Goal: Task Accomplishment & Management: Manage account settings

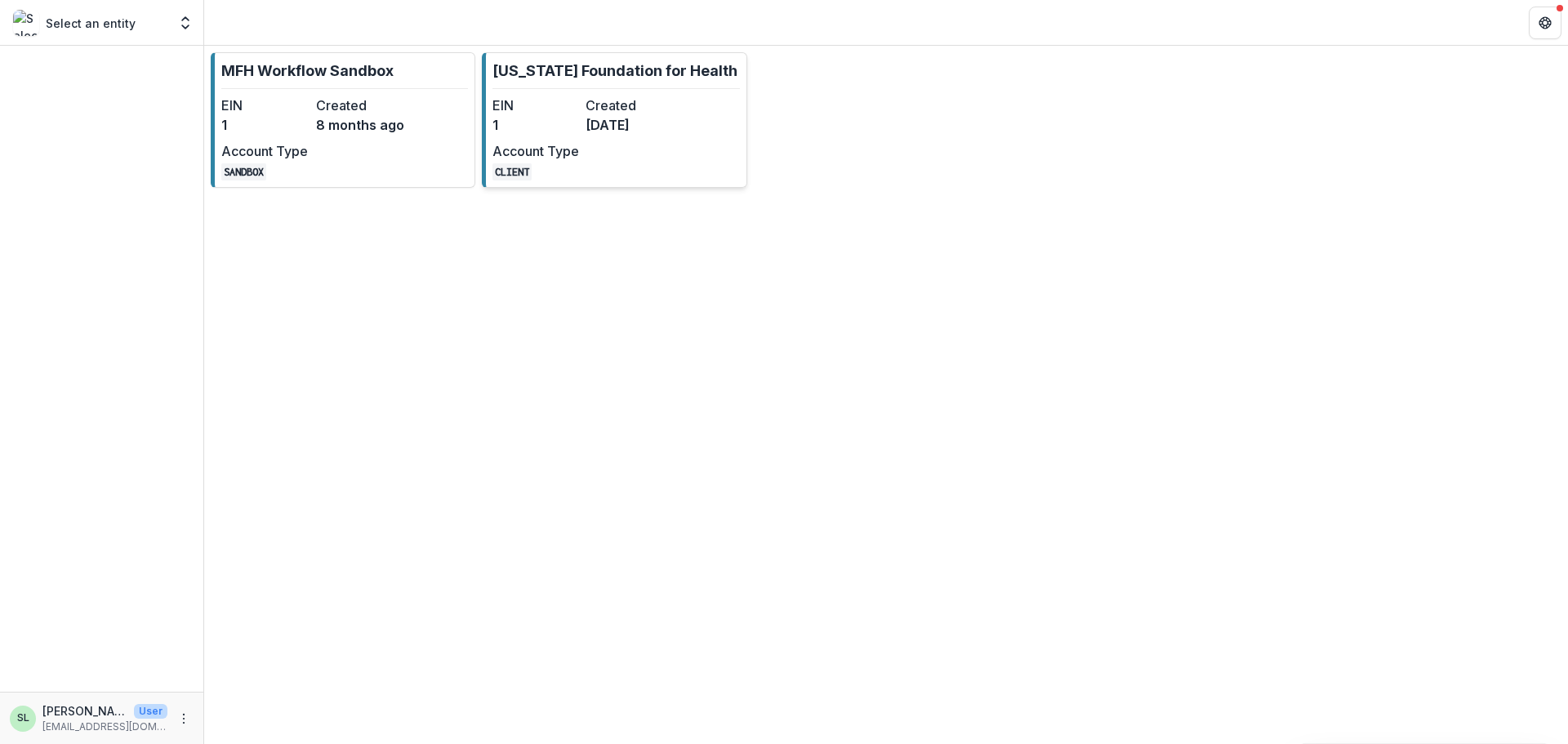
click at [622, 148] on div "EIN 1 Created [DATE] Account Type CLIENT" at bounding box center [582, 138] width 180 height 85
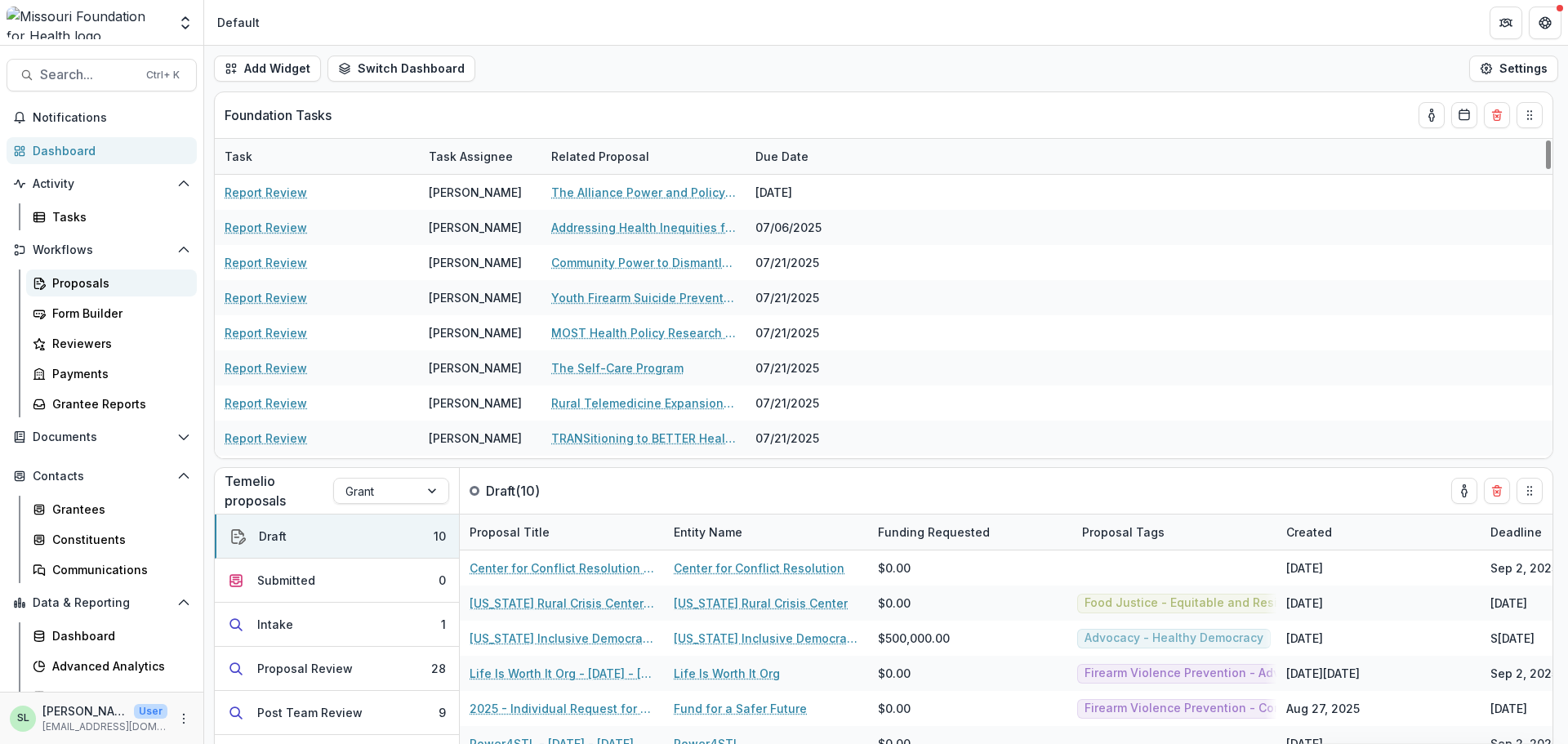
click at [105, 280] on div "Proposals" at bounding box center [118, 283] width 132 height 17
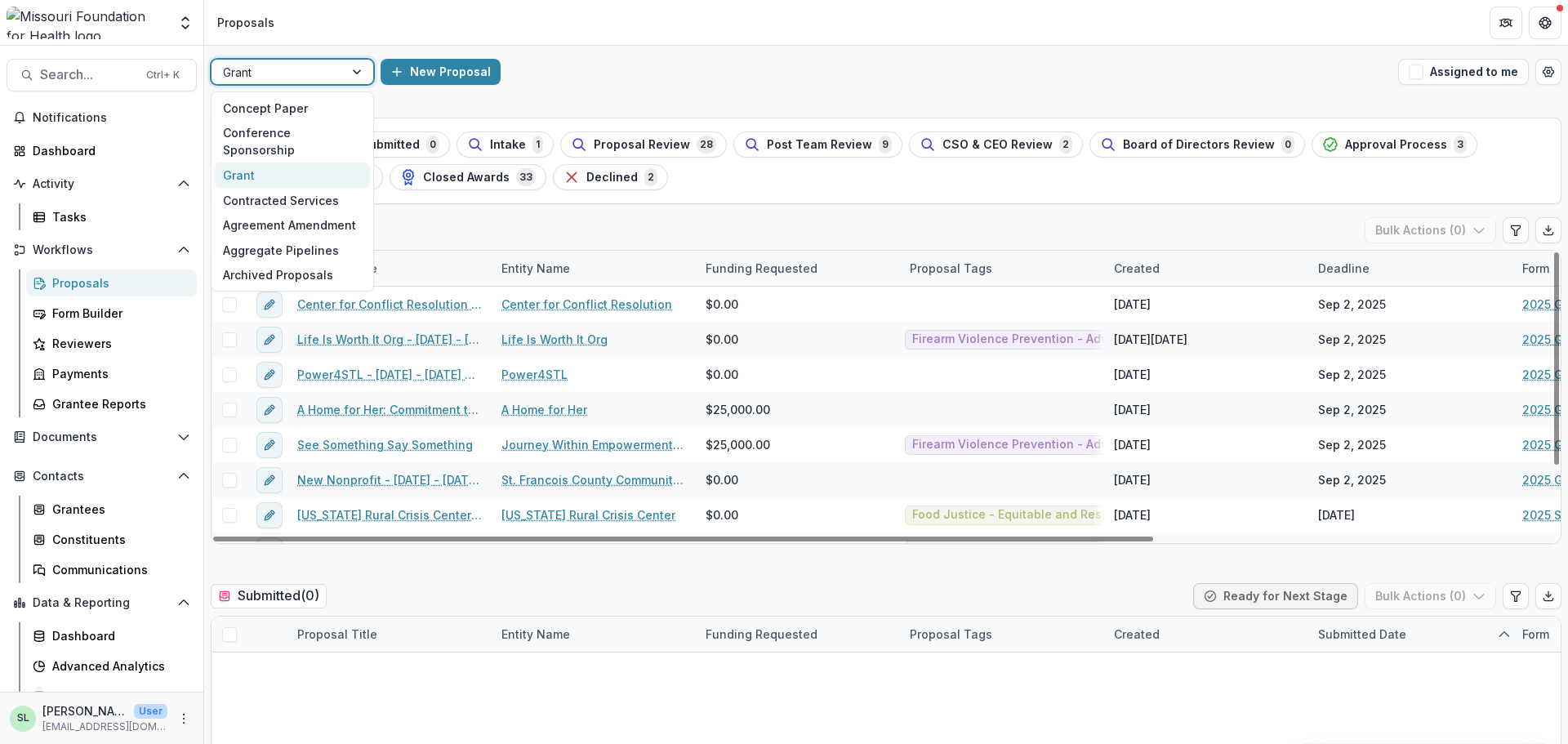
click at [314, 62] on div at bounding box center [277, 72] width 109 height 20
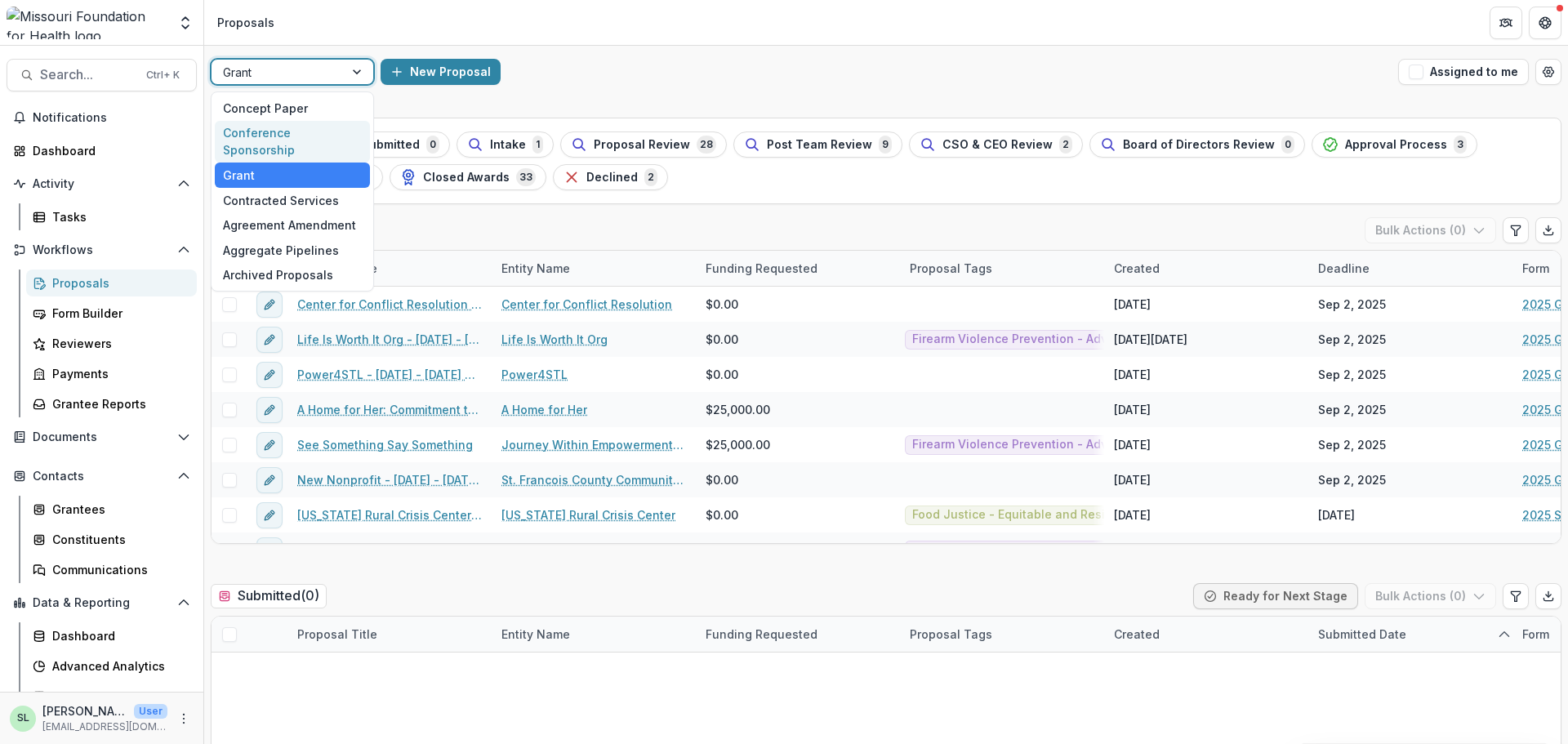
click at [308, 128] on div "Conference Sponsorship" at bounding box center [292, 142] width 156 height 43
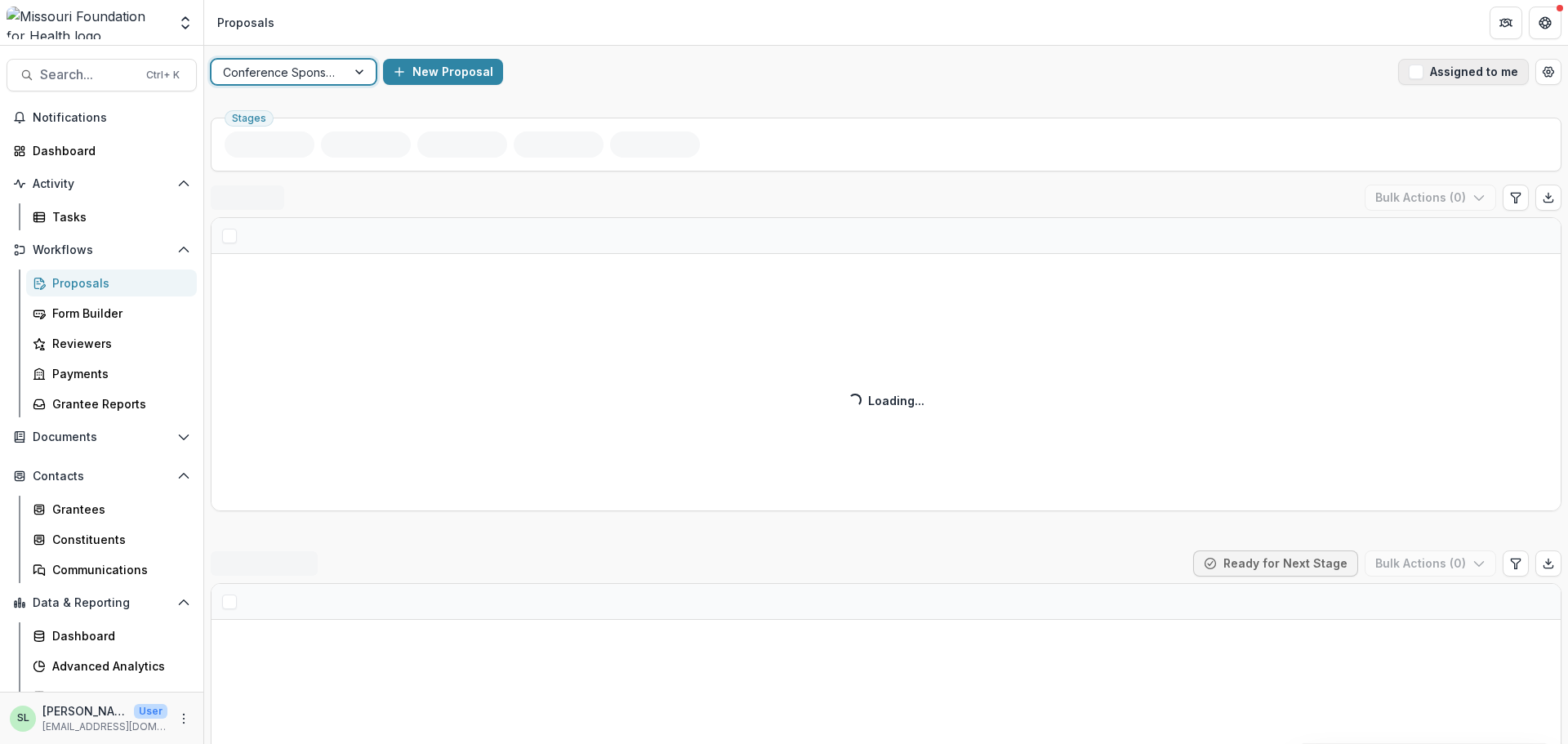
click at [1450, 67] on button "Assigned to me" at bounding box center [1463, 71] width 131 height 26
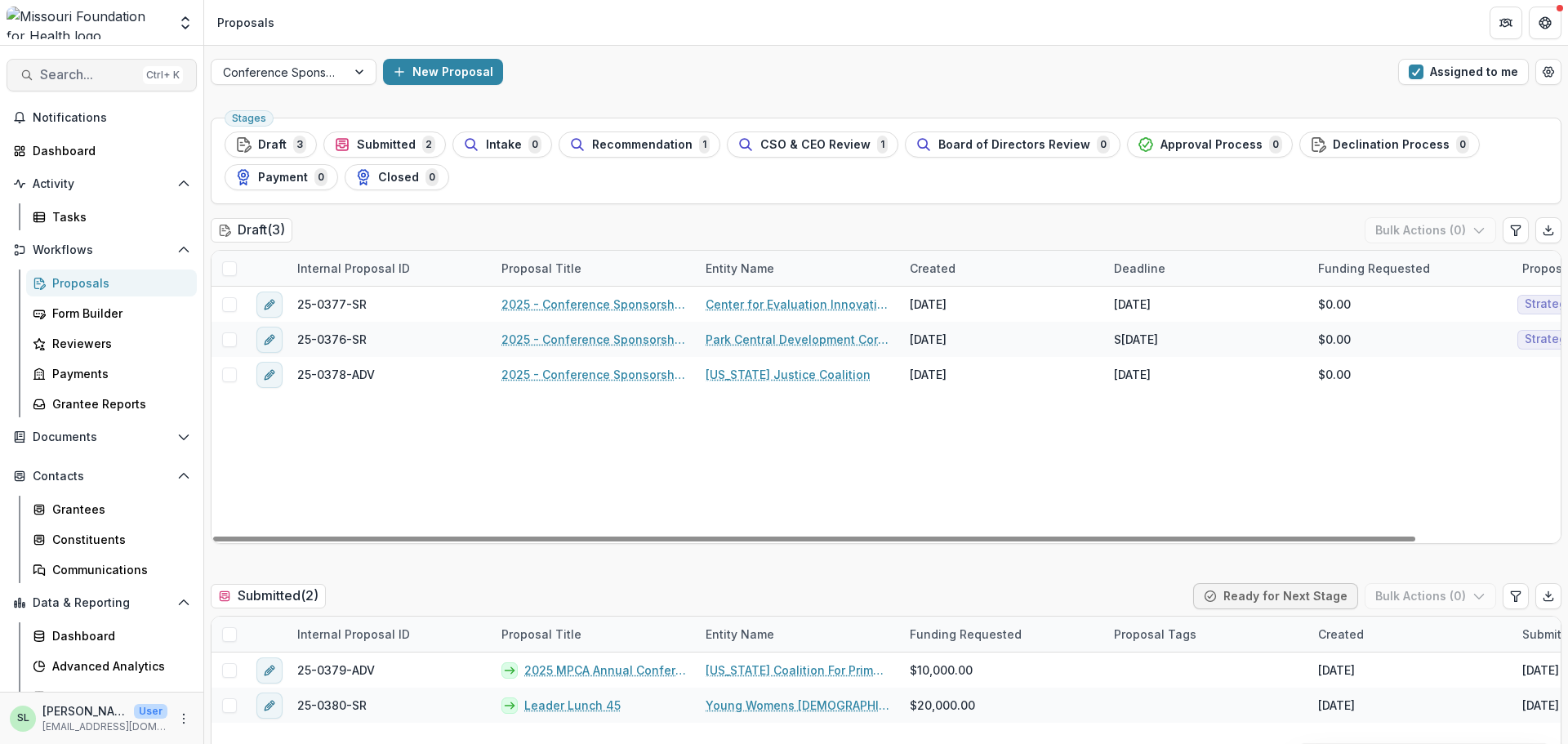
click at [82, 80] on span "Search..." at bounding box center [88, 74] width 96 height 15
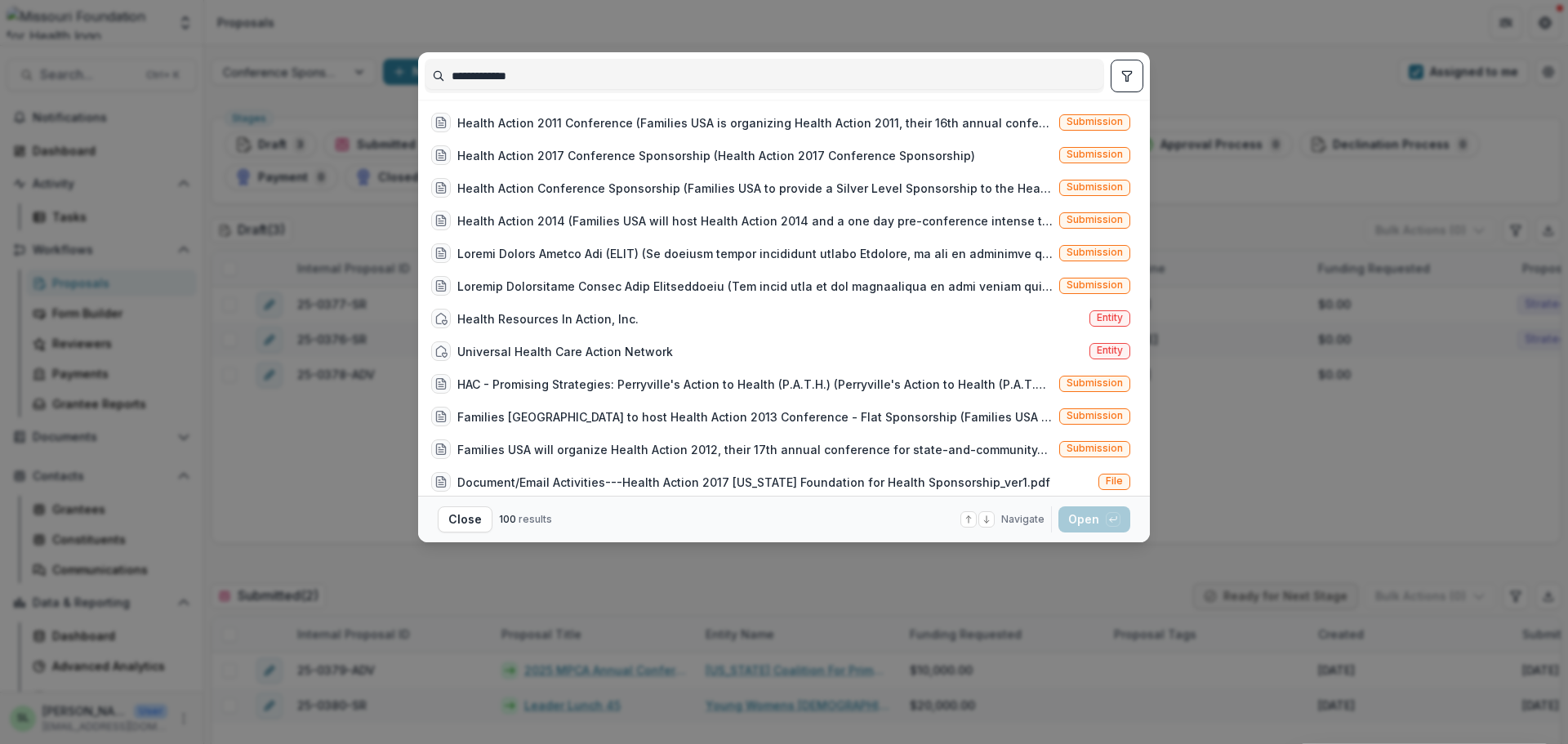
click at [1125, 75] on icon "toggle filters" at bounding box center [1126, 76] width 13 height 13
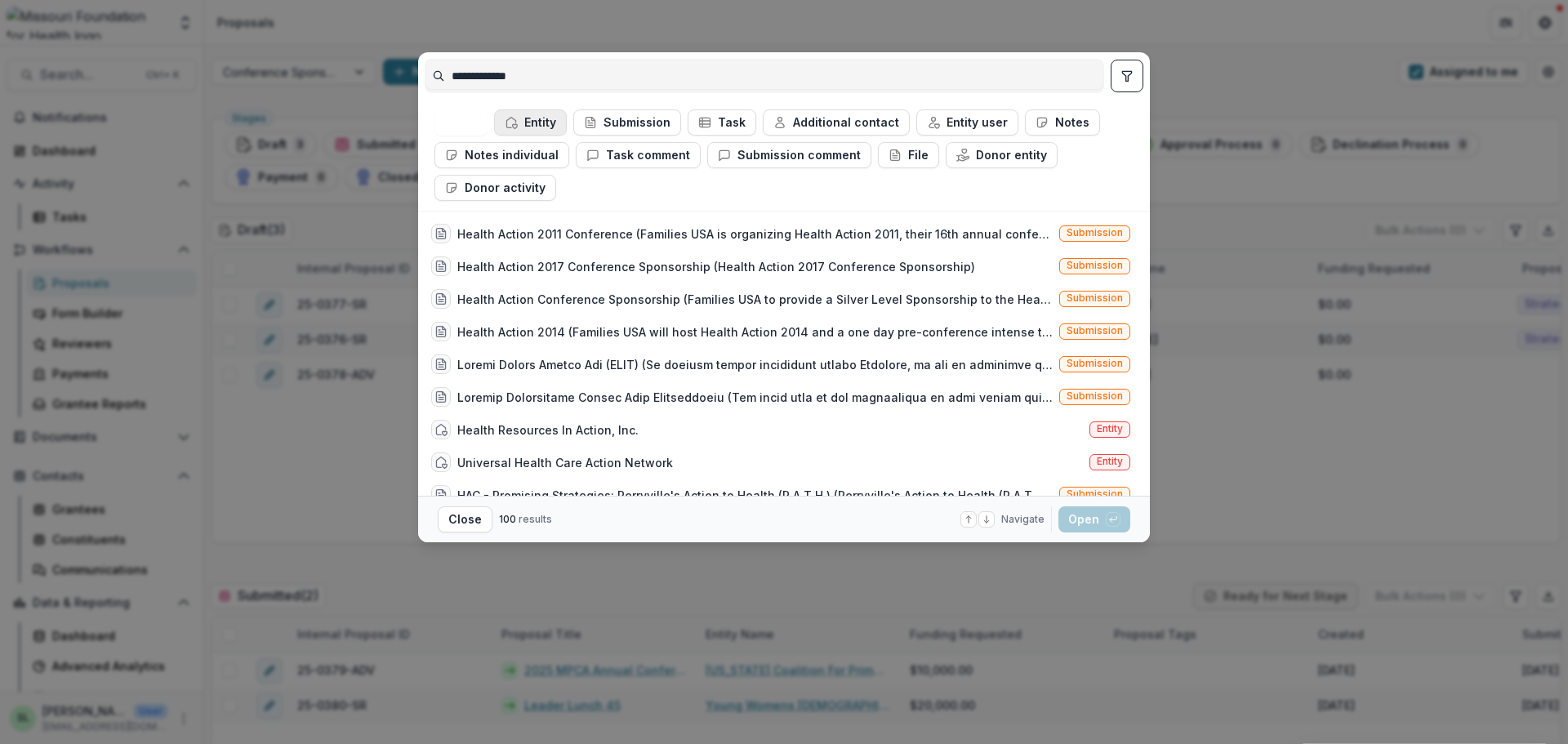
click at [551, 127] on button "Entity" at bounding box center [531, 122] width 73 height 26
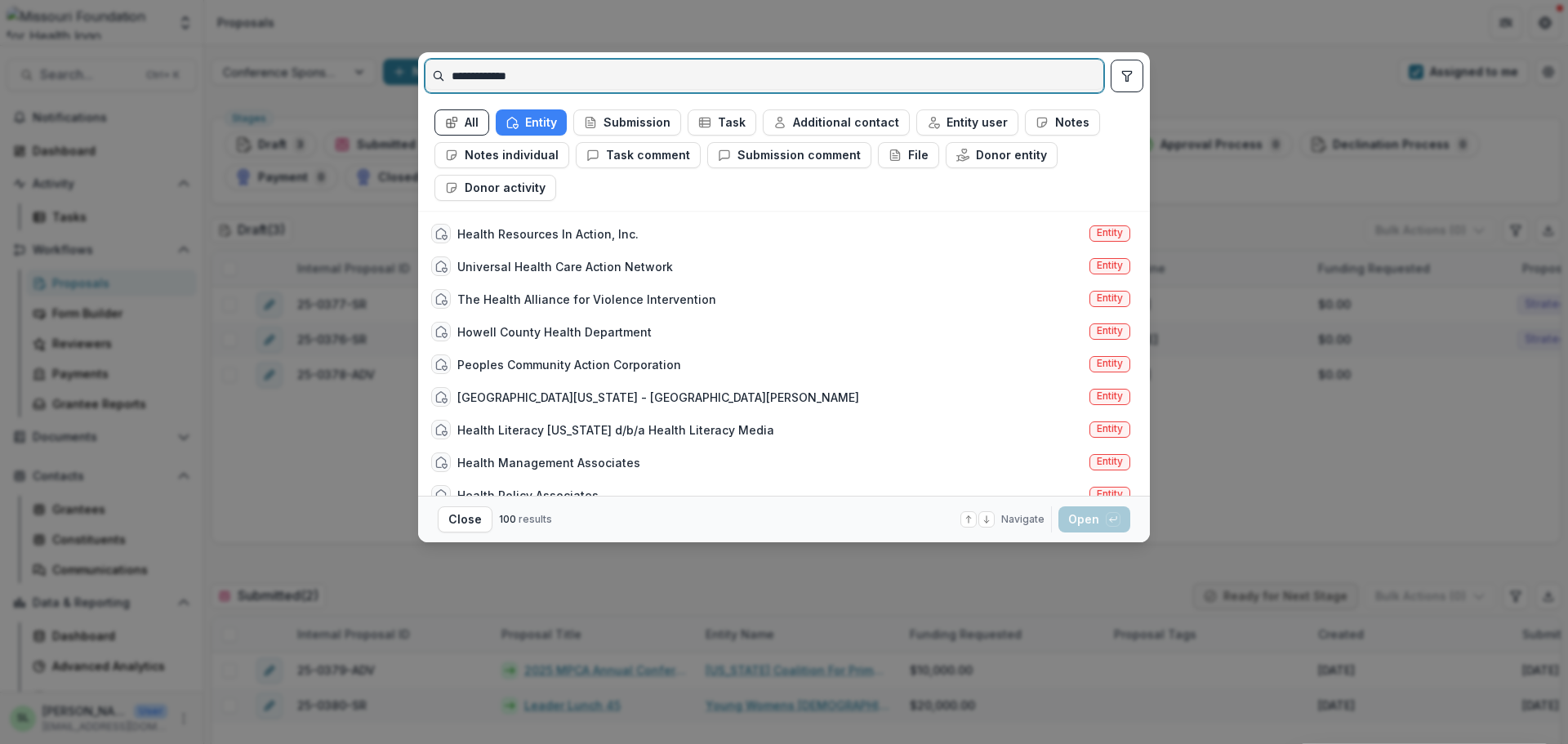
click at [478, 80] on input "**********" at bounding box center [764, 76] width 677 height 26
click at [569, 69] on input "**********" at bounding box center [764, 76] width 677 height 26
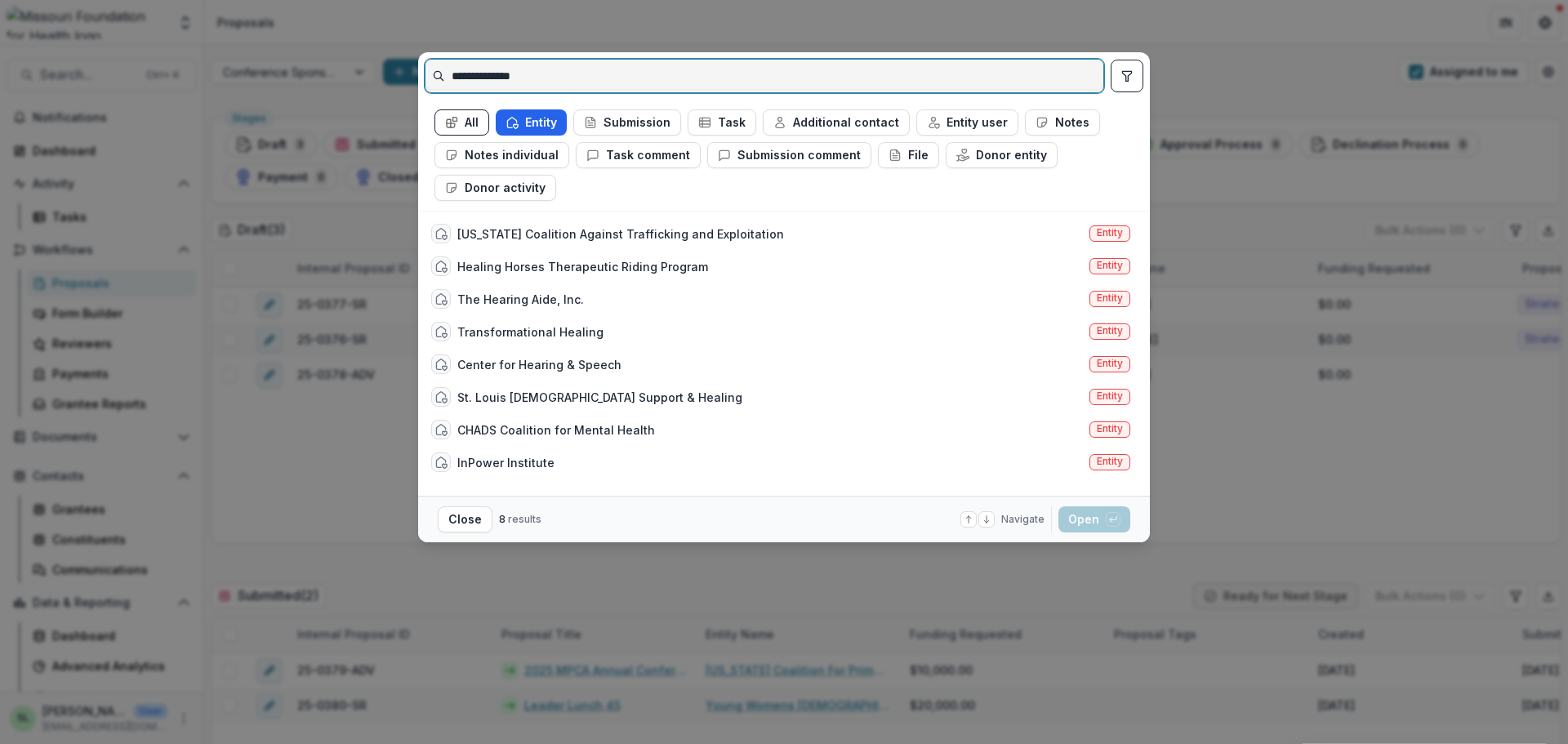
type input "**********"
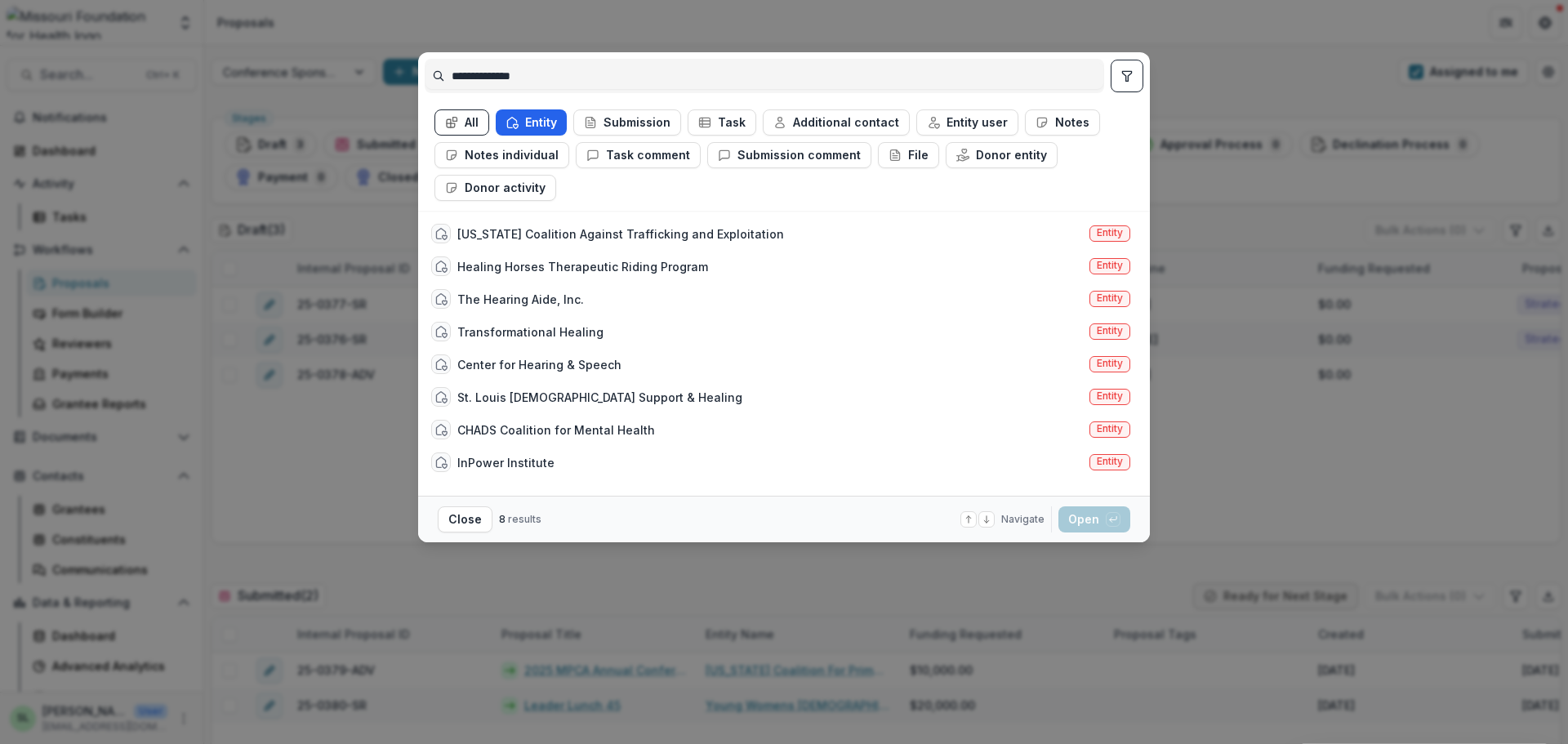
click at [547, 123] on button "Entity" at bounding box center [532, 122] width 71 height 26
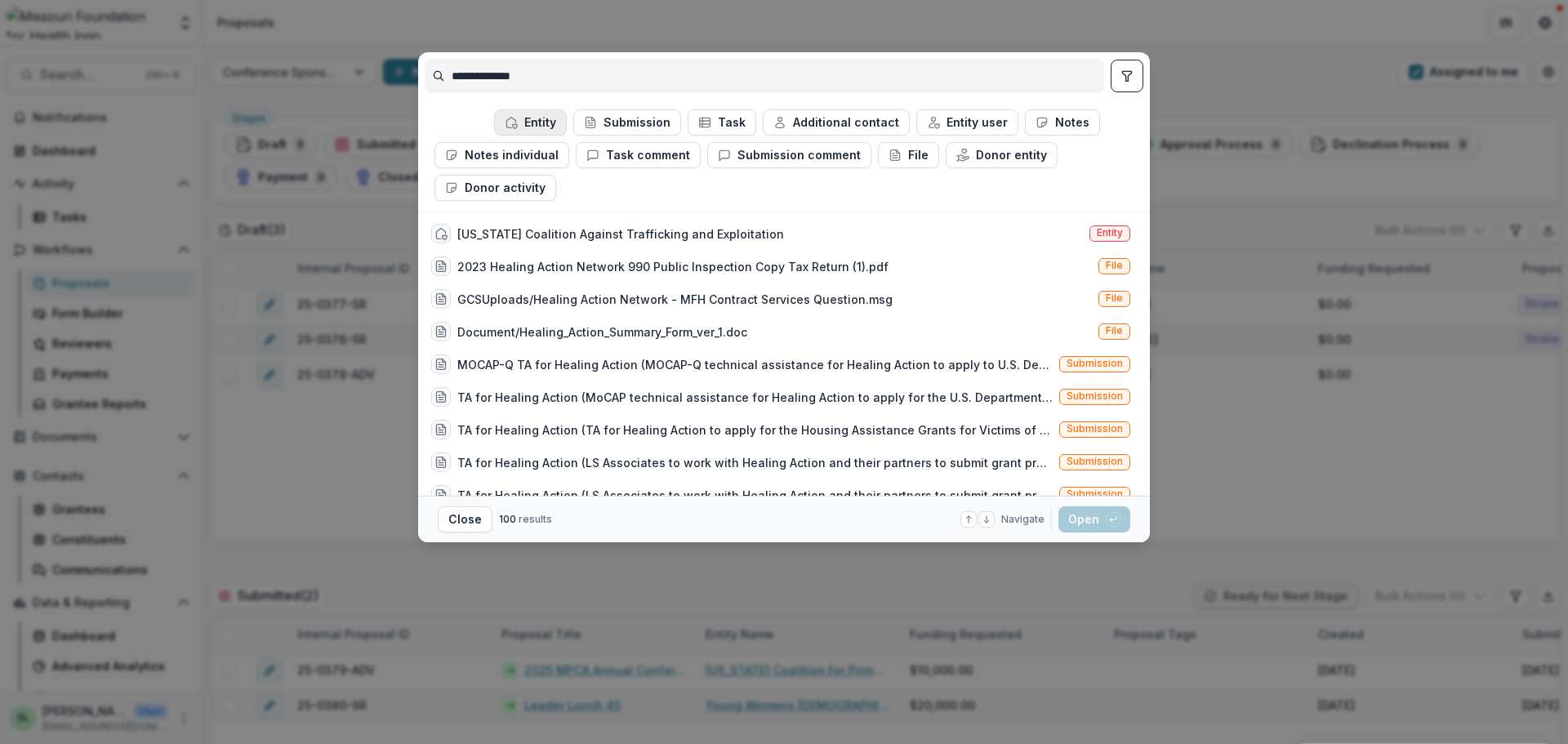
click at [547, 123] on button "Entity" at bounding box center [531, 122] width 73 height 26
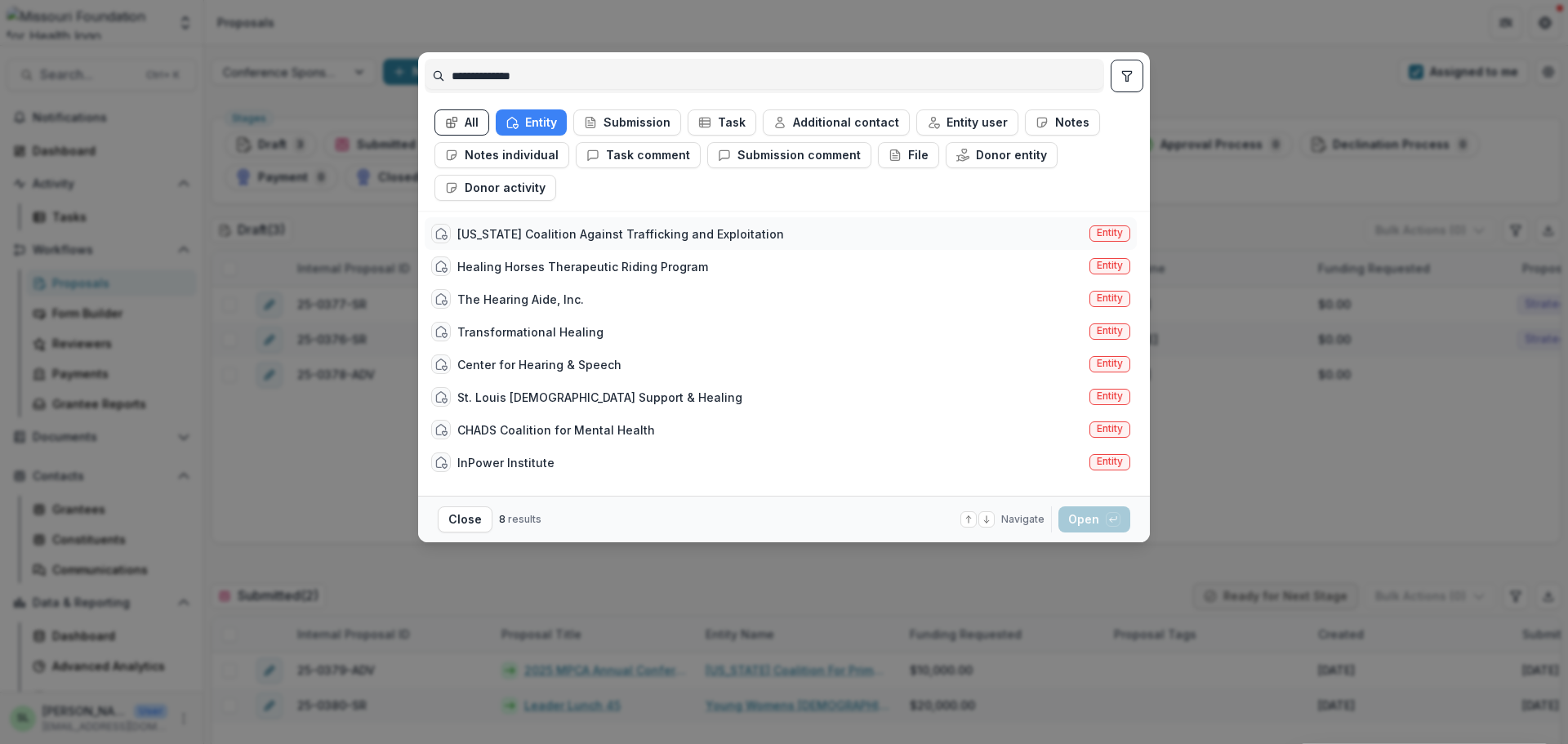
click at [581, 228] on div "[US_STATE] Coalition Against Trafficking and Exploitation" at bounding box center [620, 234] width 326 height 17
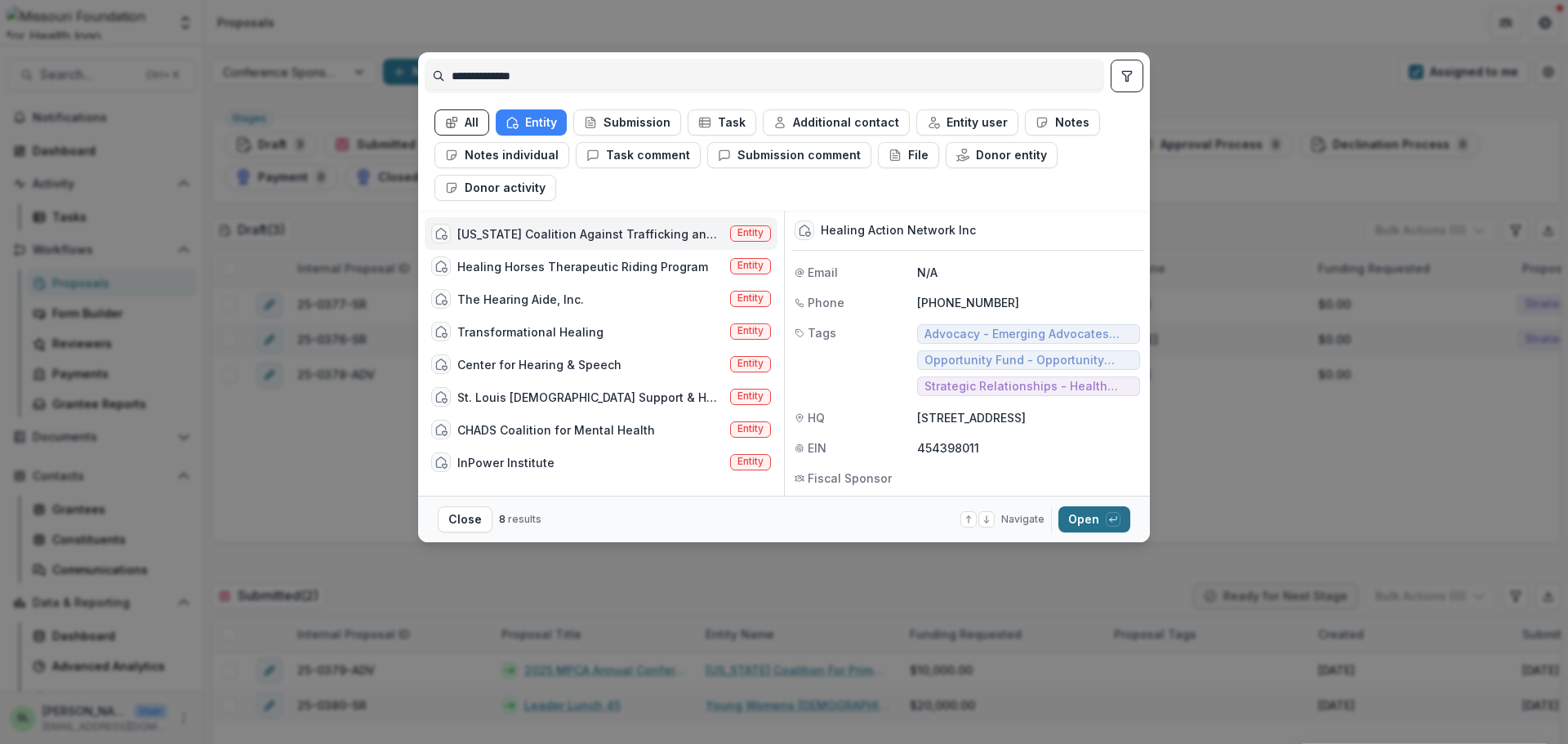
click at [1116, 521] on icon "button" at bounding box center [1113, 519] width 10 height 10
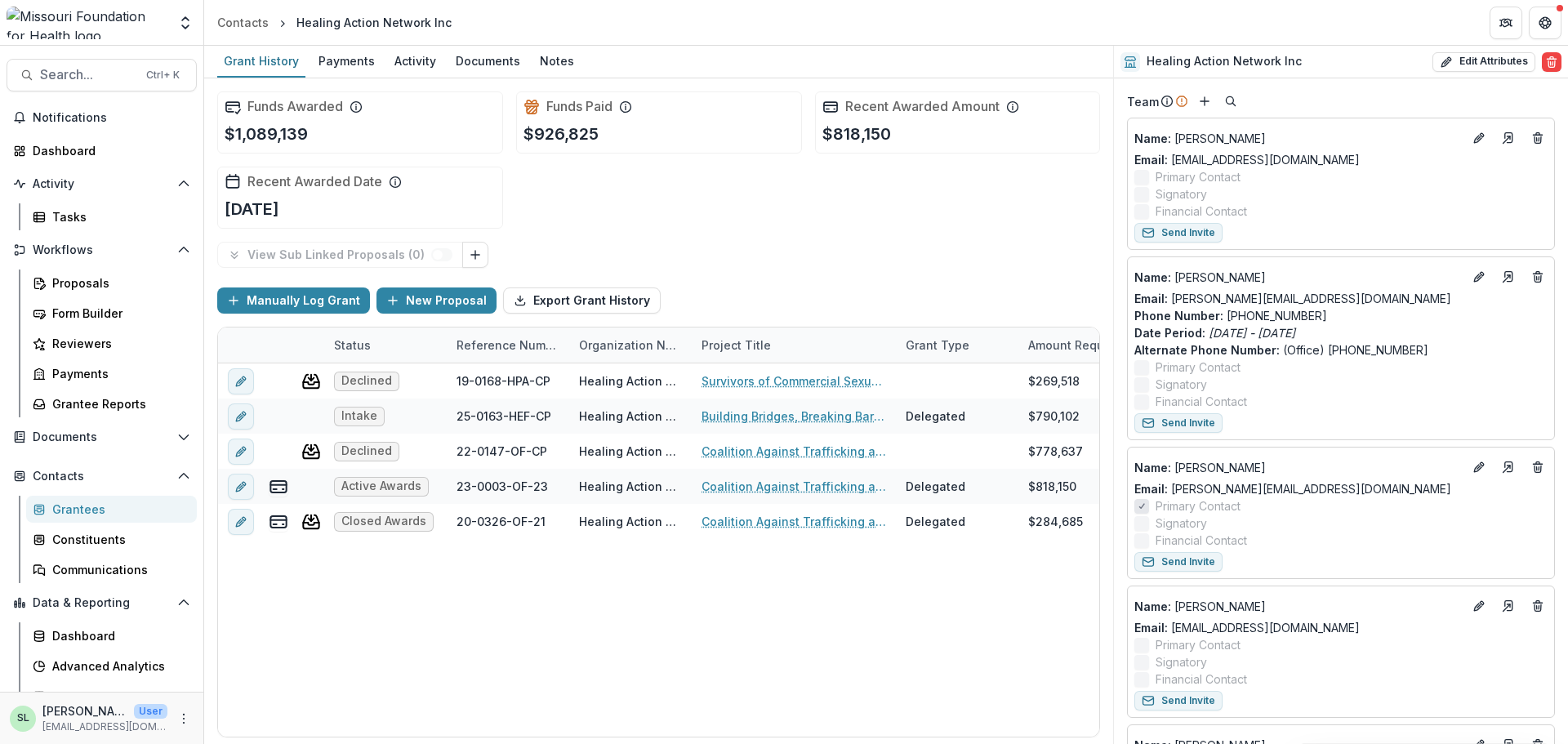
scroll to position [735, 0]
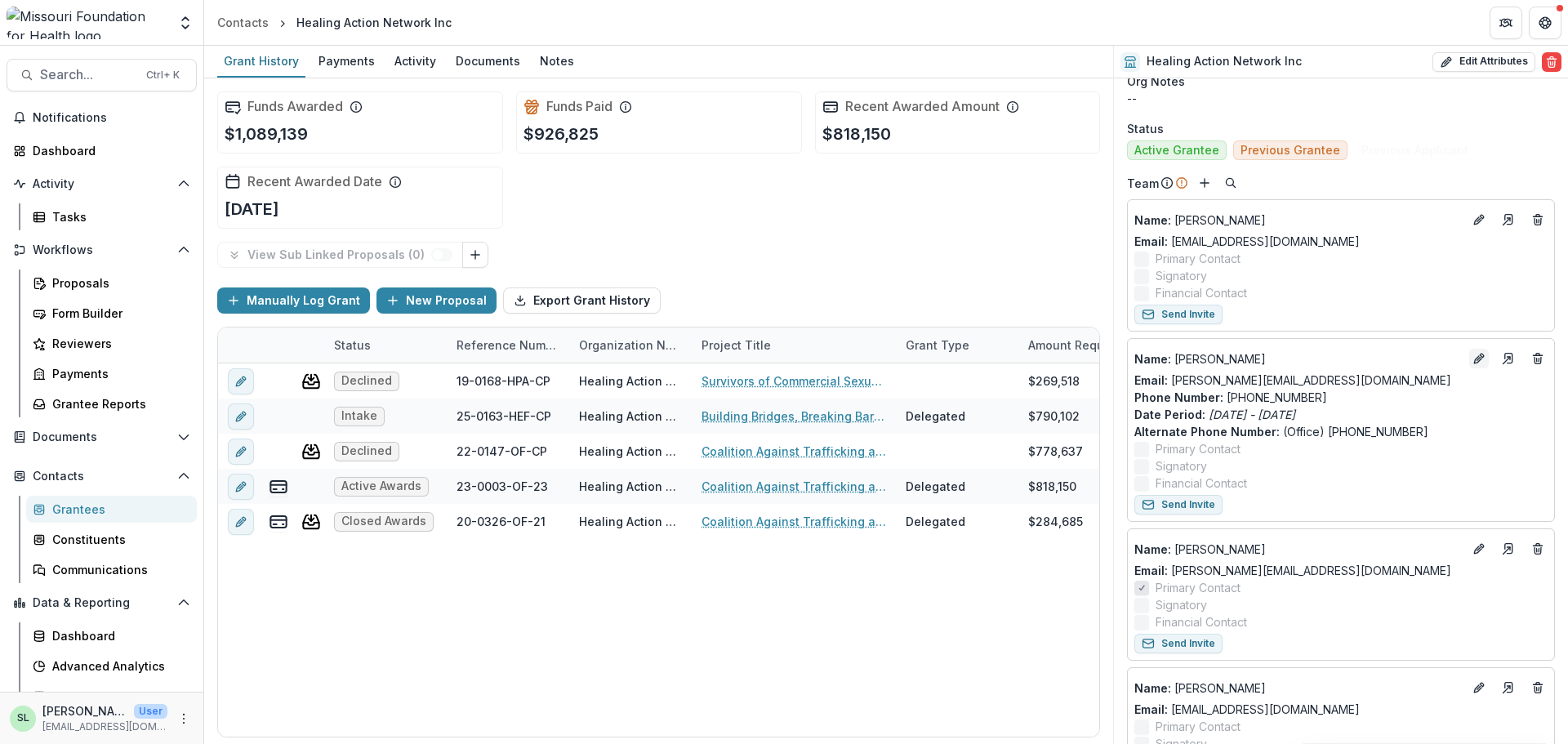
click at [1474, 357] on icon "Edit" at bounding box center [1478, 358] width 13 height 13
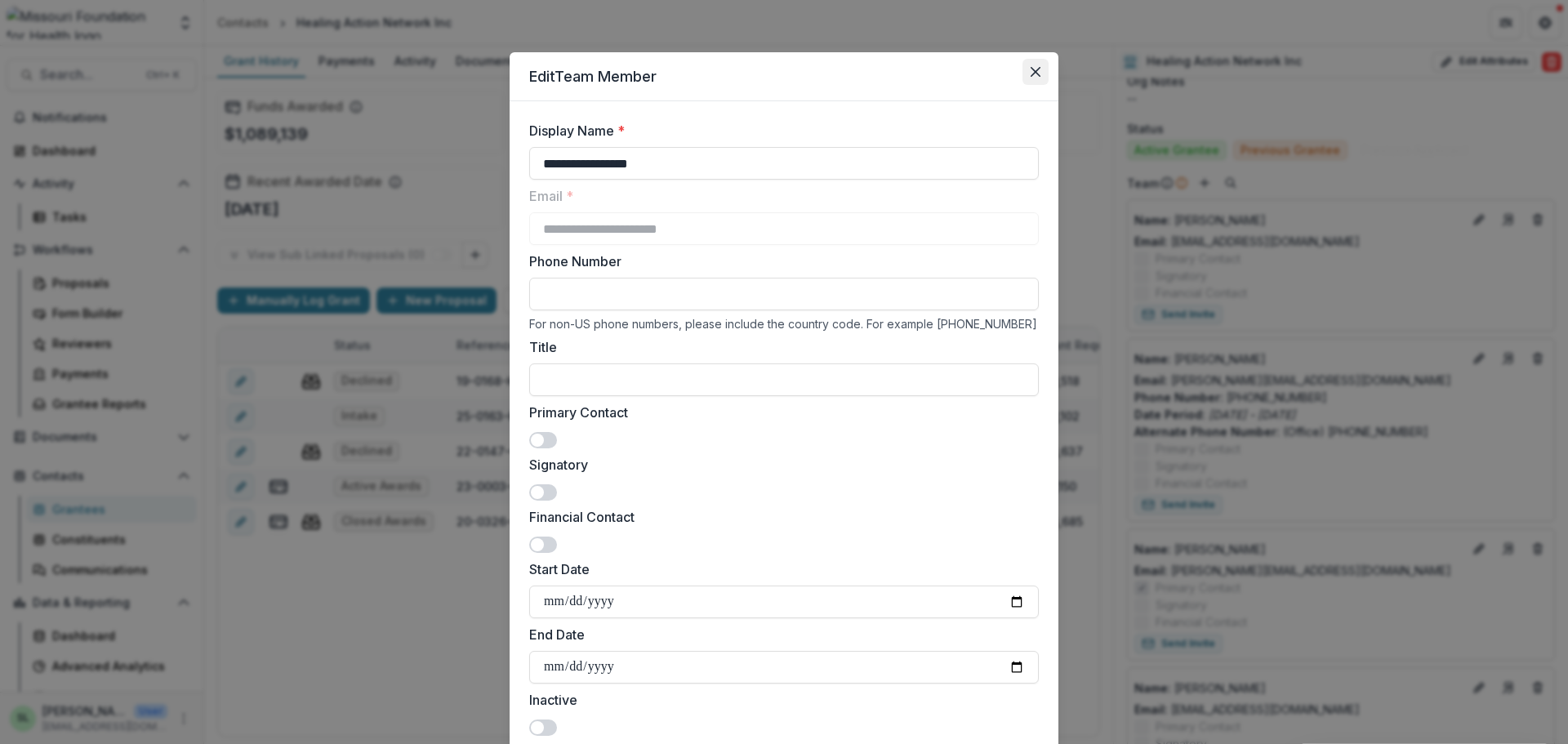
click at [1036, 74] on icon "Close" at bounding box center [1035, 71] width 10 height 10
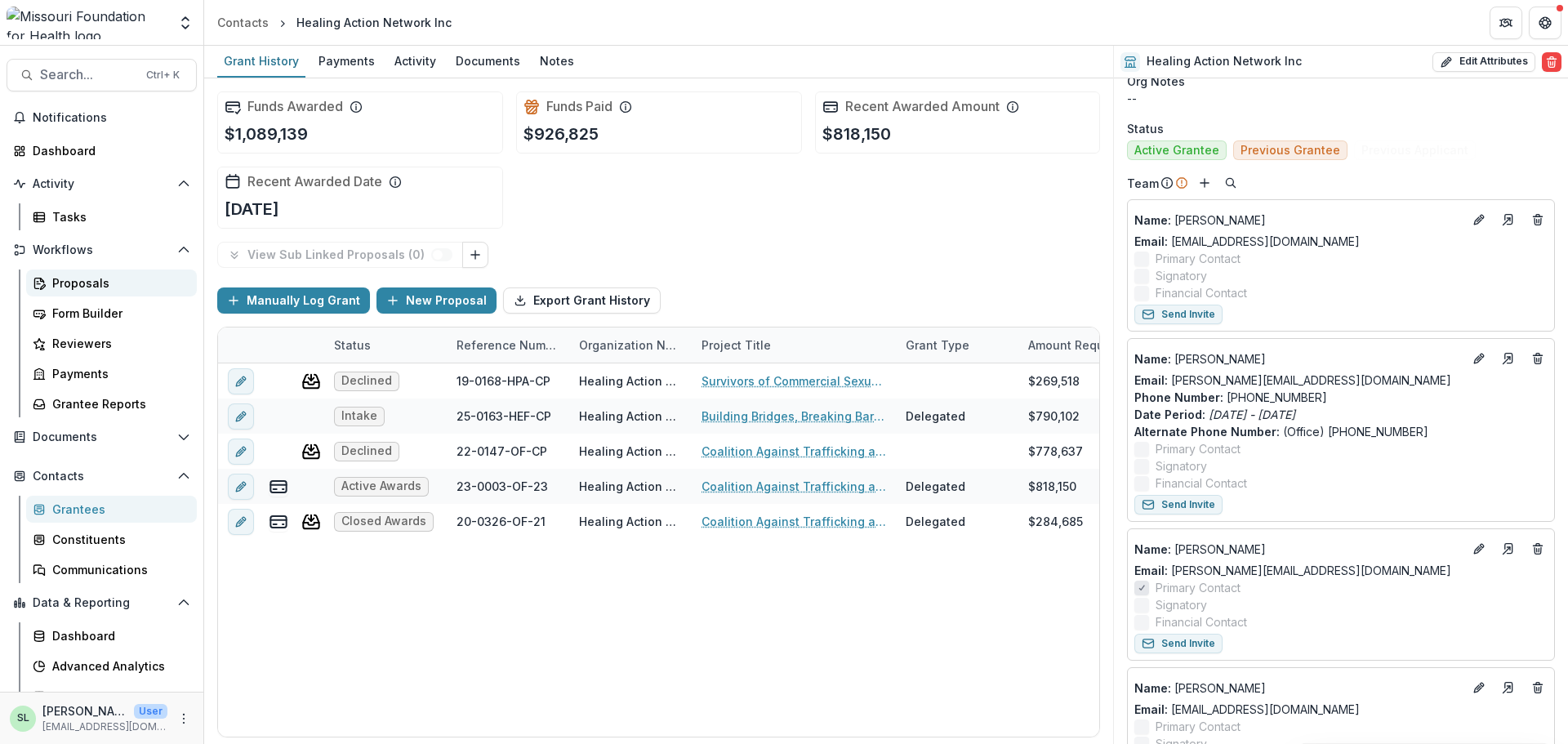
click at [63, 283] on div "Proposals" at bounding box center [118, 283] width 132 height 17
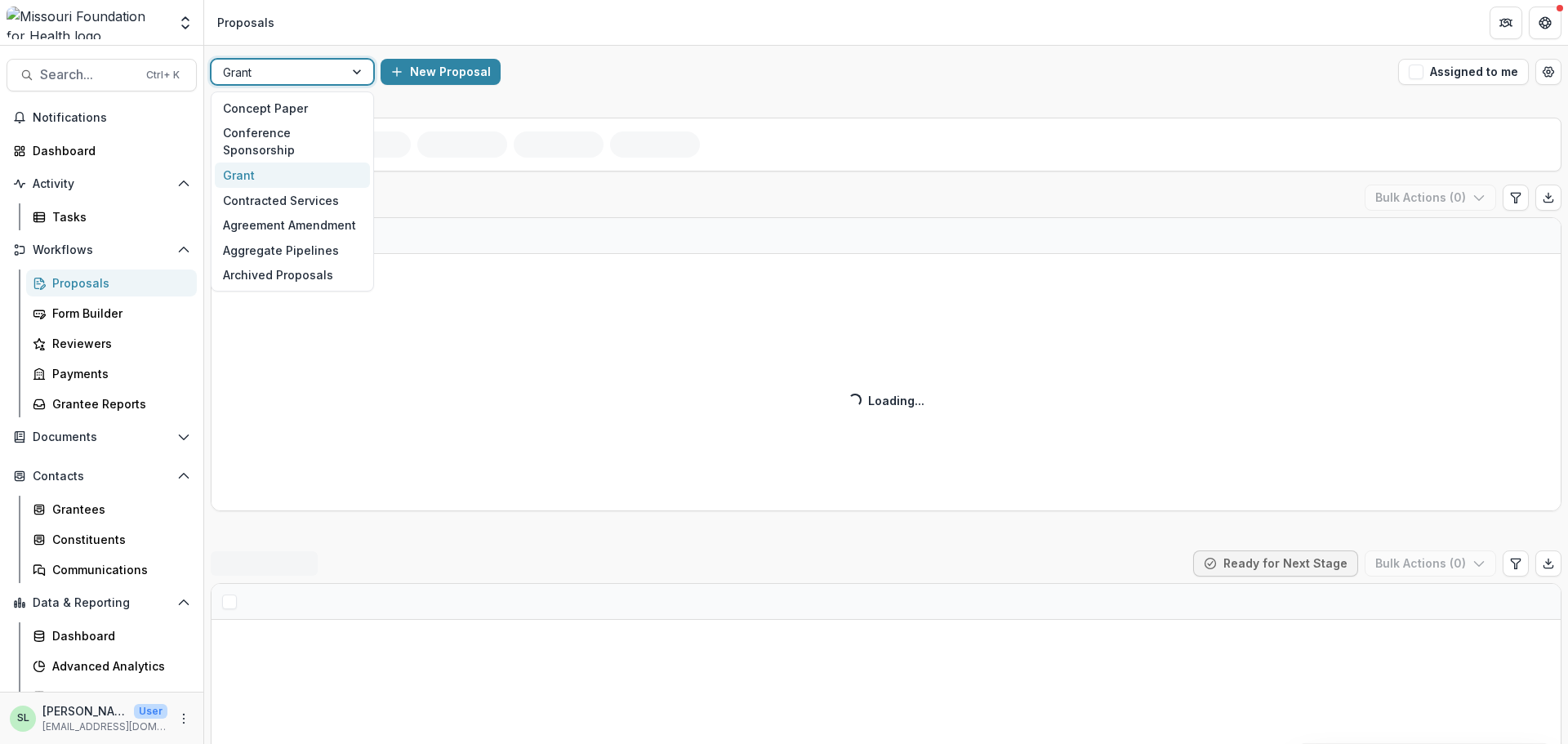
click at [346, 65] on div at bounding box center [358, 72] width 29 height 25
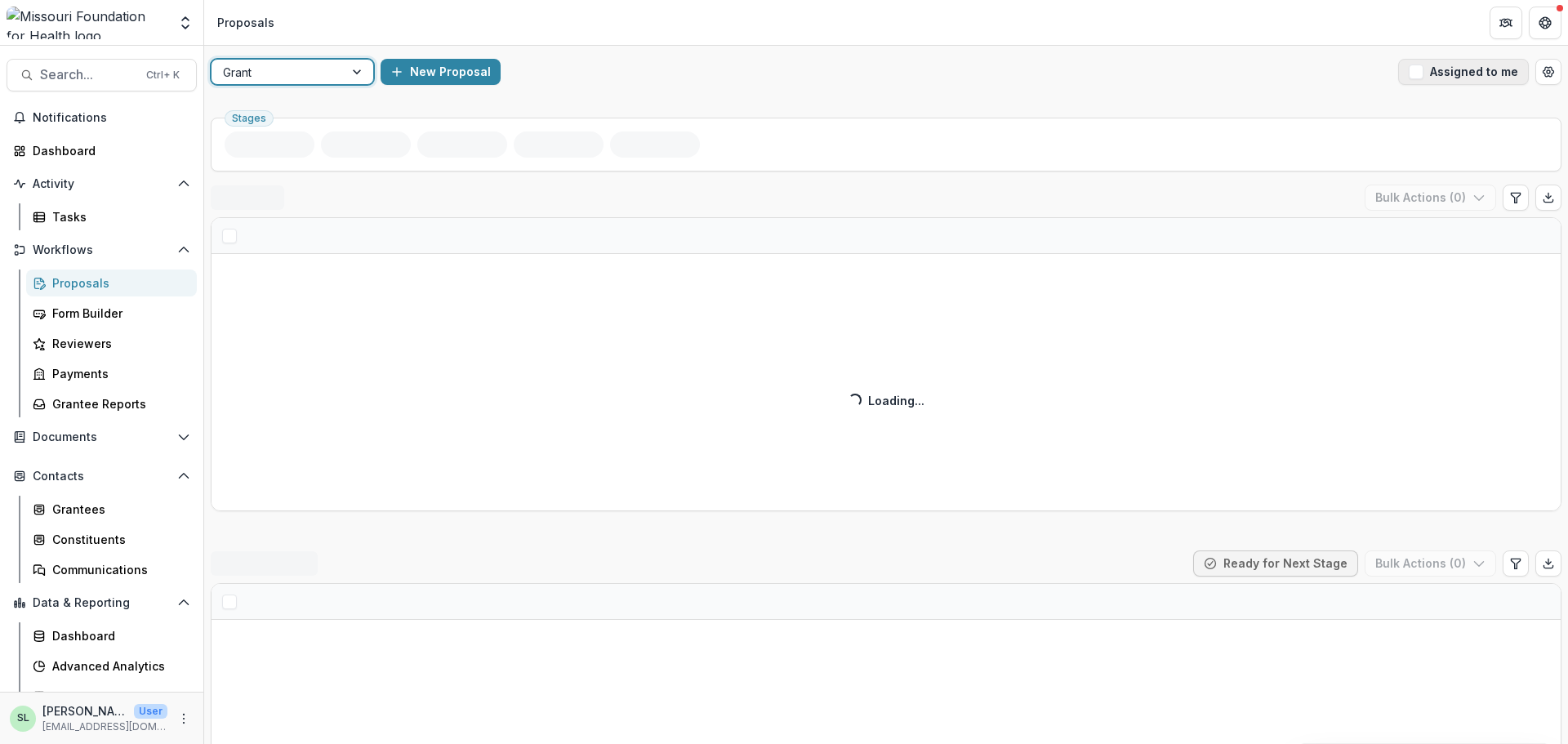
click at [1425, 79] on button "Assigned to me" at bounding box center [1463, 71] width 131 height 26
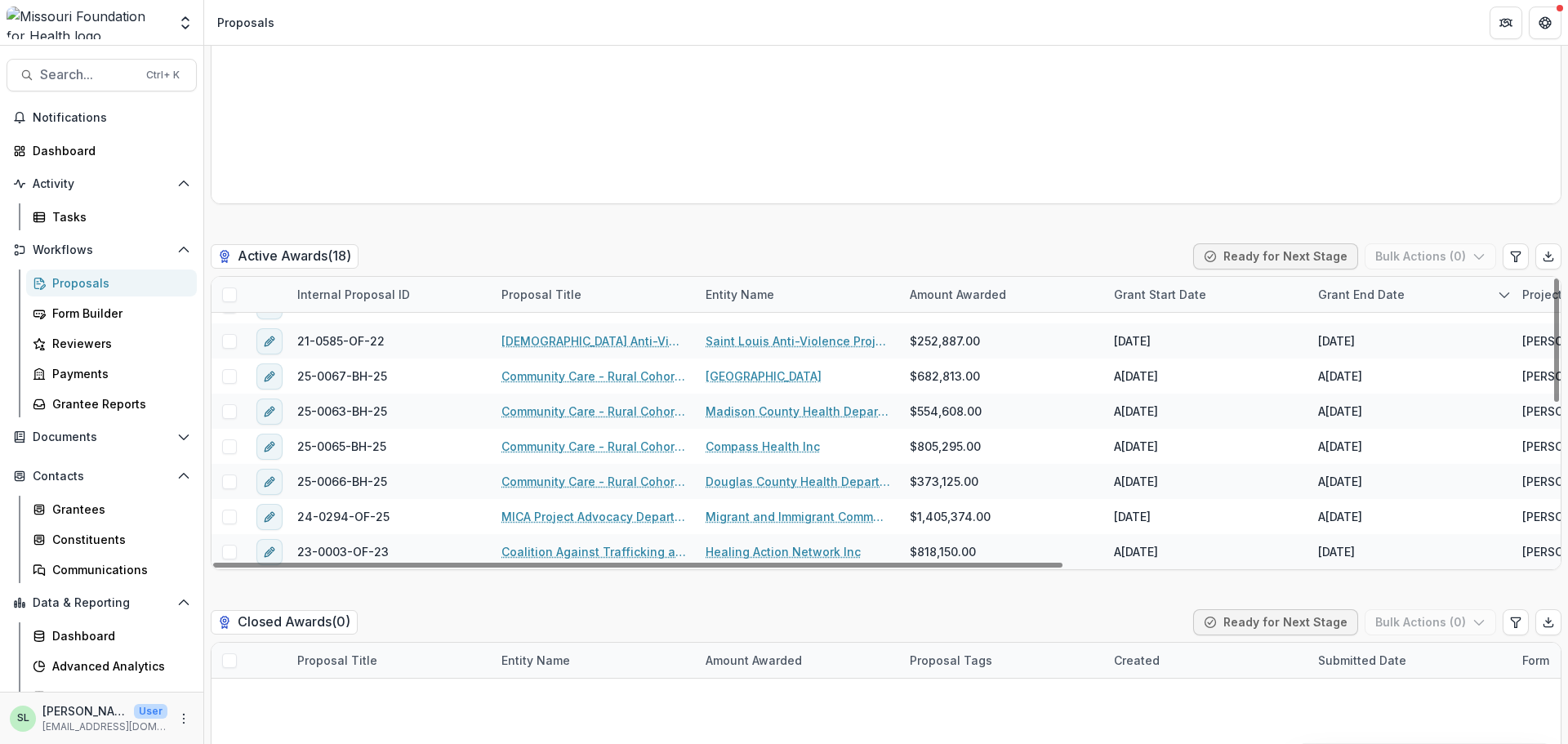
scroll to position [2940, 0]
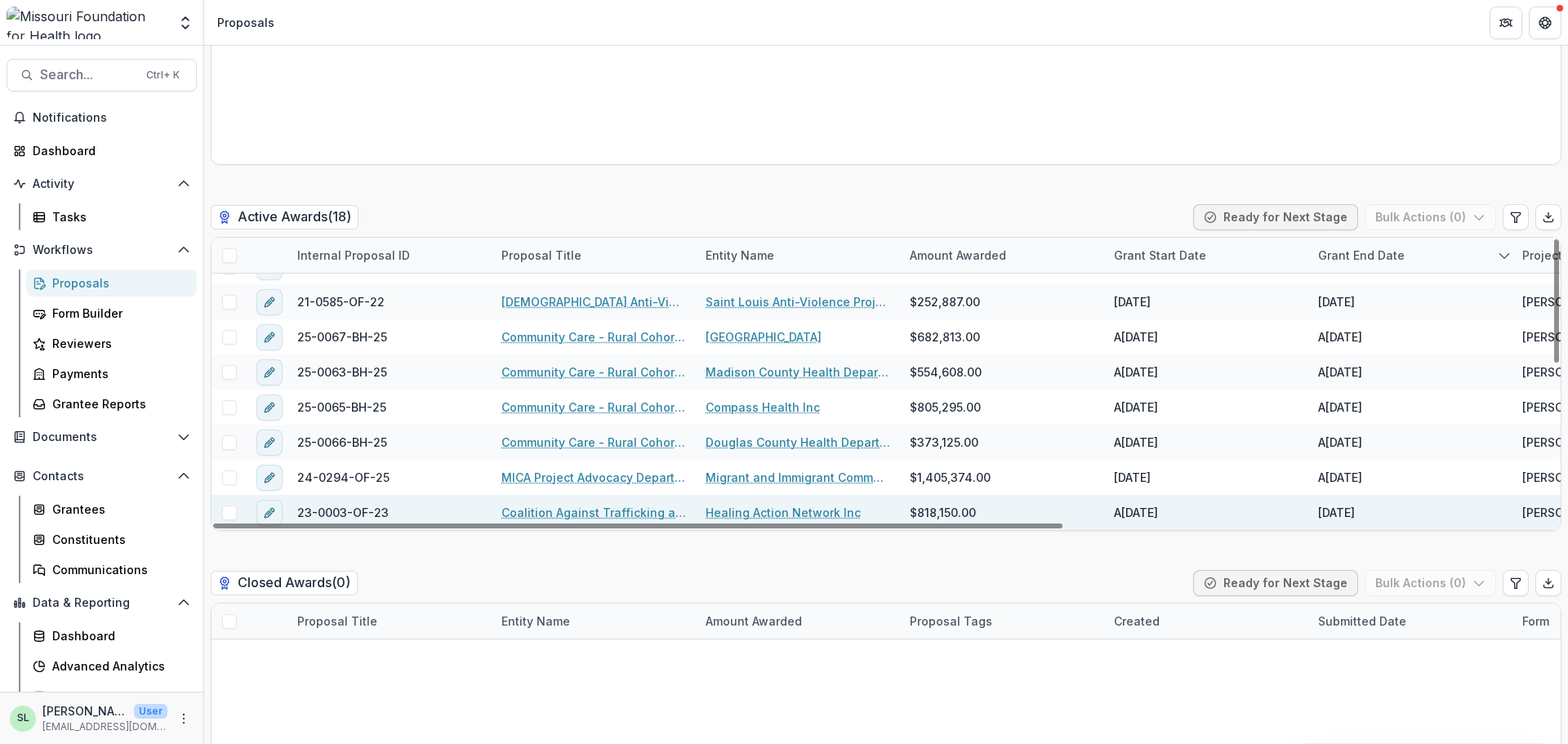
click at [604, 511] on link "Coalition Against Trafficking and Exploitation - Coordinated Community Response" at bounding box center [594, 512] width 185 height 17
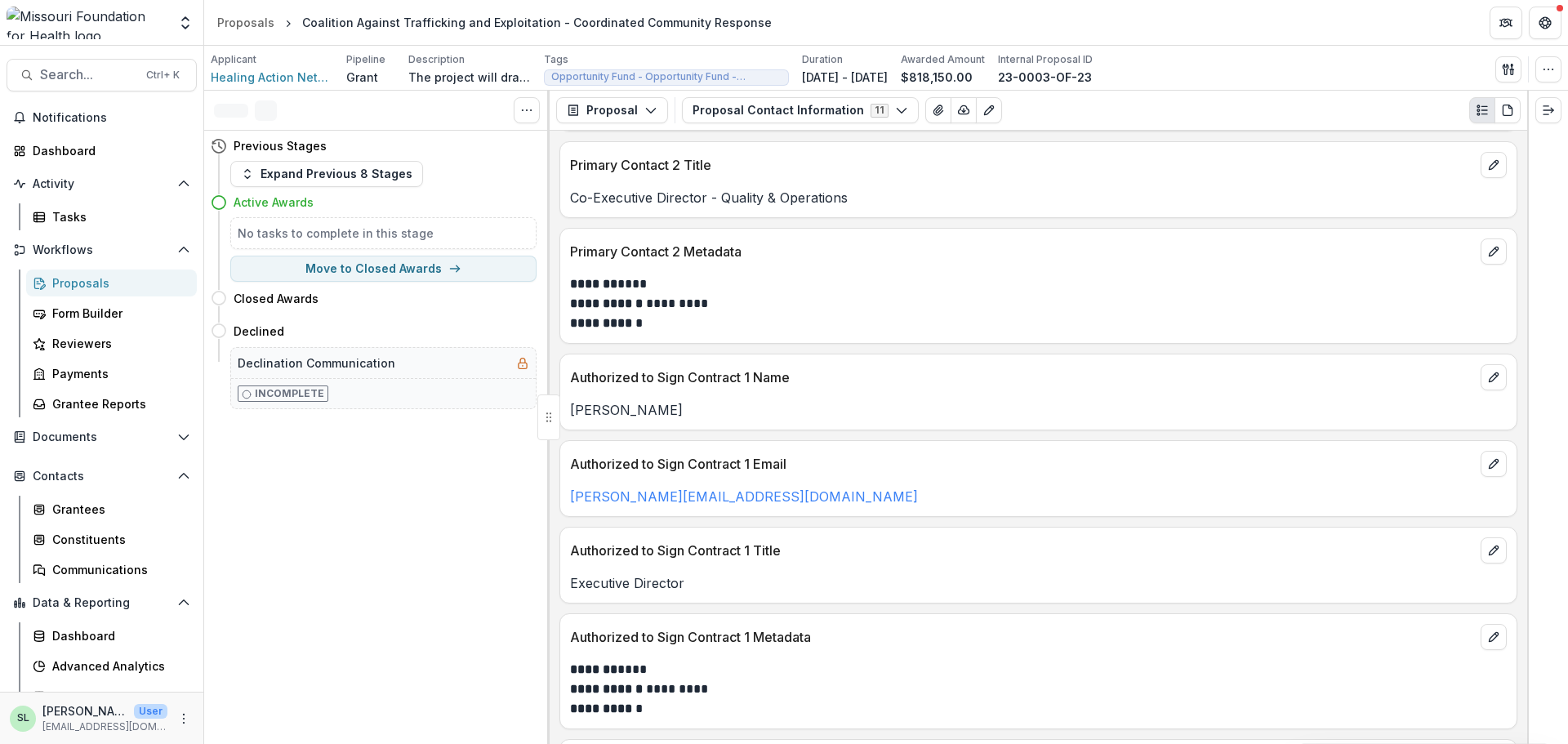
scroll to position [653, 0]
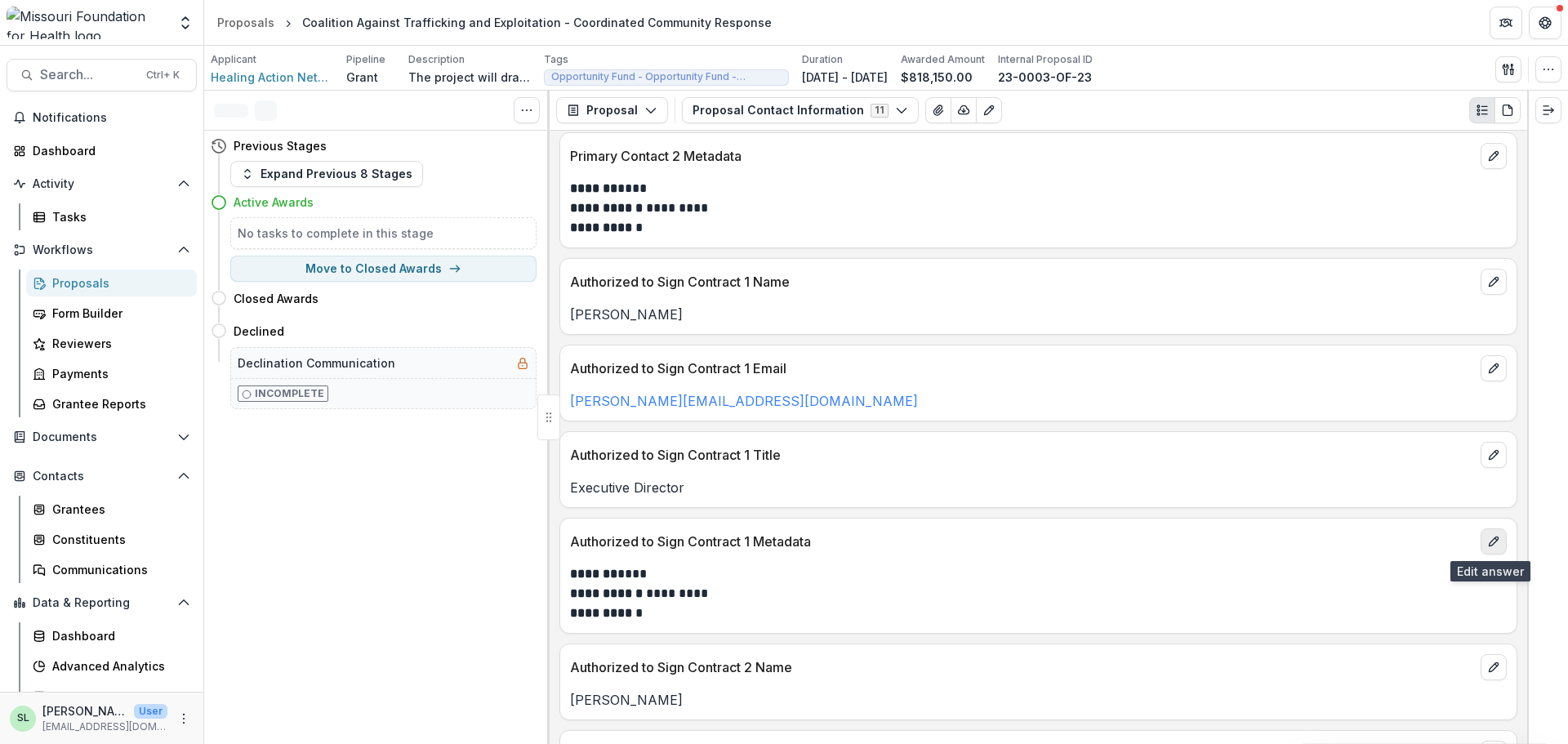
click at [1487, 543] on icon "edit" at bounding box center [1493, 541] width 13 height 13
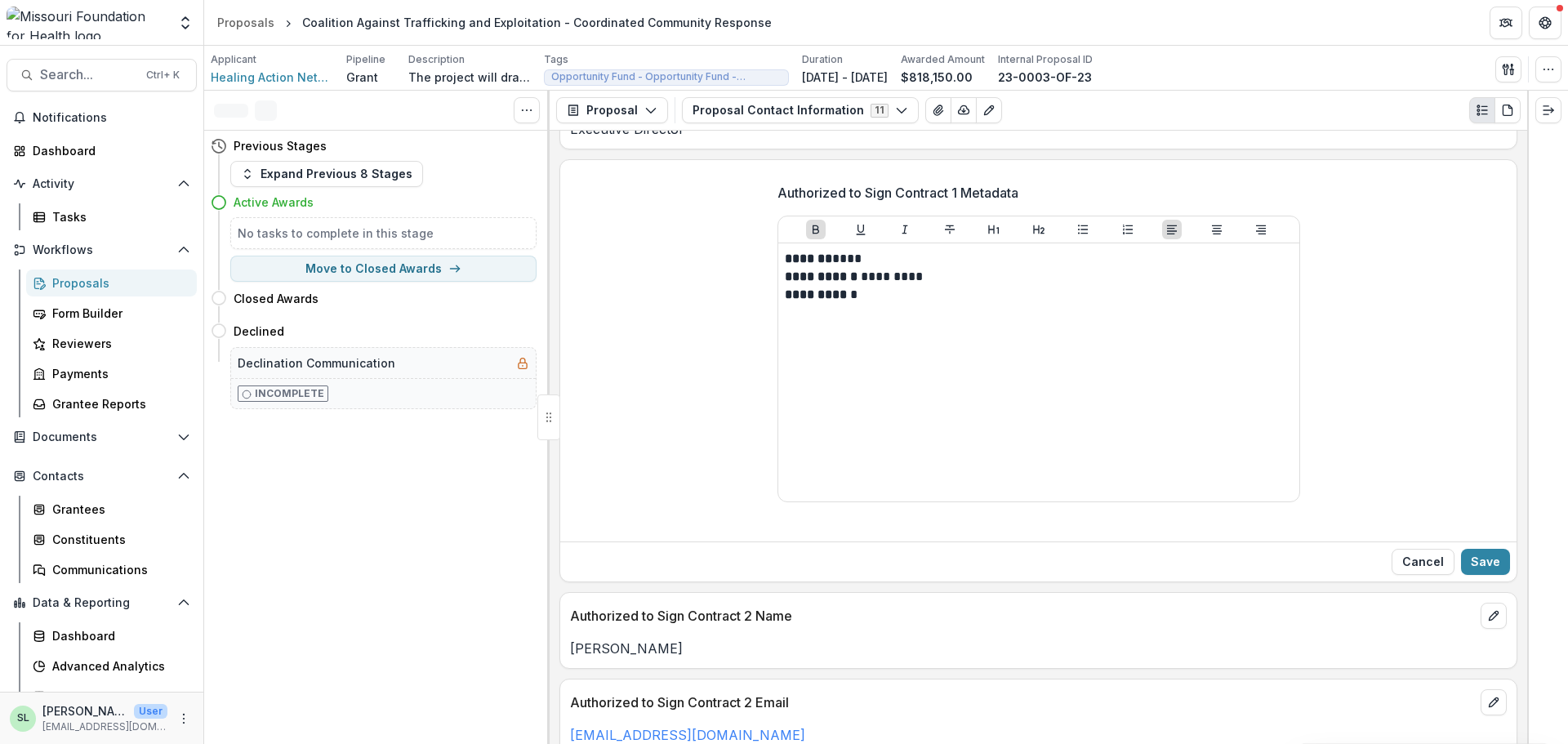
scroll to position [1061, 0]
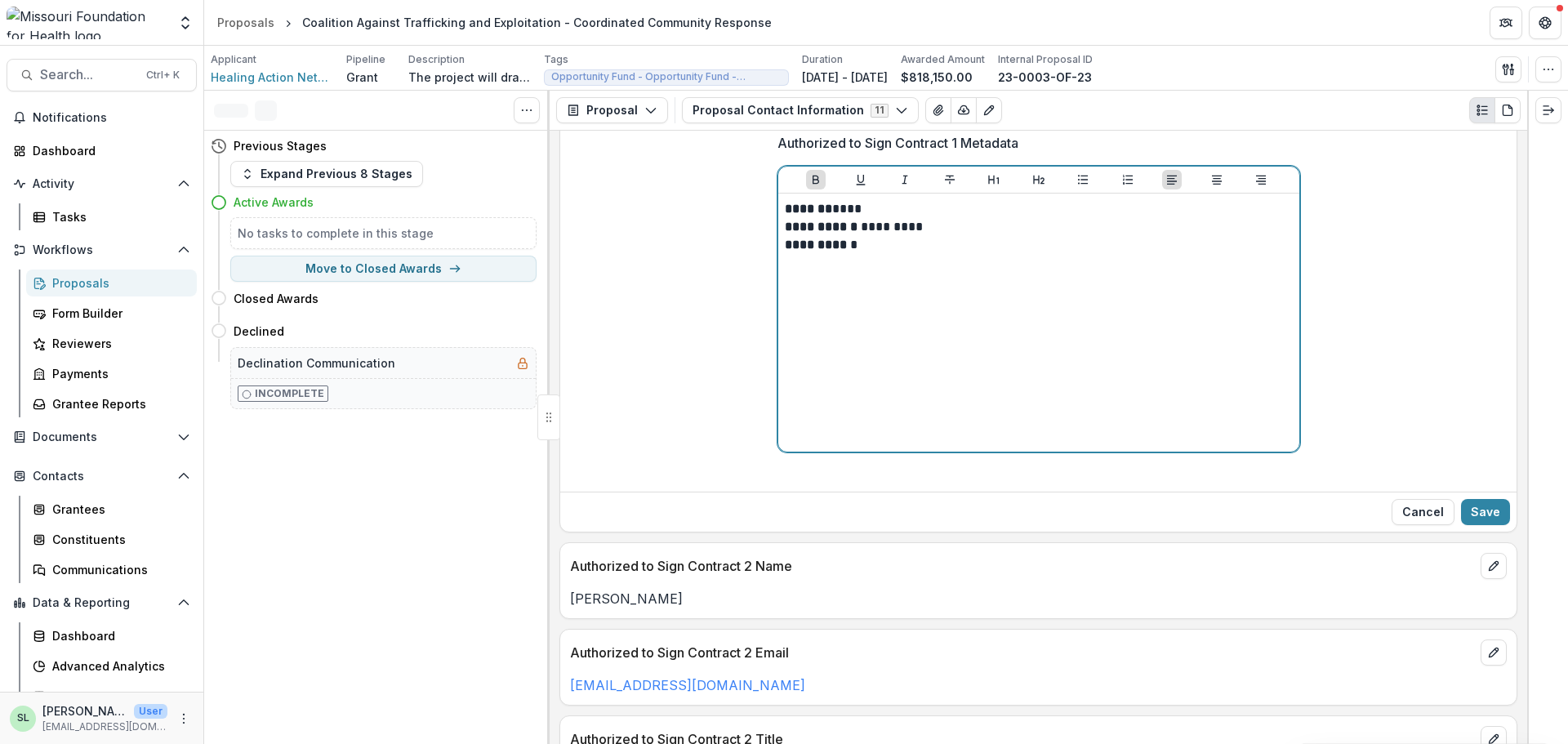
click at [856, 245] on p "**********" at bounding box center [1038, 236] width 508 height 36
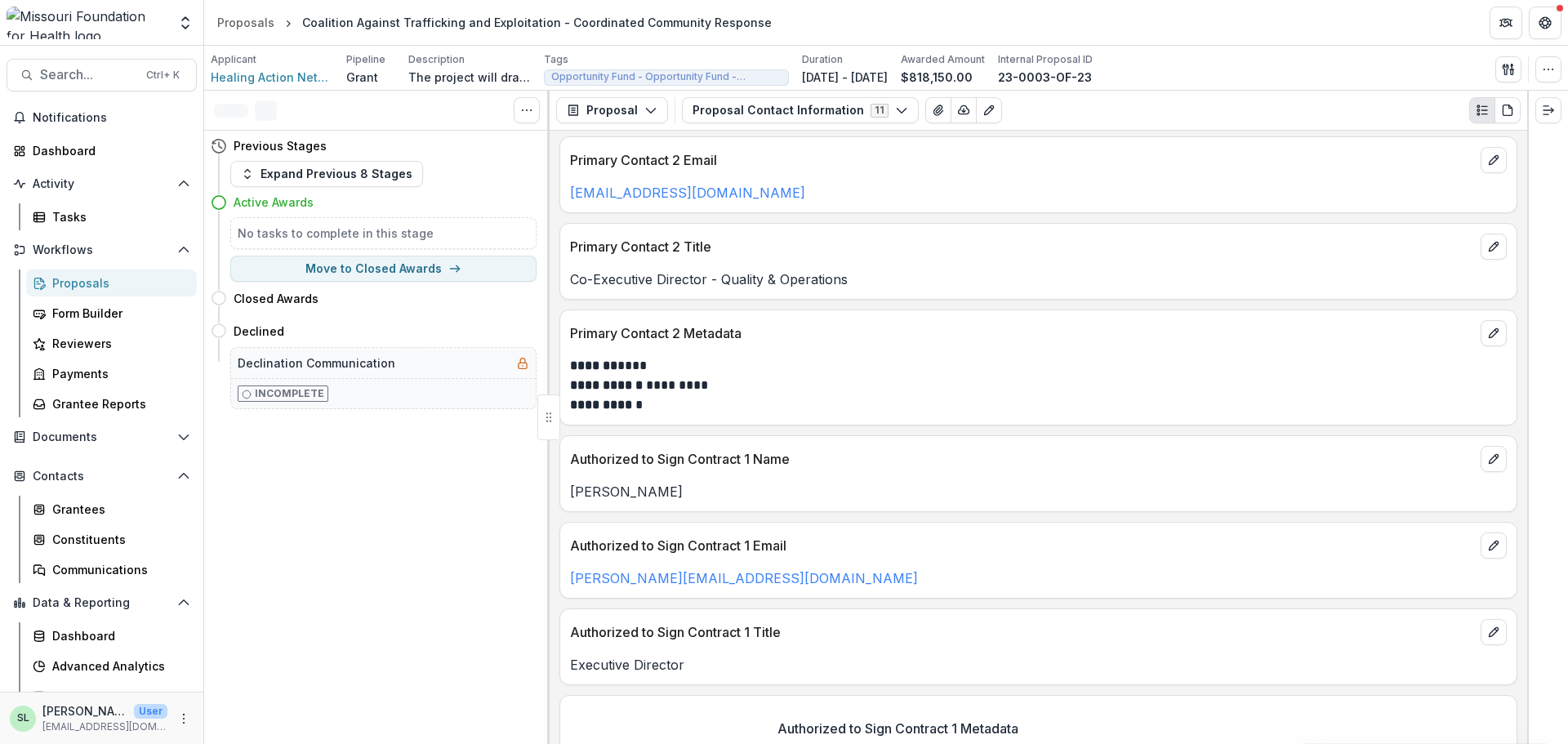
scroll to position [245, 0]
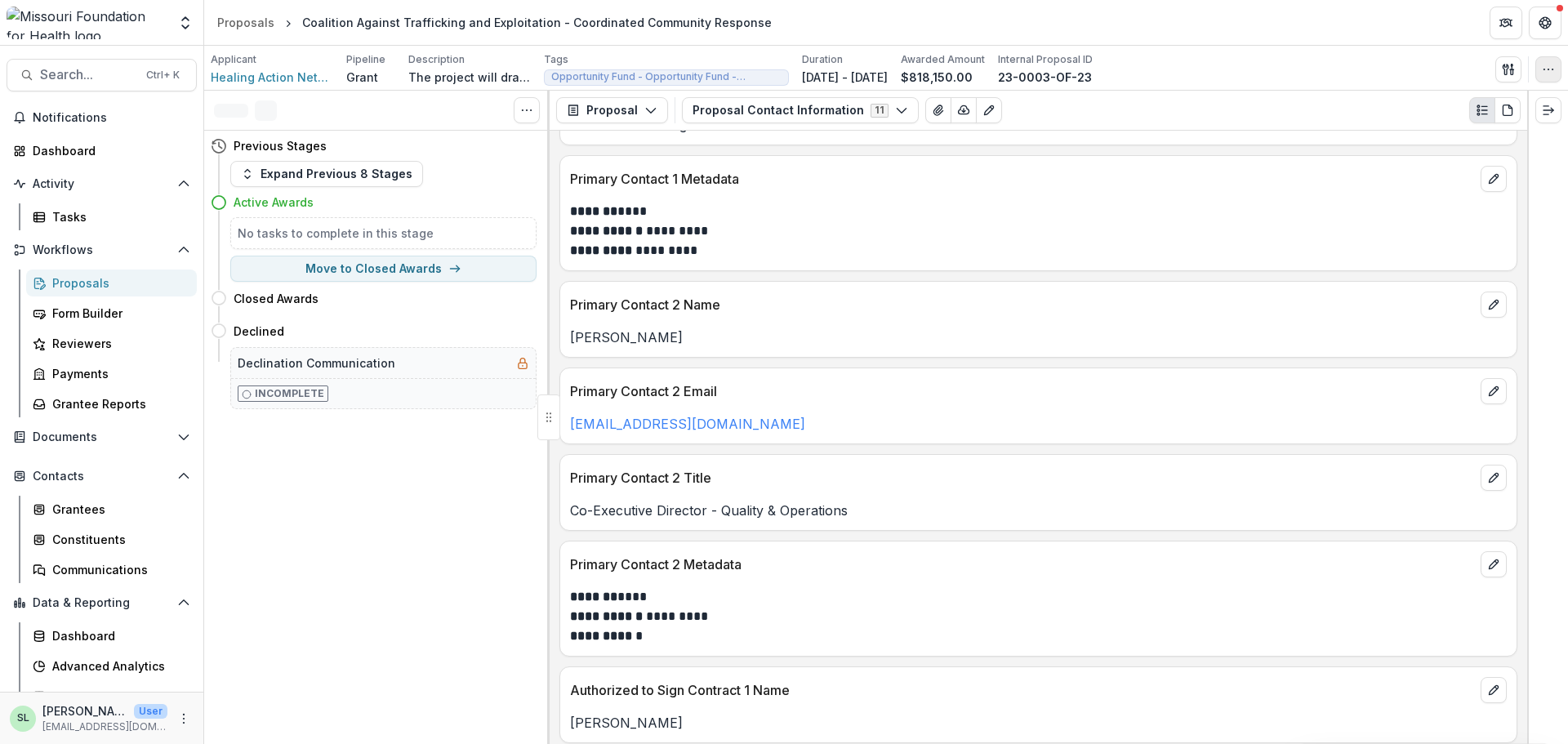
click at [1553, 74] on icon "button" at bounding box center [1548, 69] width 13 height 13
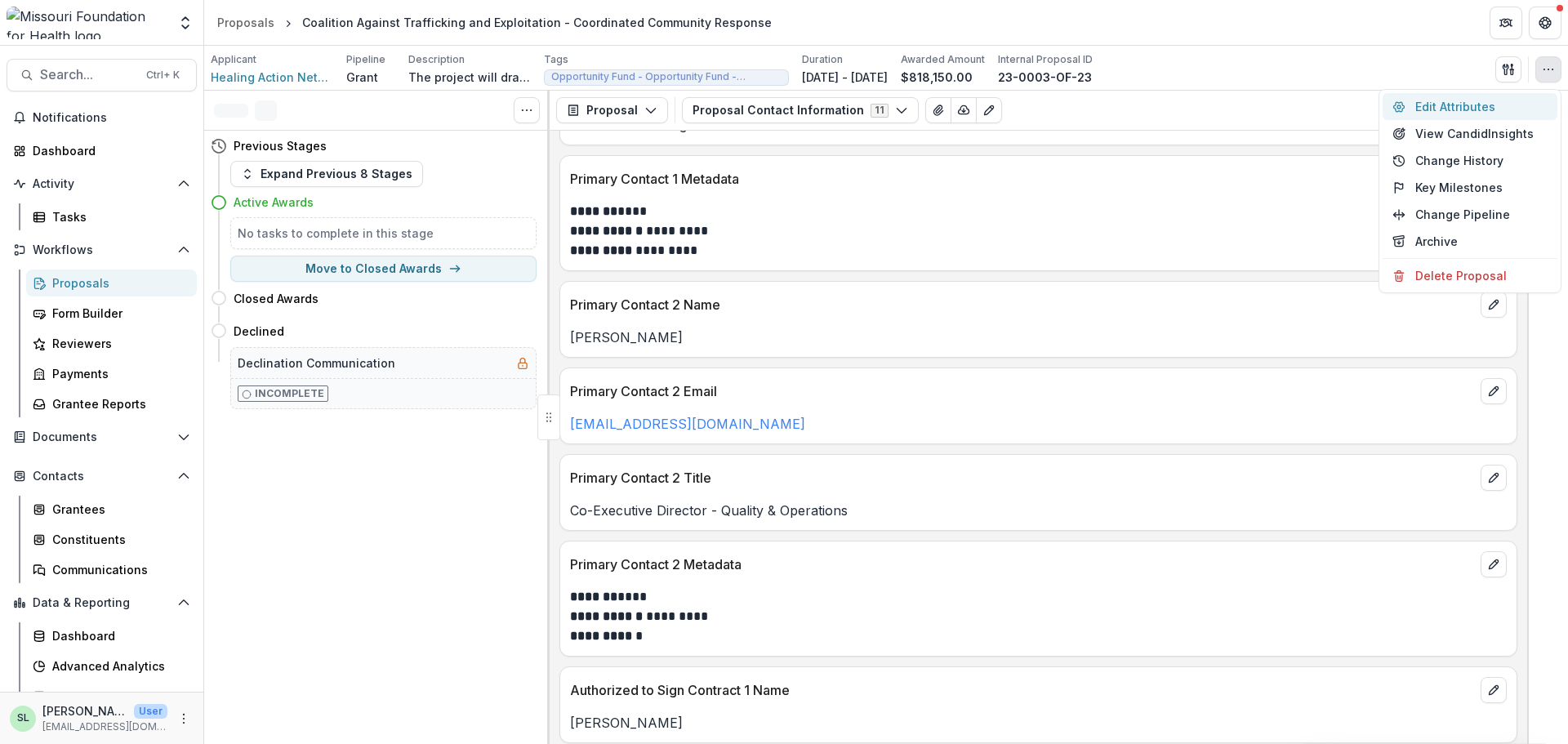
click at [1455, 106] on button "Edit Attributes" at bounding box center [1469, 107] width 175 height 27
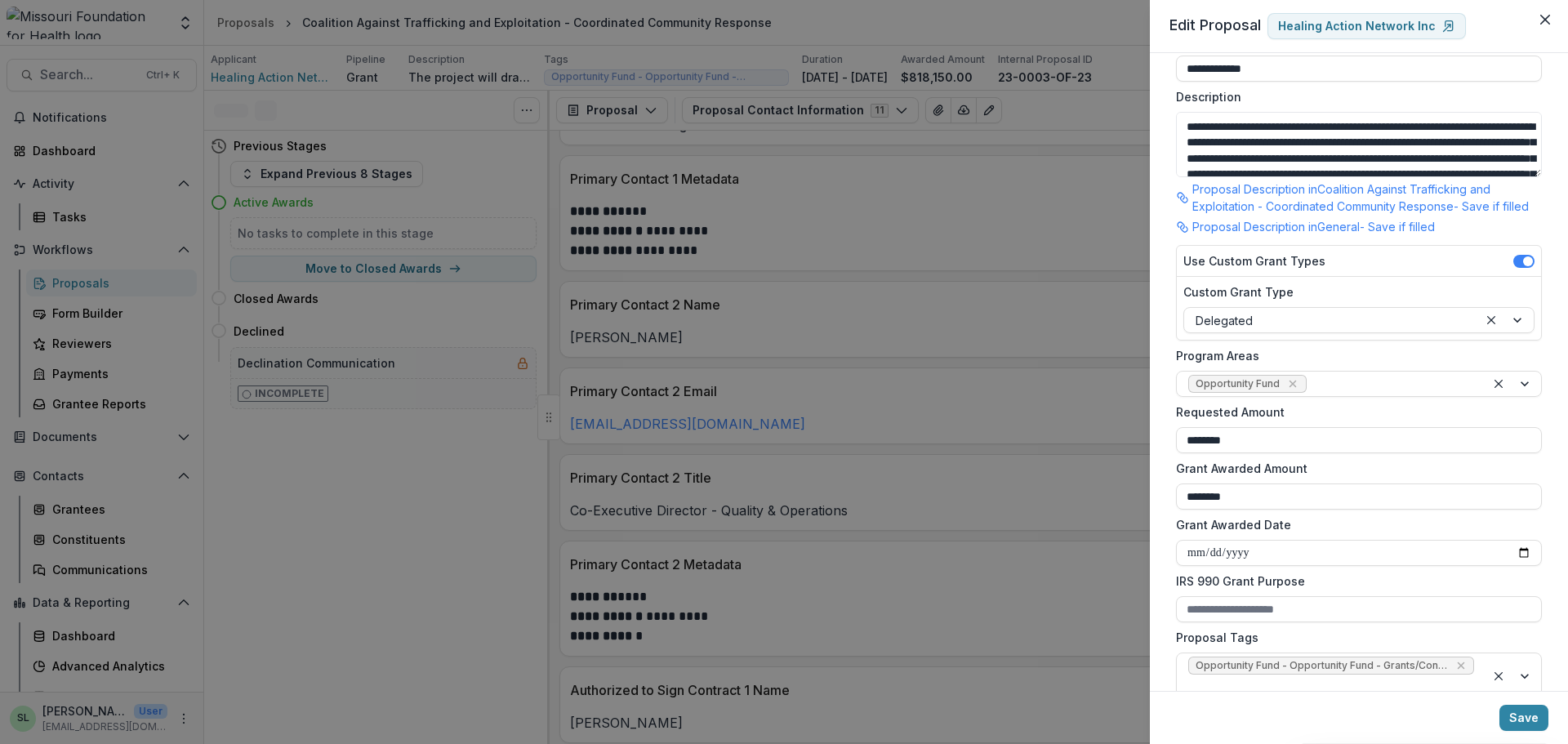
scroll to position [0, 0]
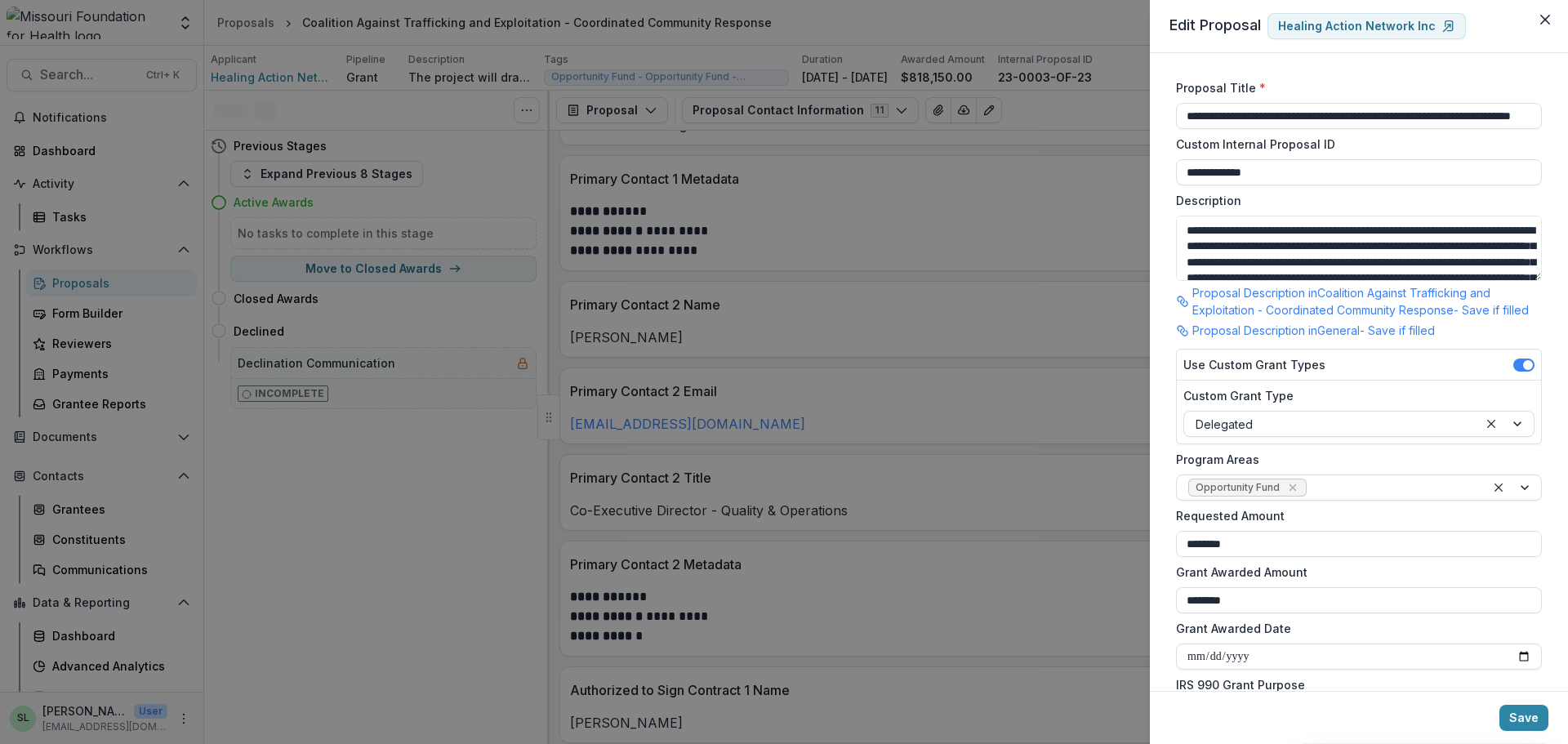
click at [973, 260] on div "**********" at bounding box center [784, 372] width 1568 height 744
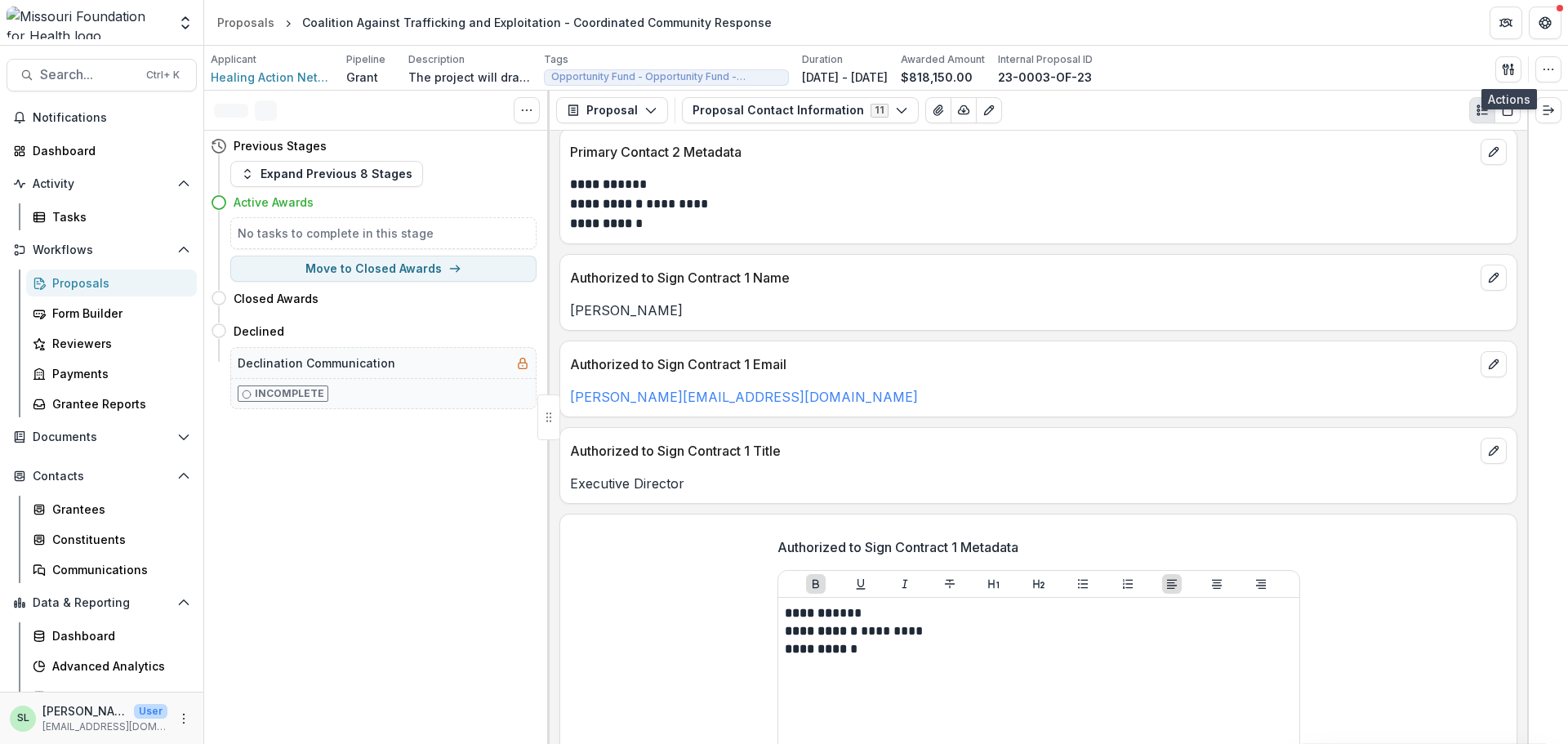
scroll to position [817, 0]
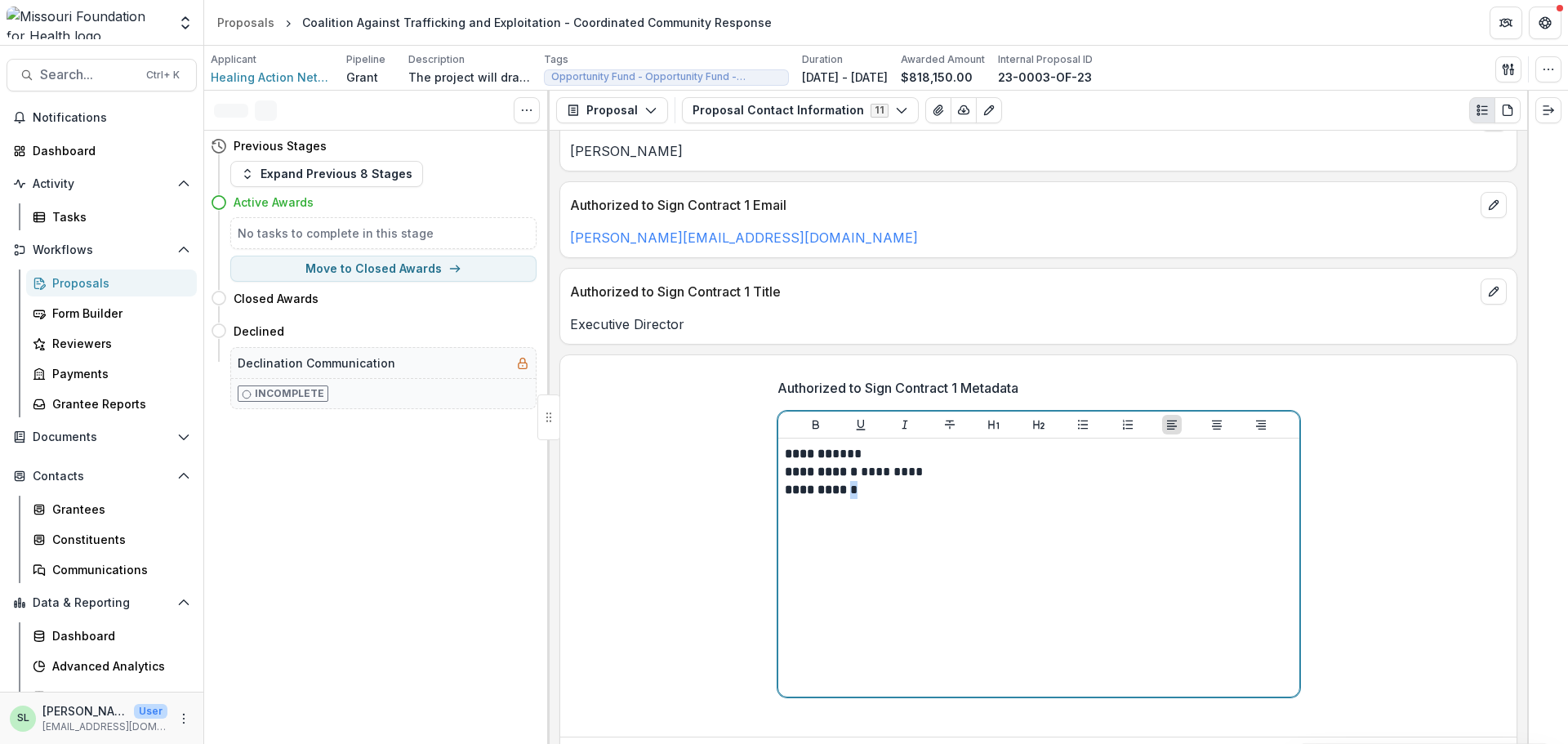
drag, startPoint x: 847, startPoint y: 489, endPoint x: 863, endPoint y: 489, distance: 16.0
click at [863, 489] on p "**********" at bounding box center [1038, 481] width 508 height 36
drag, startPoint x: 828, startPoint y: 457, endPoint x: 860, endPoint y: 452, distance: 32.4
click at [860, 452] on p "******* ****" at bounding box center [1038, 454] width 508 height 18
click at [850, 492] on p "**********" at bounding box center [1038, 481] width 508 height 36
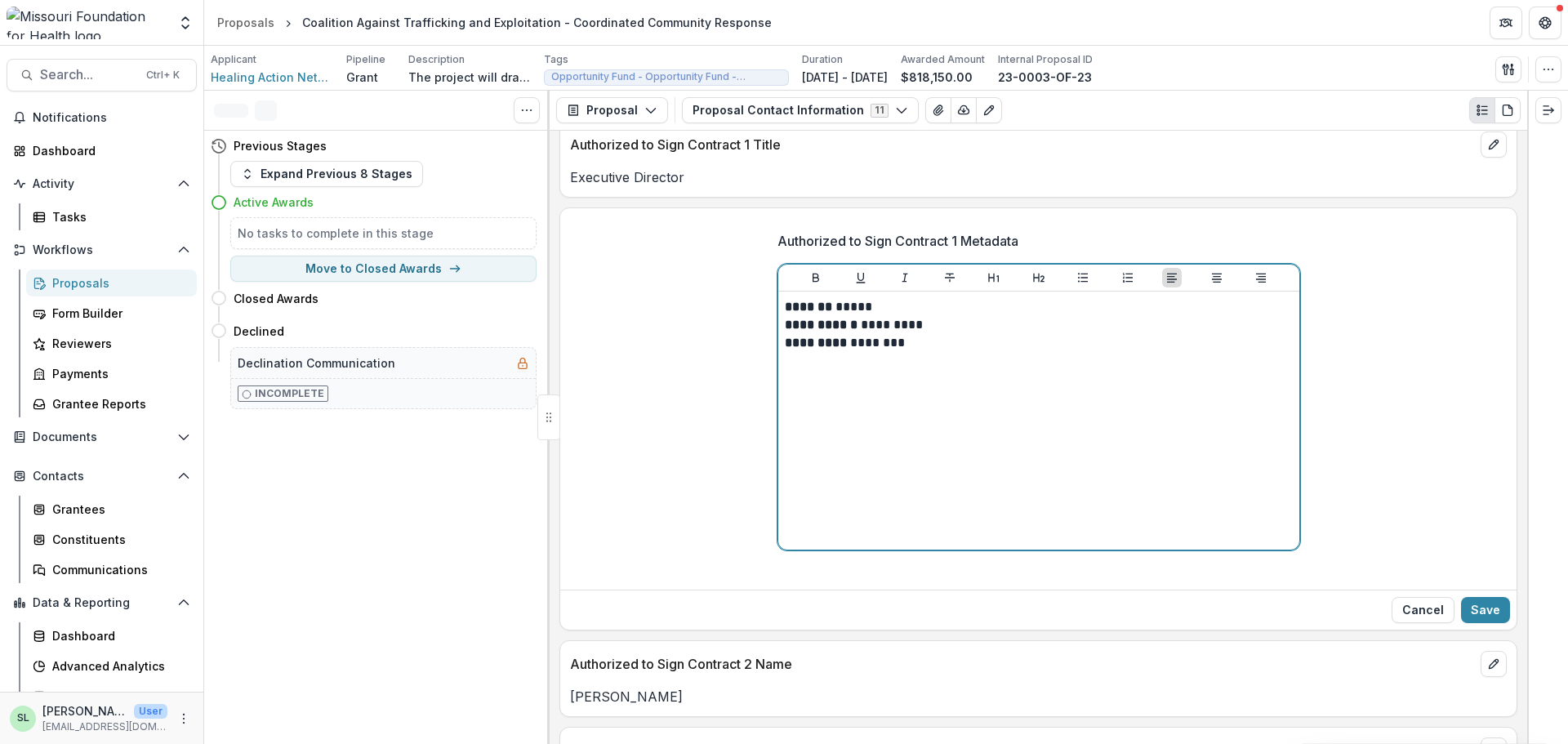
scroll to position [980, 0]
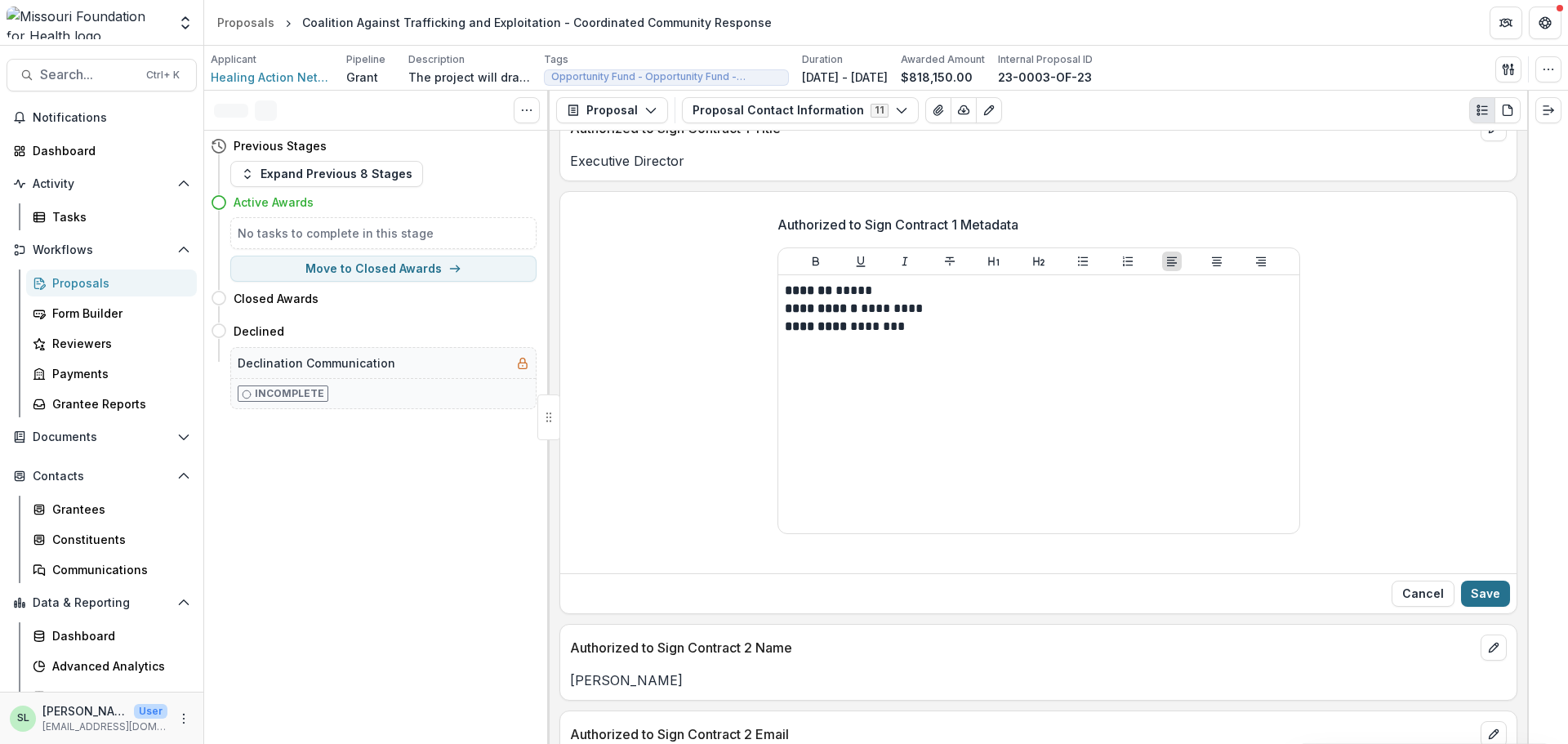
click at [1492, 600] on button "Save" at bounding box center [1484, 593] width 49 height 26
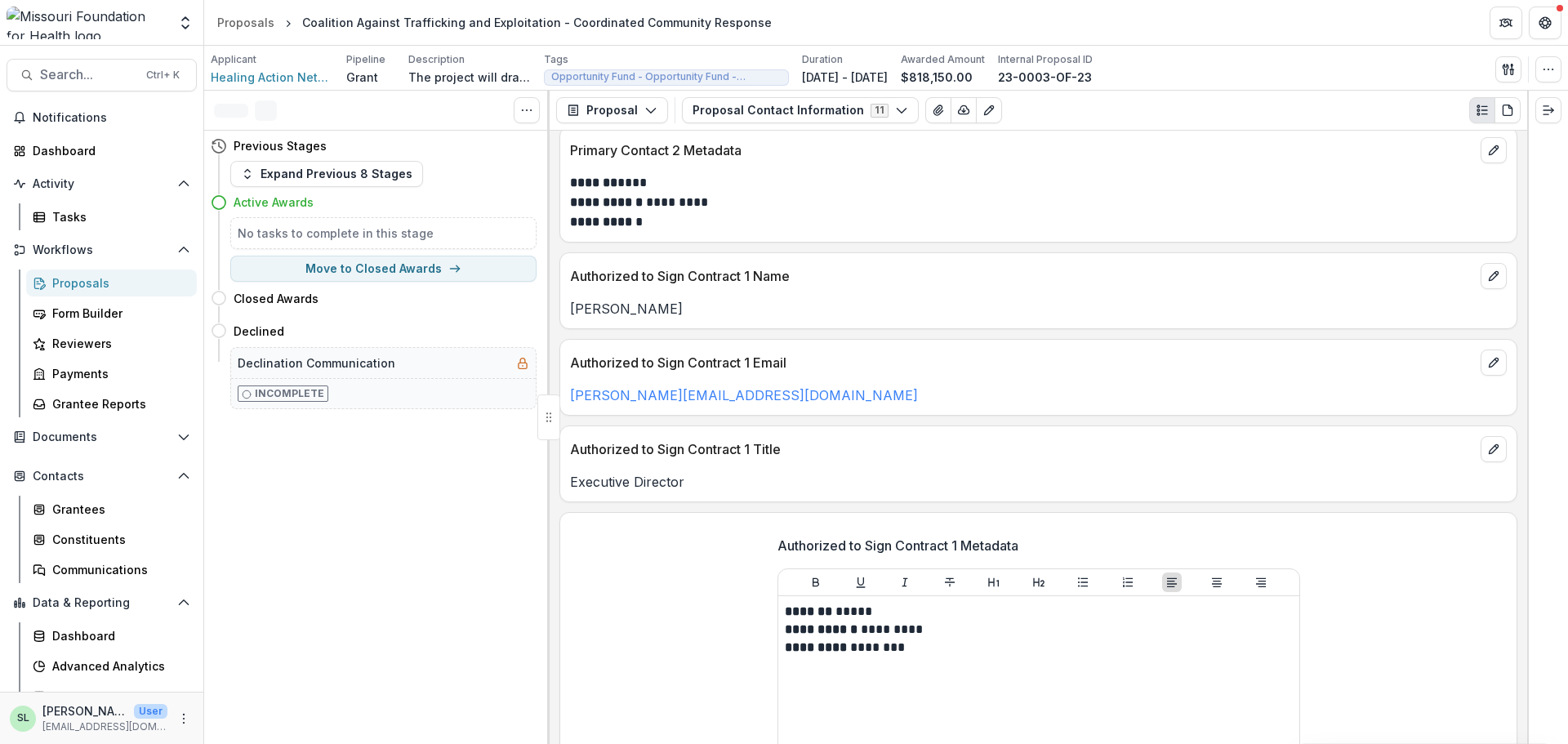
scroll to position [653, 0]
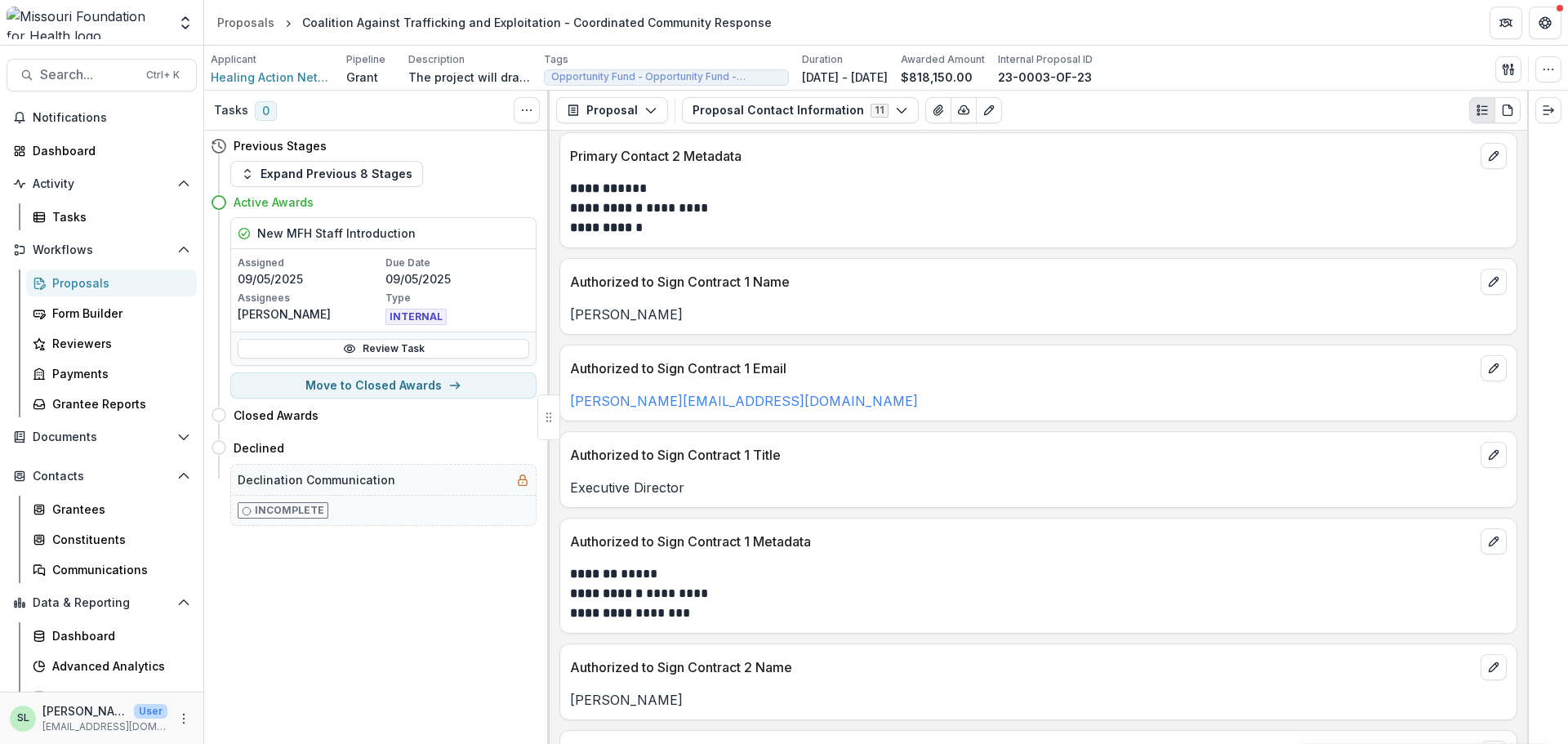
click at [71, 278] on div "Proposals" at bounding box center [118, 283] width 132 height 17
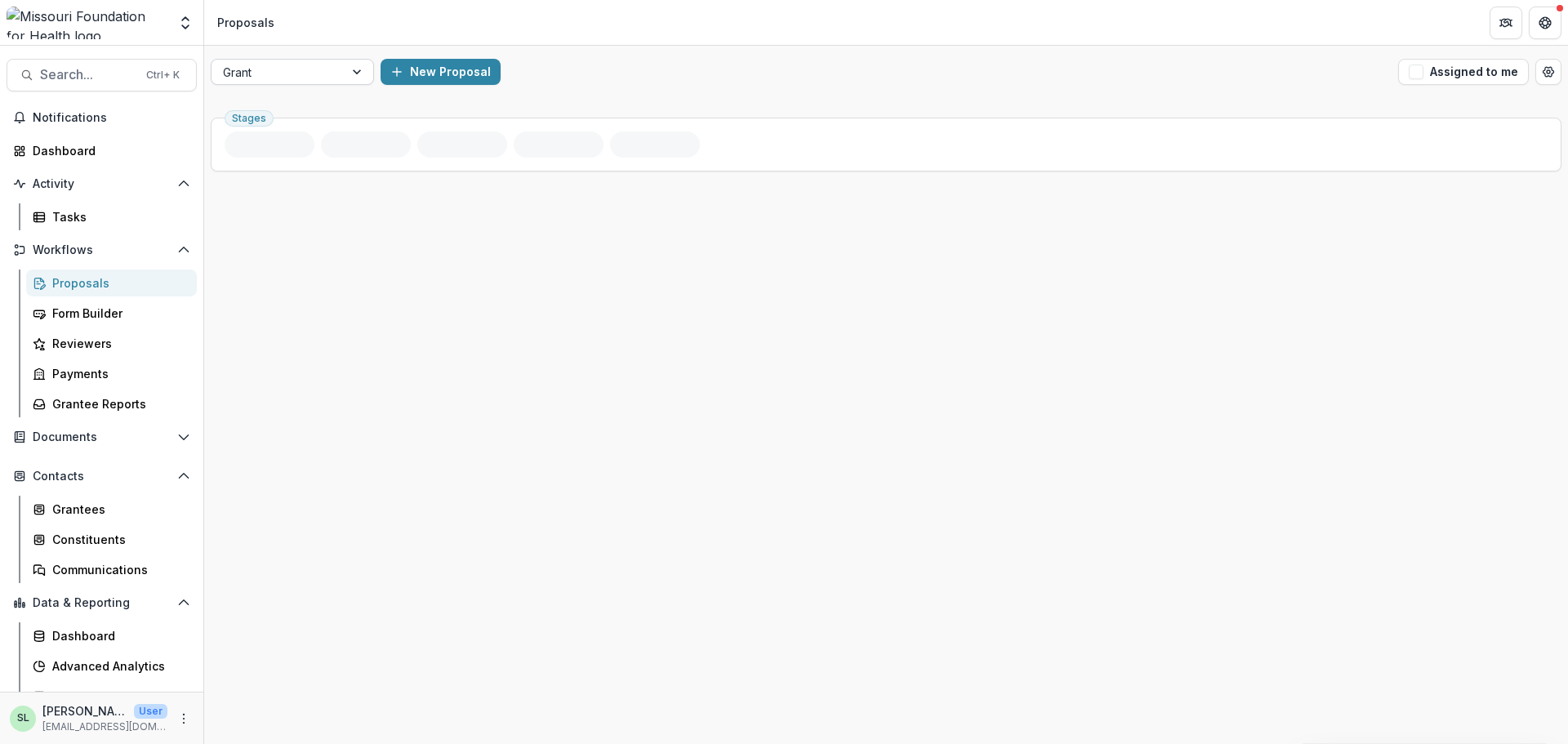
click at [306, 67] on div at bounding box center [277, 72] width 109 height 20
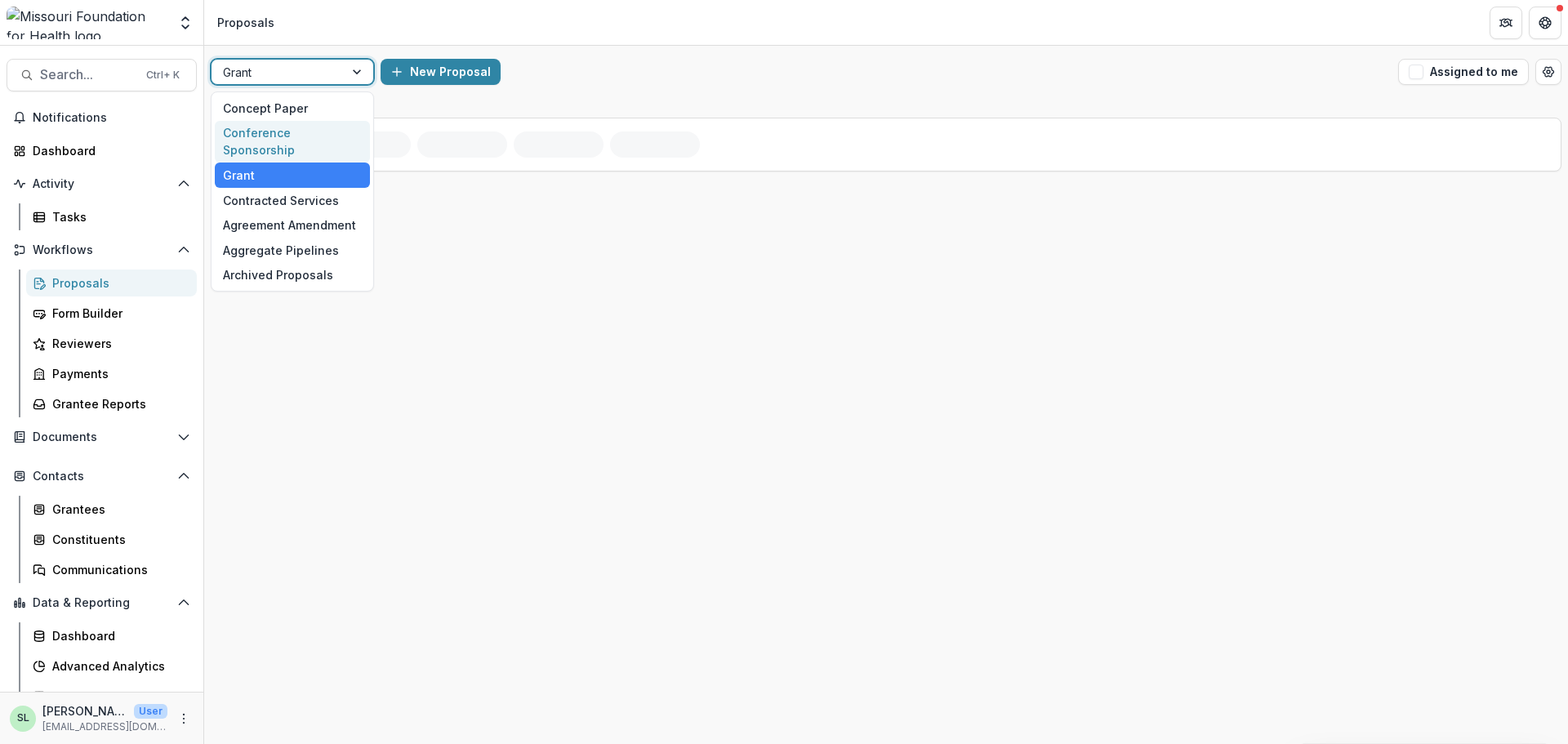
click at [306, 135] on div "Conference Sponsorship" at bounding box center [292, 142] width 156 height 43
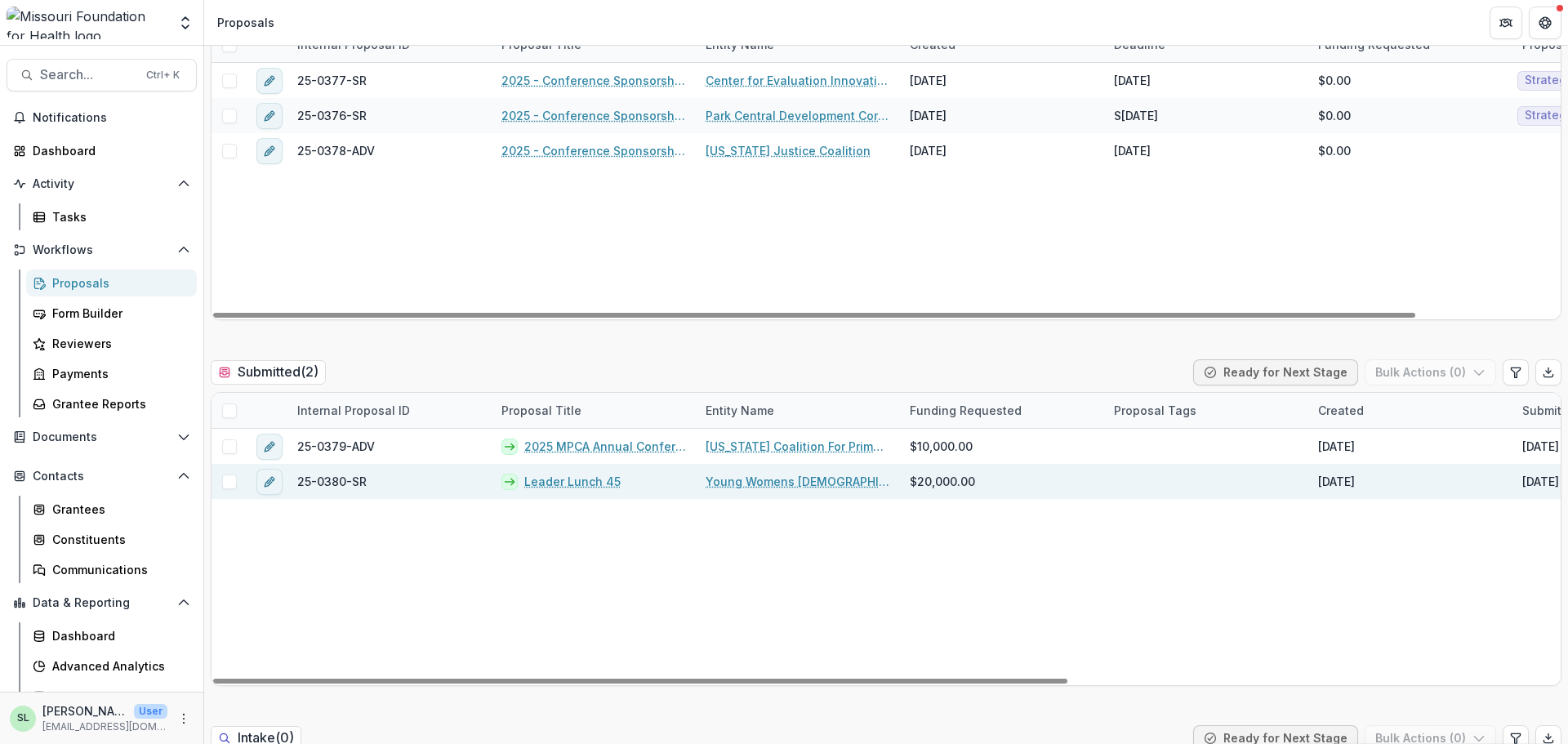
scroll to position [245, 0]
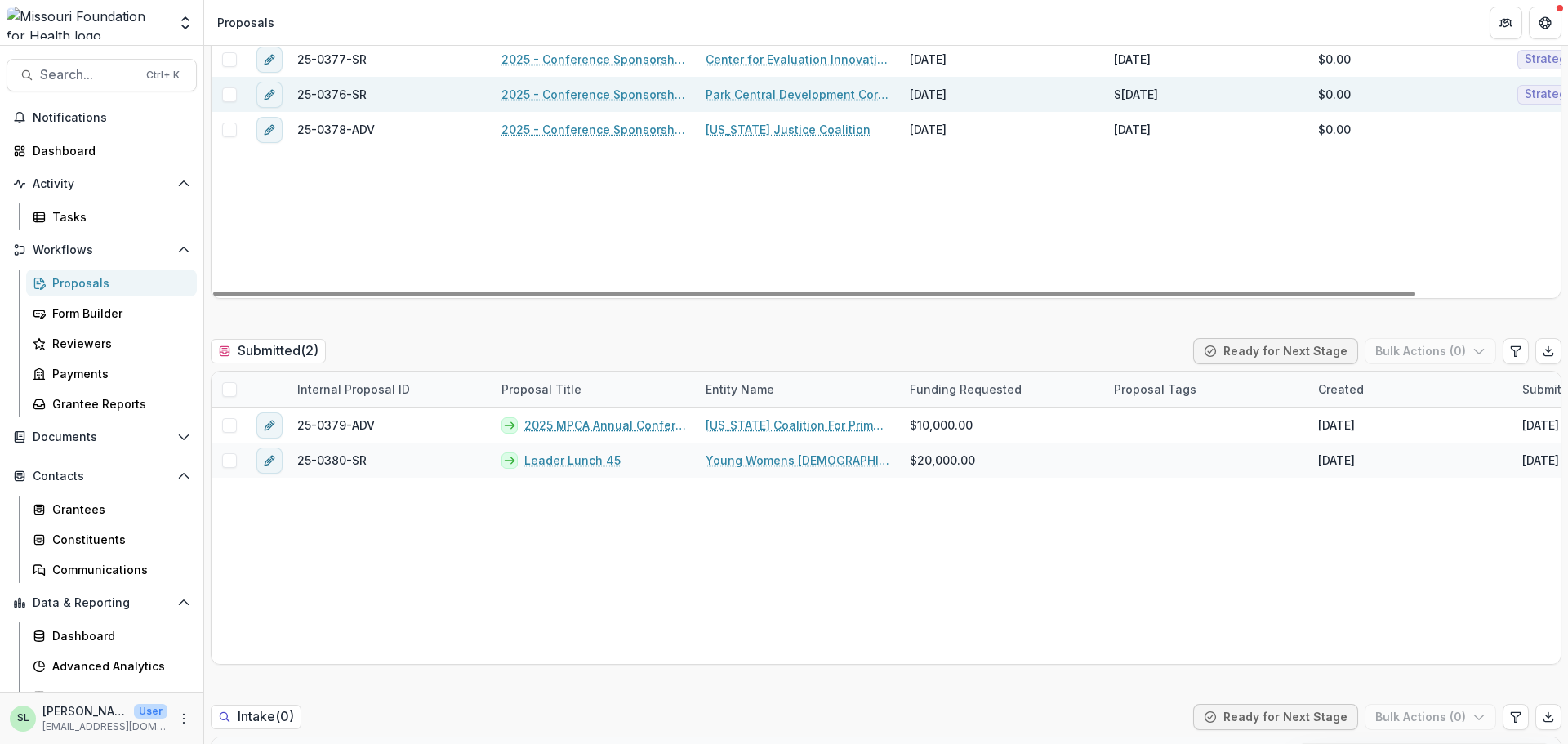
click at [619, 95] on link "2025 - Conference Sponsorship Request" at bounding box center [594, 93] width 185 height 17
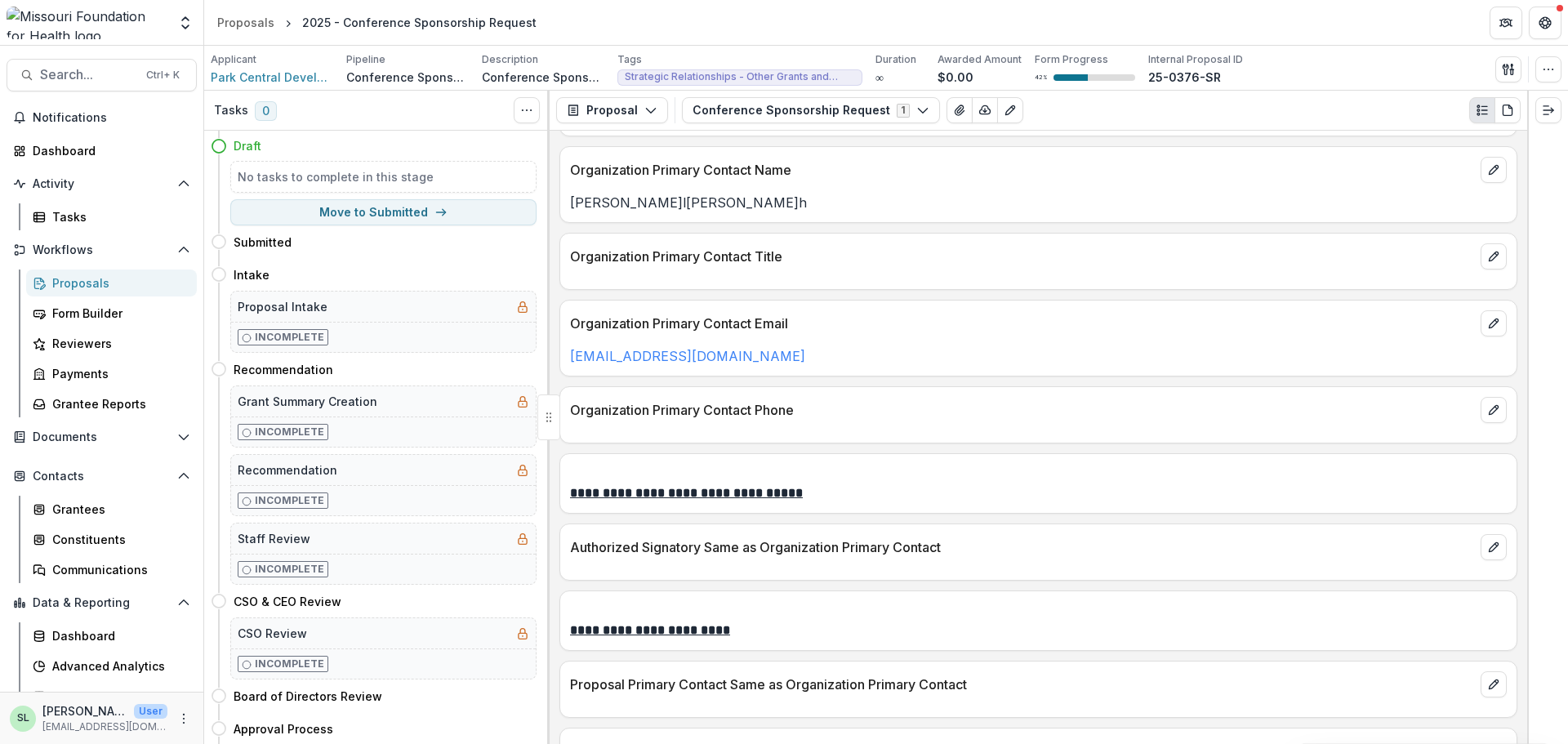
scroll to position [2613, 0]
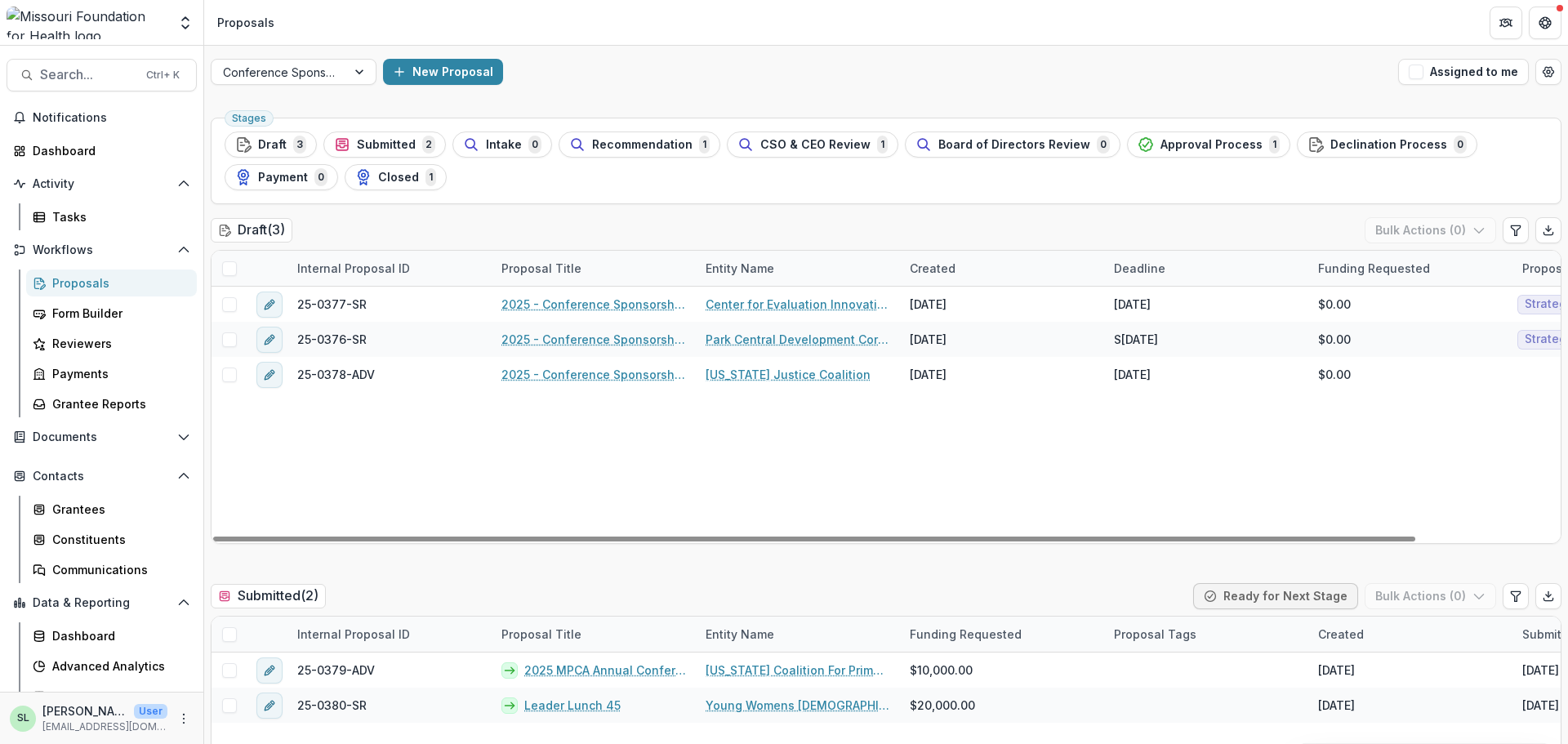
drag, startPoint x: 843, startPoint y: 540, endPoint x: 654, endPoint y: 461, distance: 204.8
click at [662, 537] on div at bounding box center [814, 540] width 1202 height 5
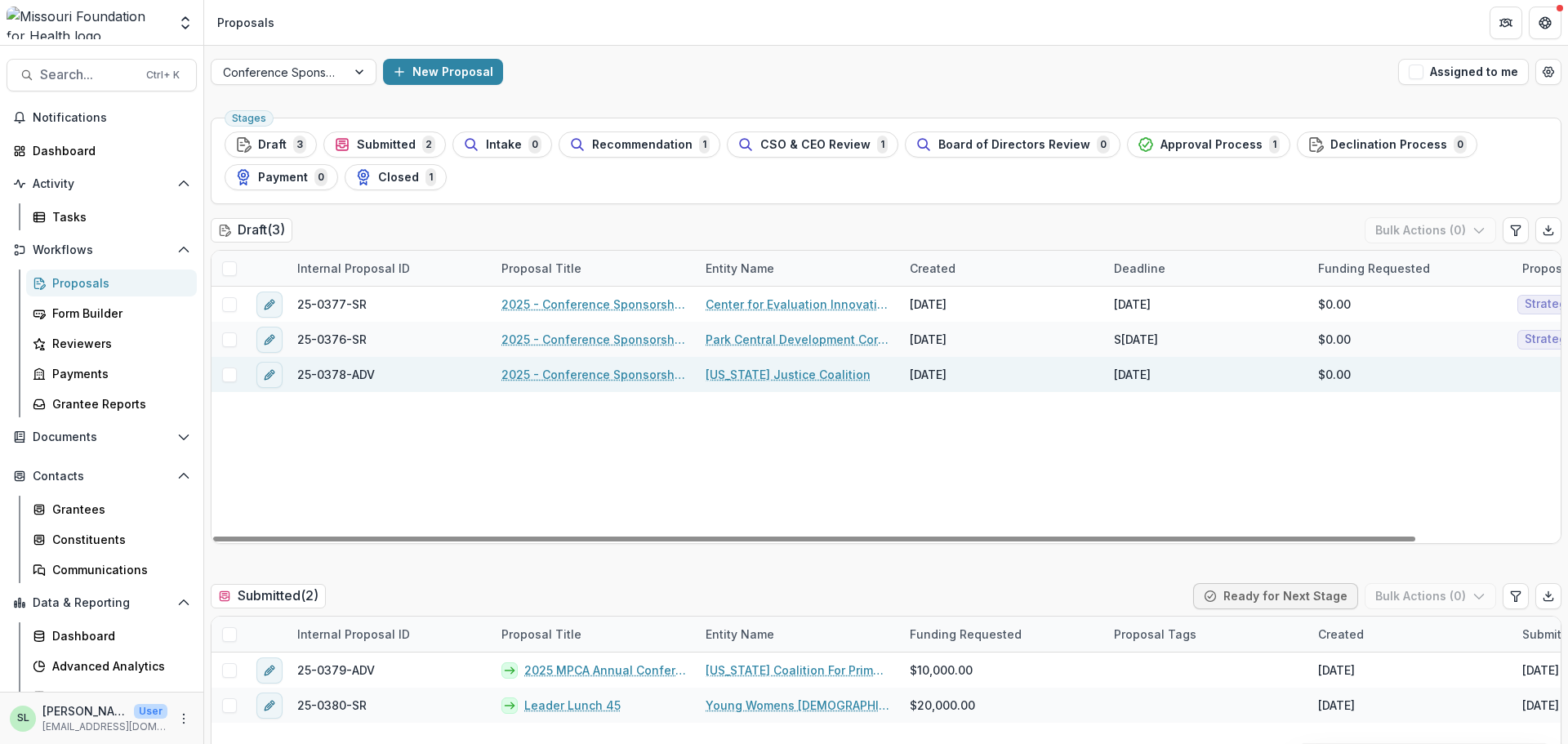
click at [577, 372] on link "2025 - Conference Sponsorship Request" at bounding box center [594, 374] width 185 height 17
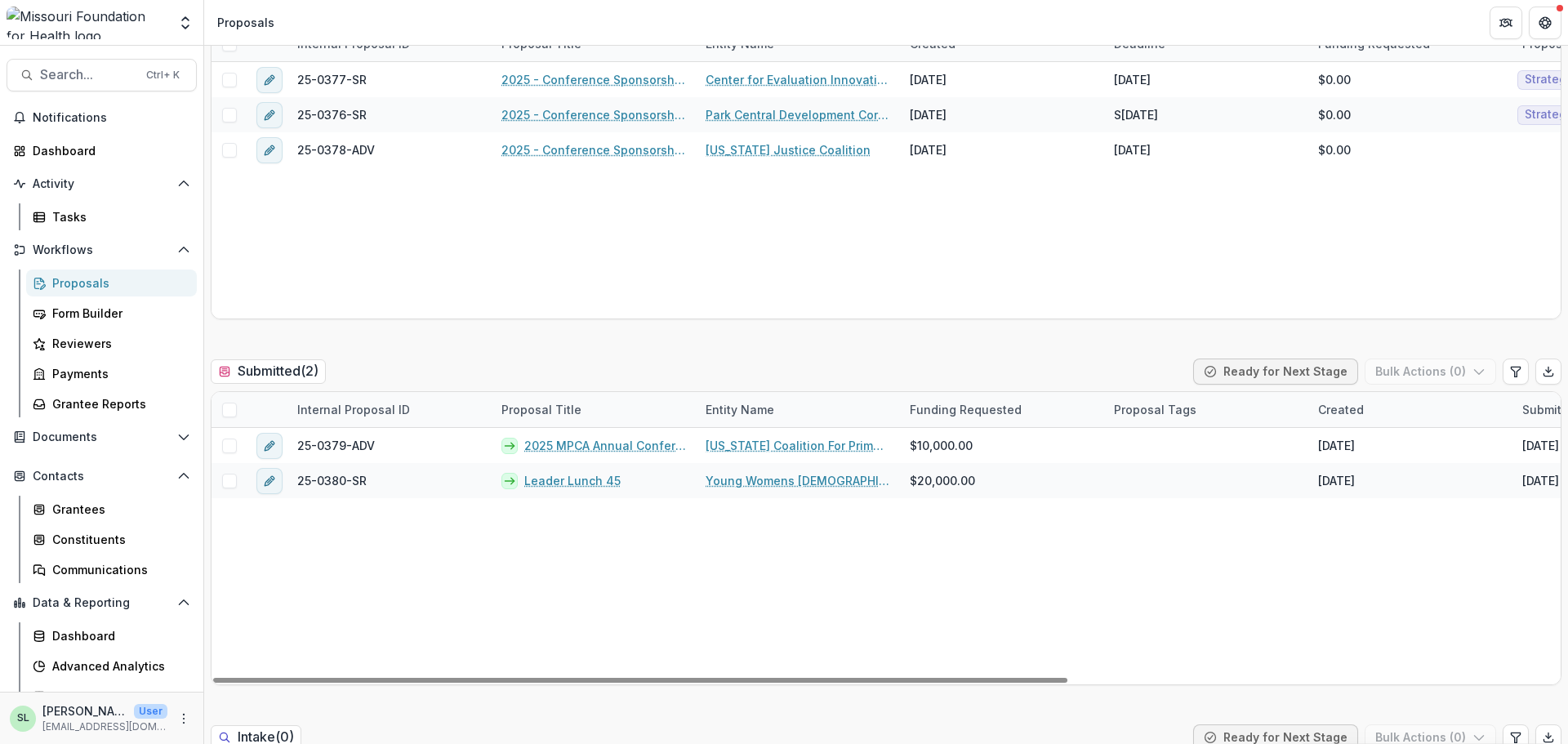
scroll to position [245, 0]
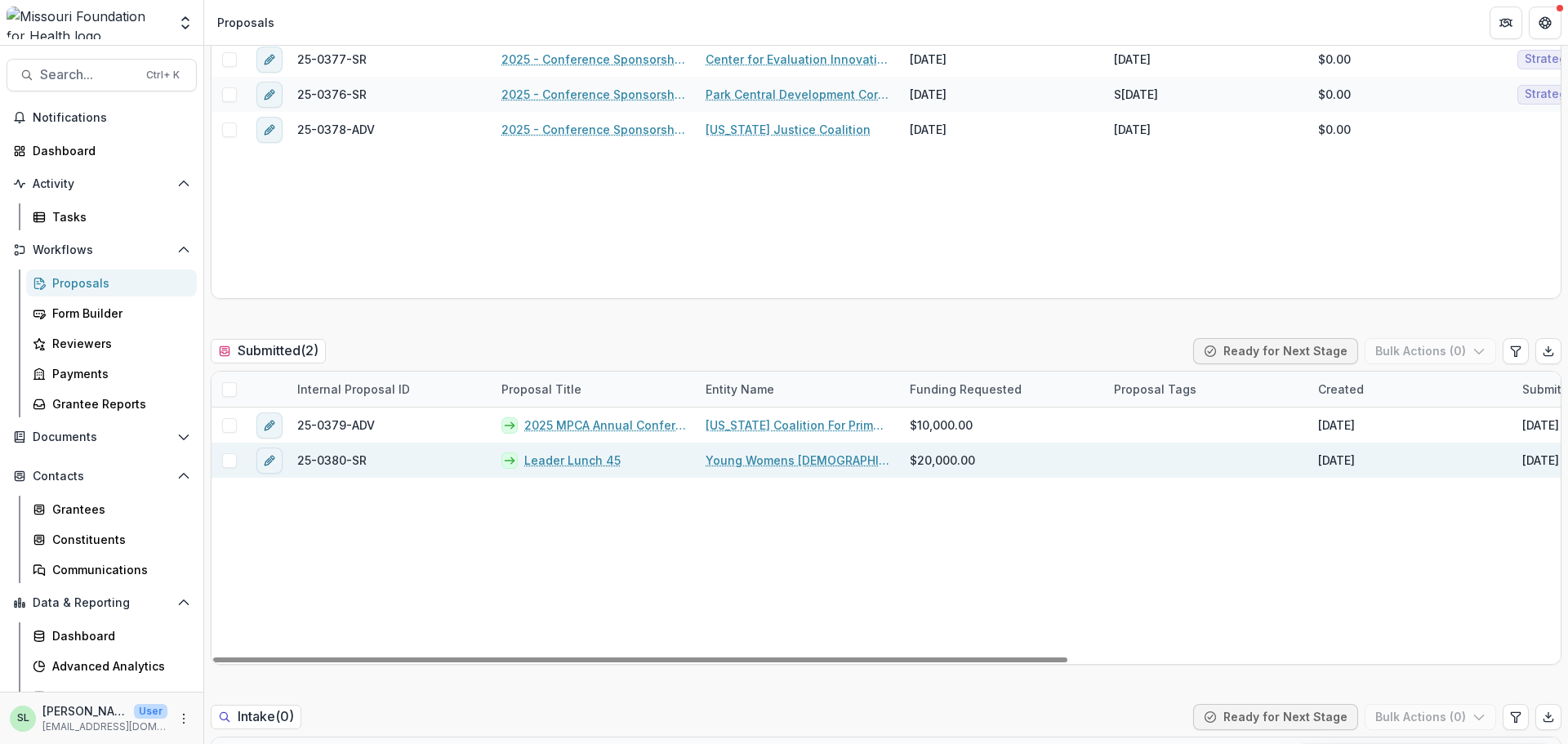
click at [548, 467] on link "Leader Lunch 45" at bounding box center [572, 460] width 96 height 17
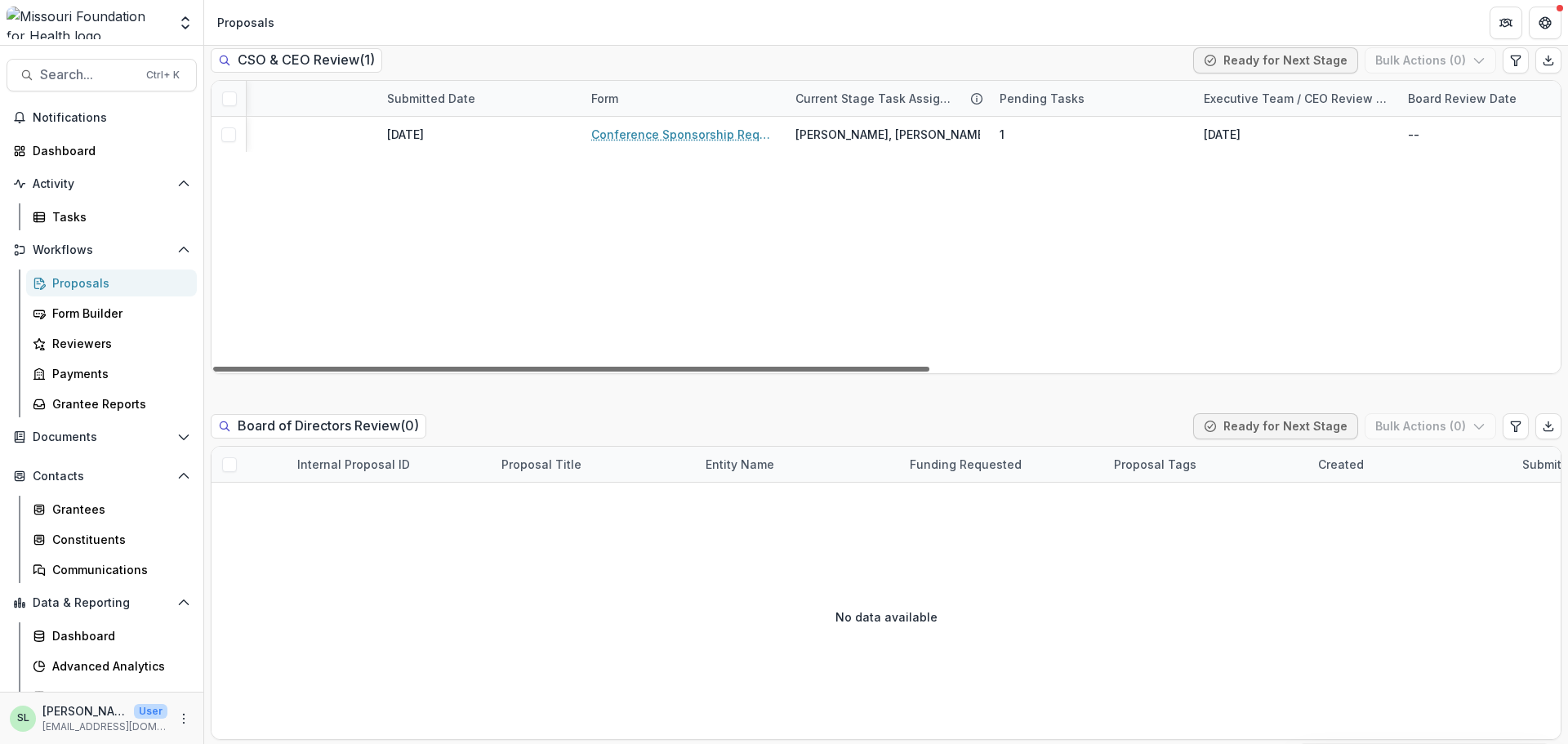
scroll to position [0, 1160]
drag, startPoint x: 572, startPoint y: 365, endPoint x: 1188, endPoint y: 445, distance: 621.2
click at [929, 372] on div at bounding box center [572, 369] width 716 height 5
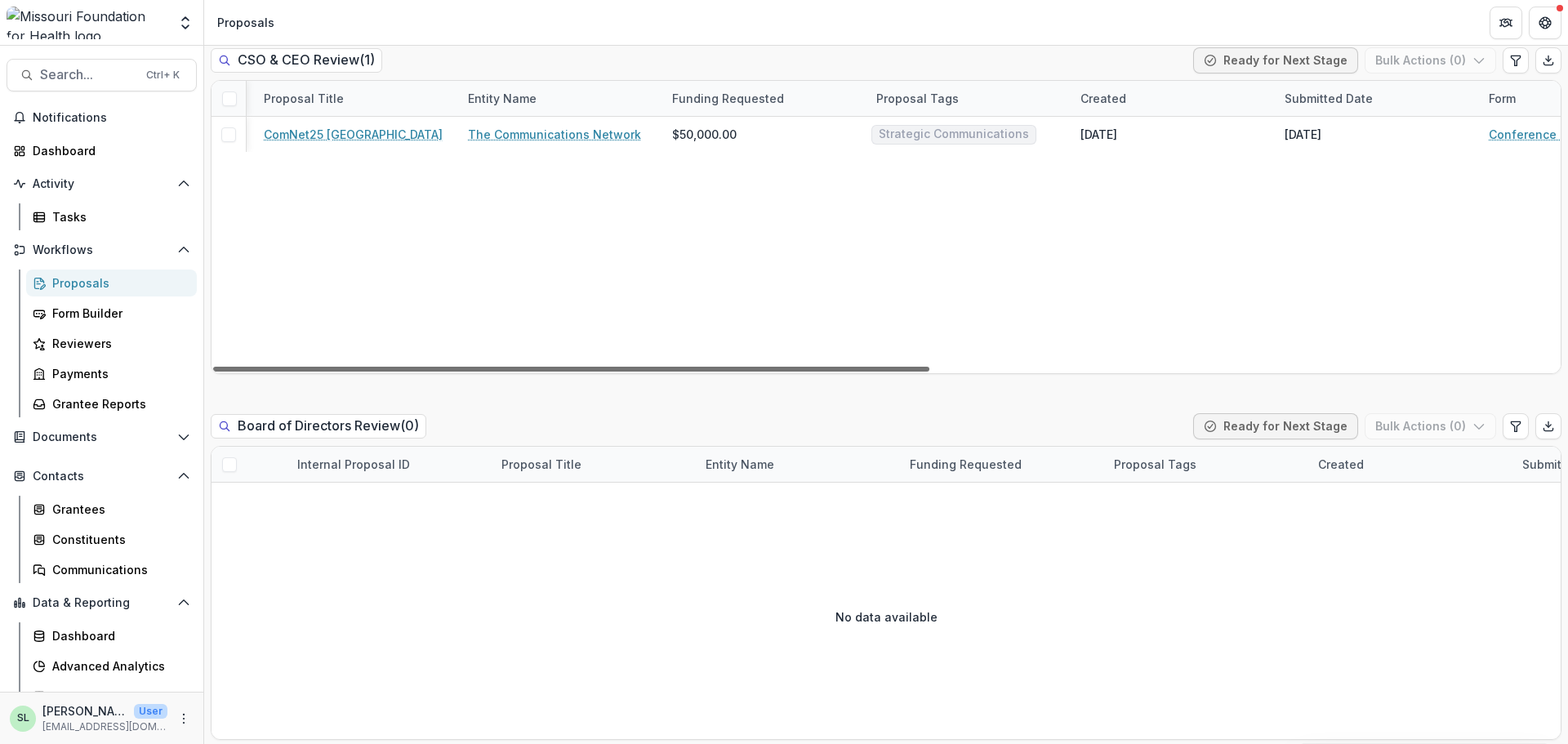
scroll to position [0, 0]
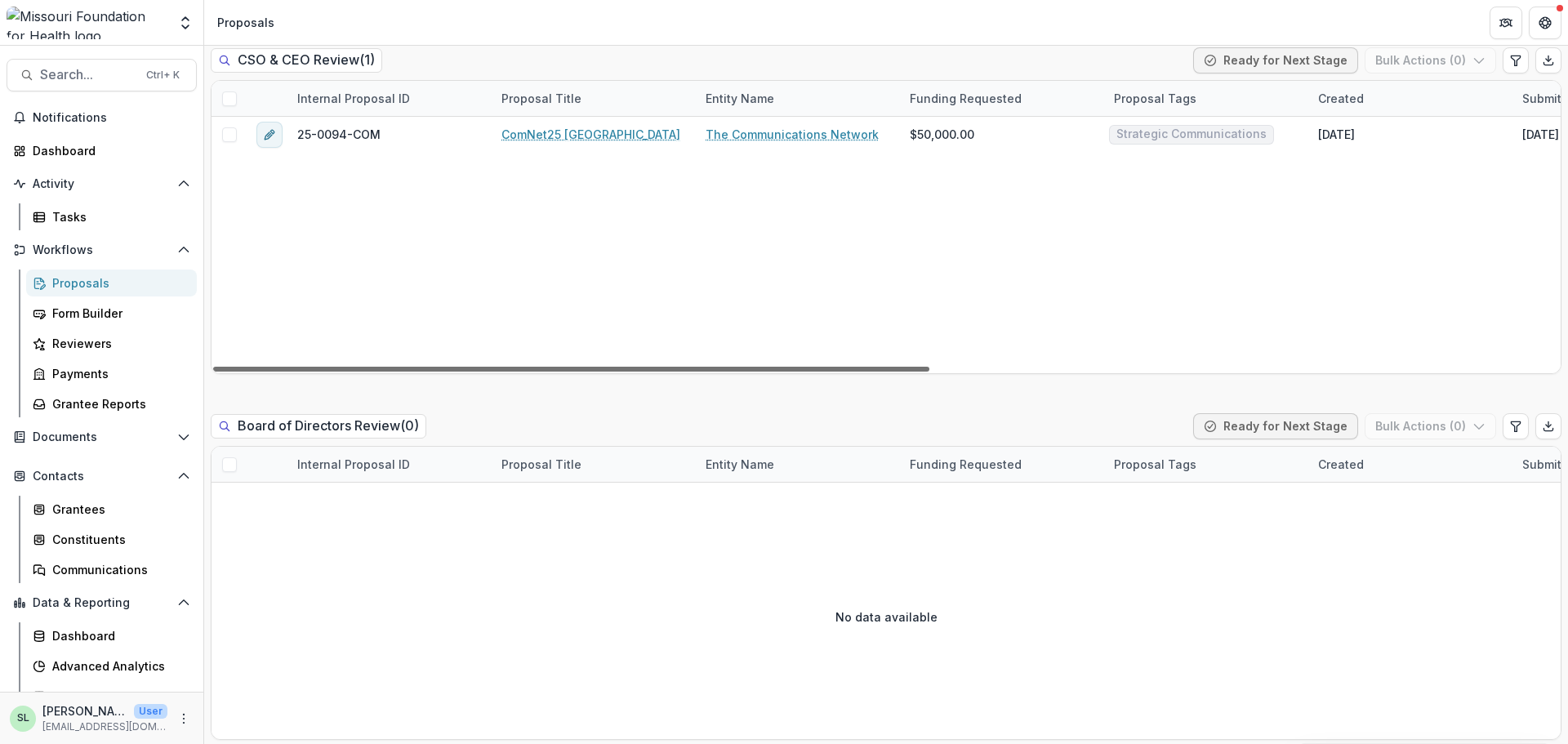
drag, startPoint x: 1003, startPoint y: 365, endPoint x: 322, endPoint y: 312, distance: 683.1
click at [322, 366] on div at bounding box center [572, 369] width 716 height 5
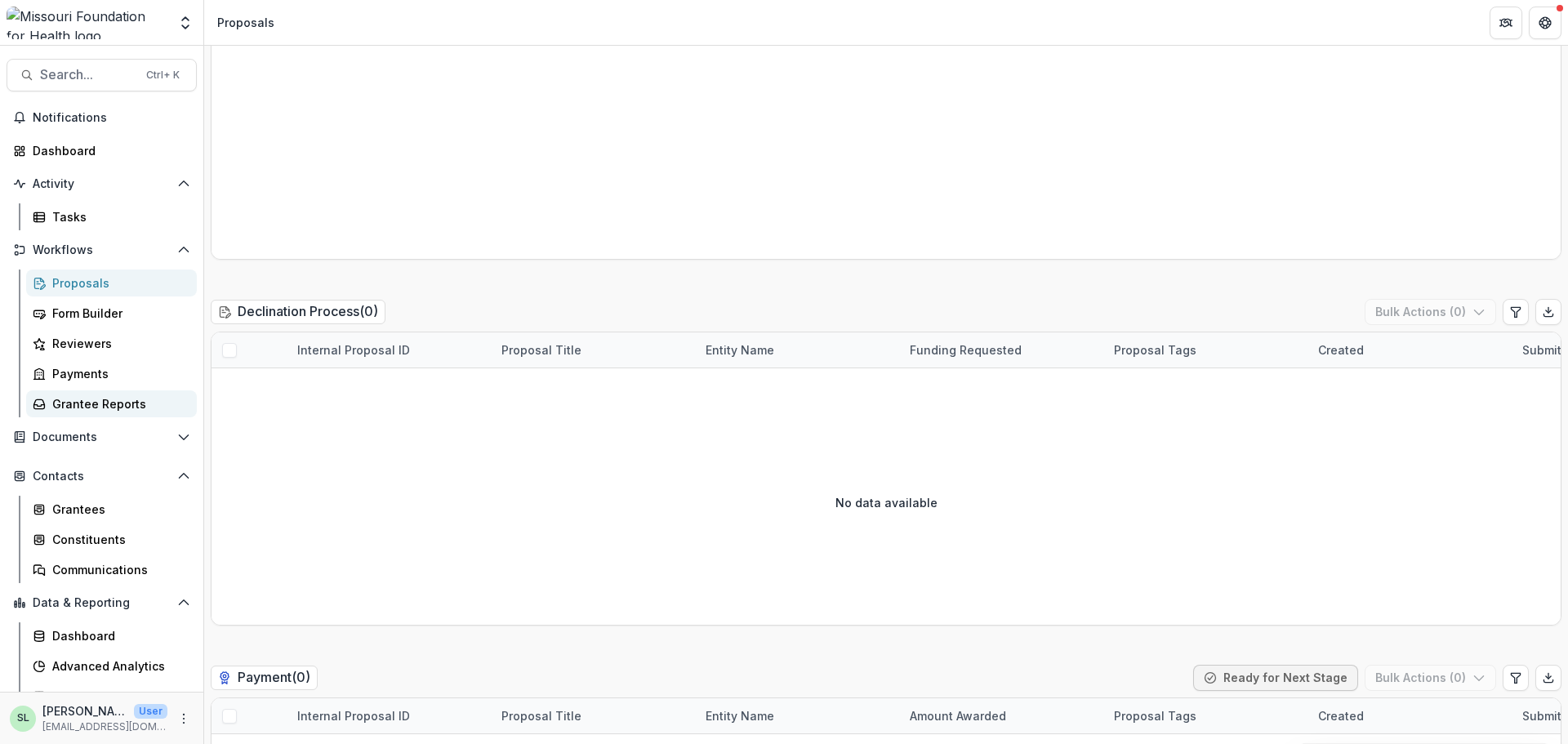
scroll to position [2445, 0]
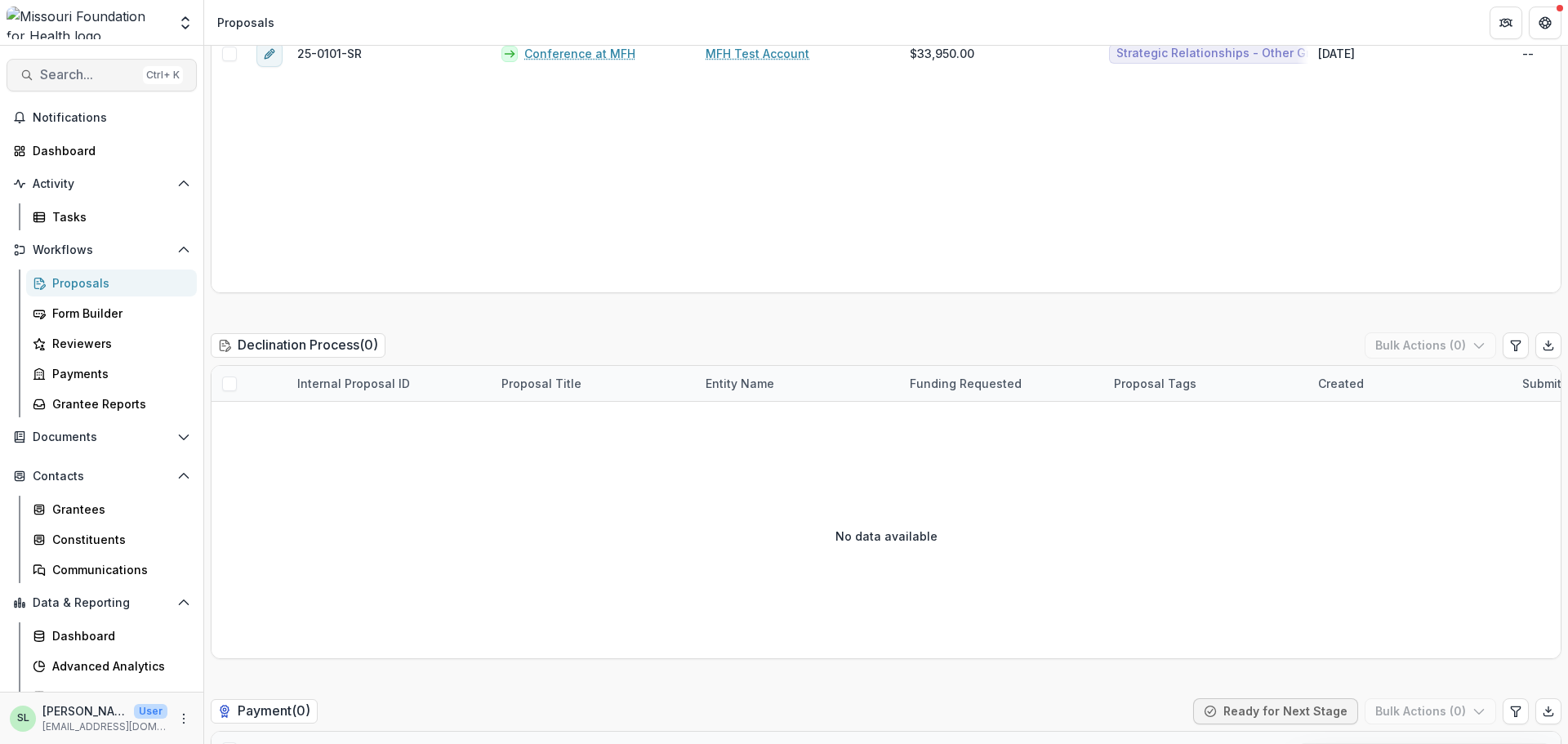
click at [70, 74] on span "Search..." at bounding box center [88, 74] width 96 height 15
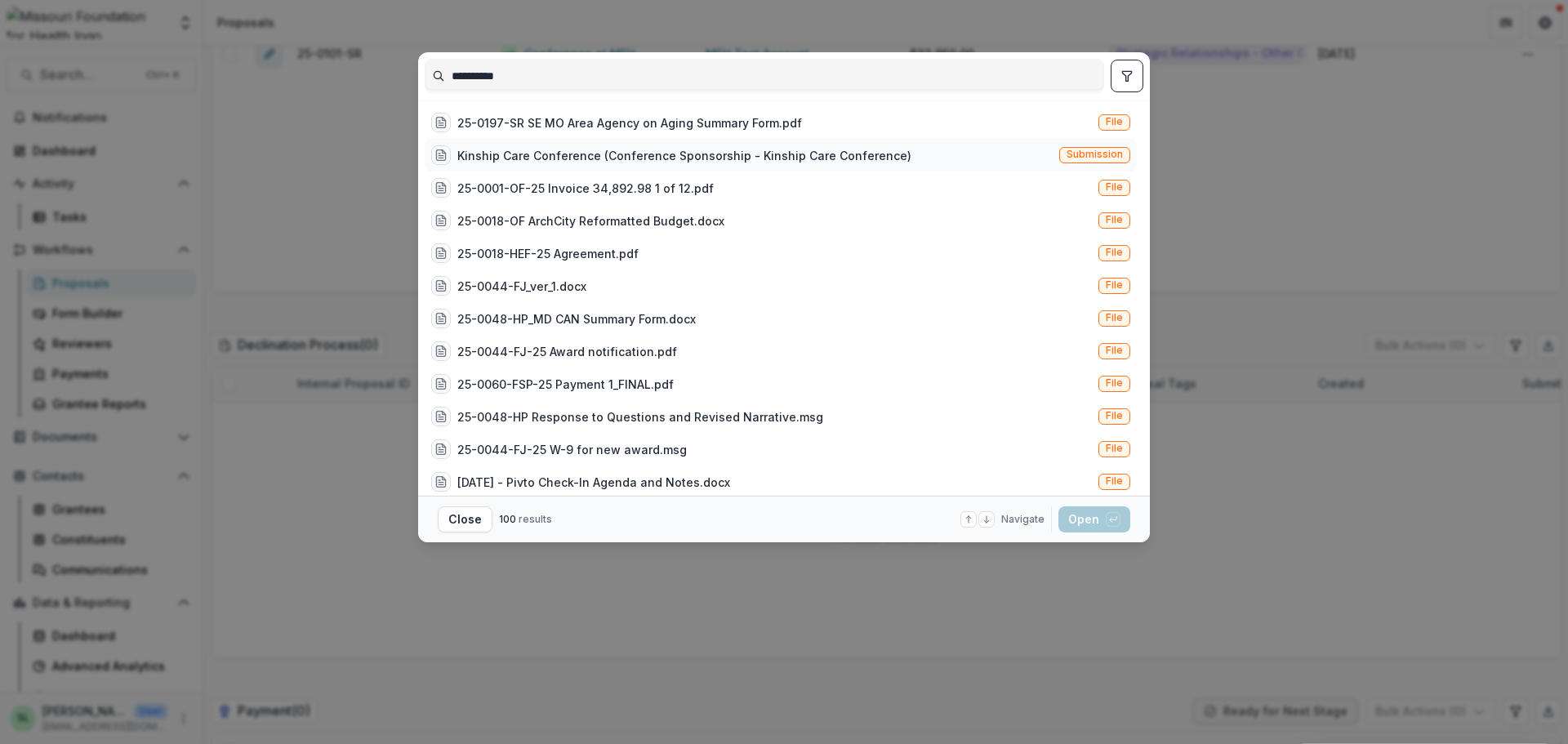
type input "**********"
click at [690, 150] on div "Kinship Care Conference (Conference Sponsorship - Kinship Care Conference)" at bounding box center [684, 155] width 454 height 17
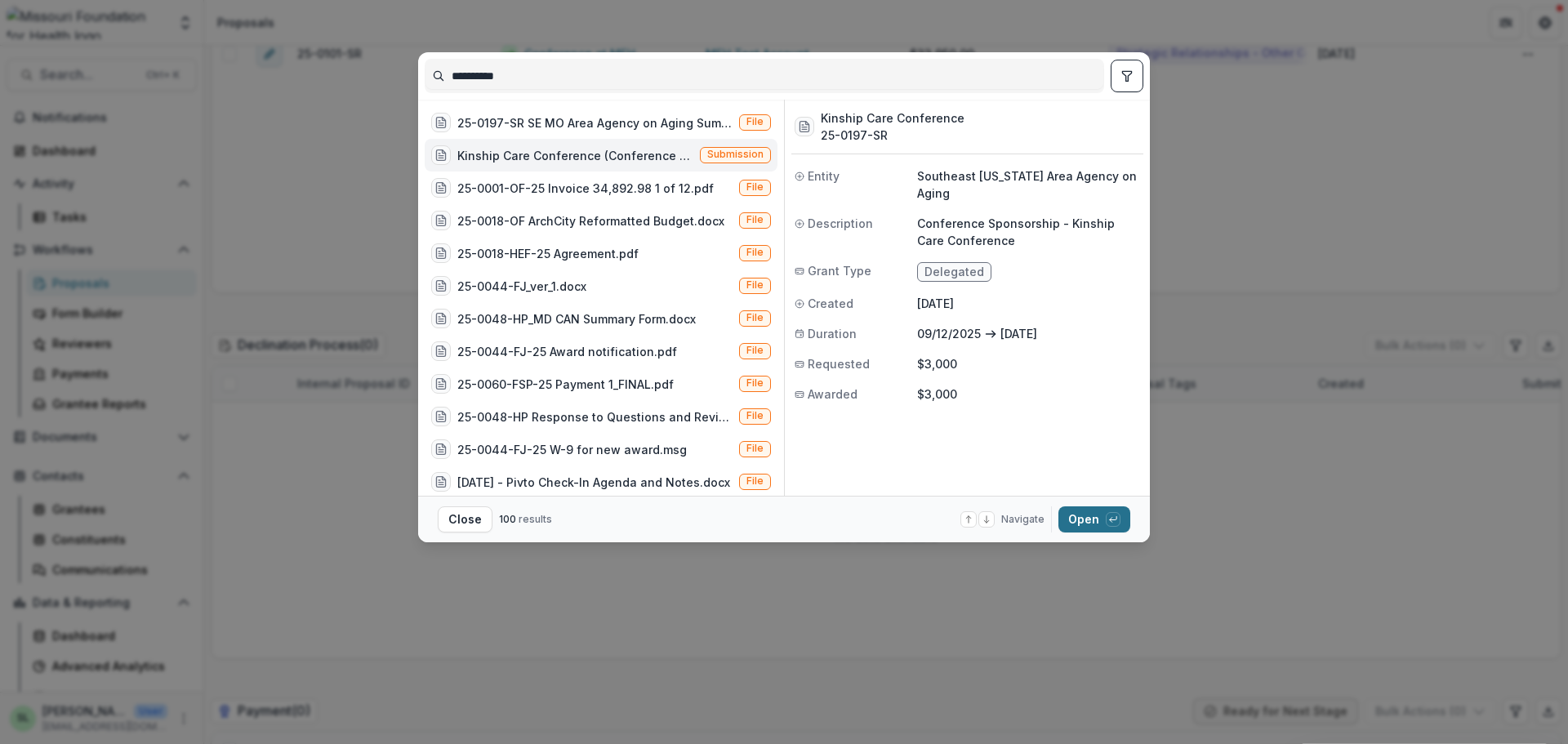
click at [1093, 527] on button "Open with enter key" at bounding box center [1094, 519] width 72 height 26
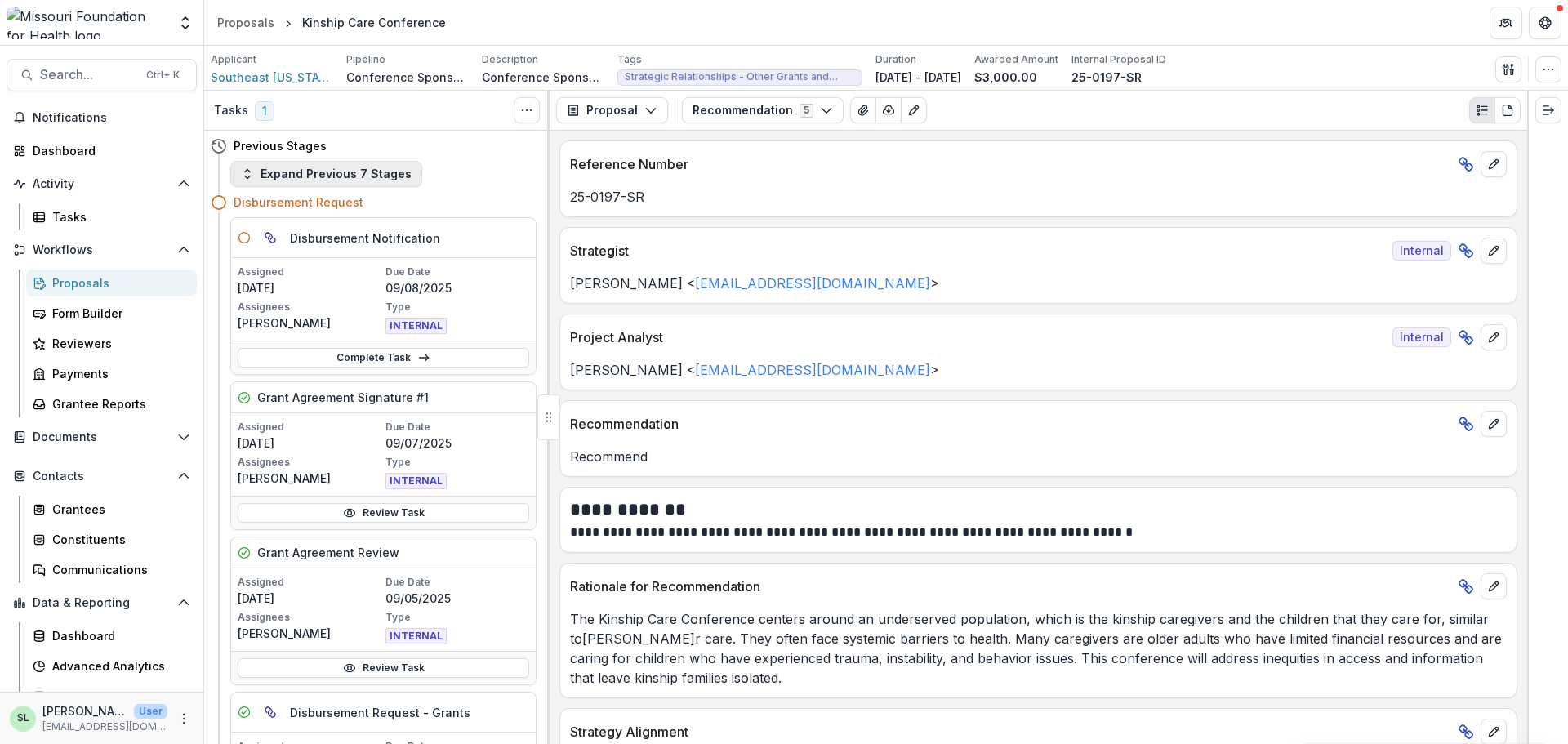
click at [308, 179] on button "Expand Previous 7 Stages" at bounding box center [326, 173] width 192 height 26
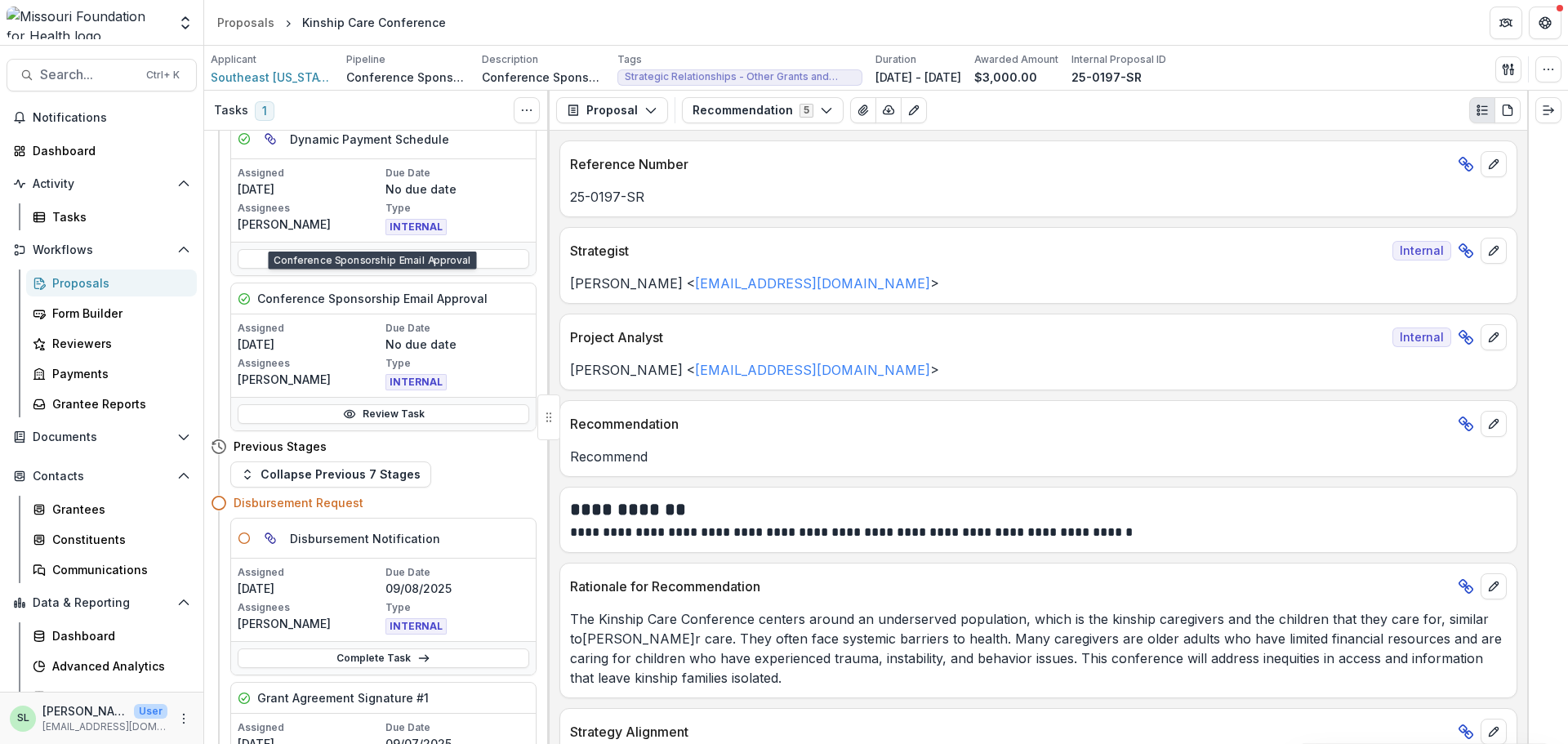
scroll to position [1550, 0]
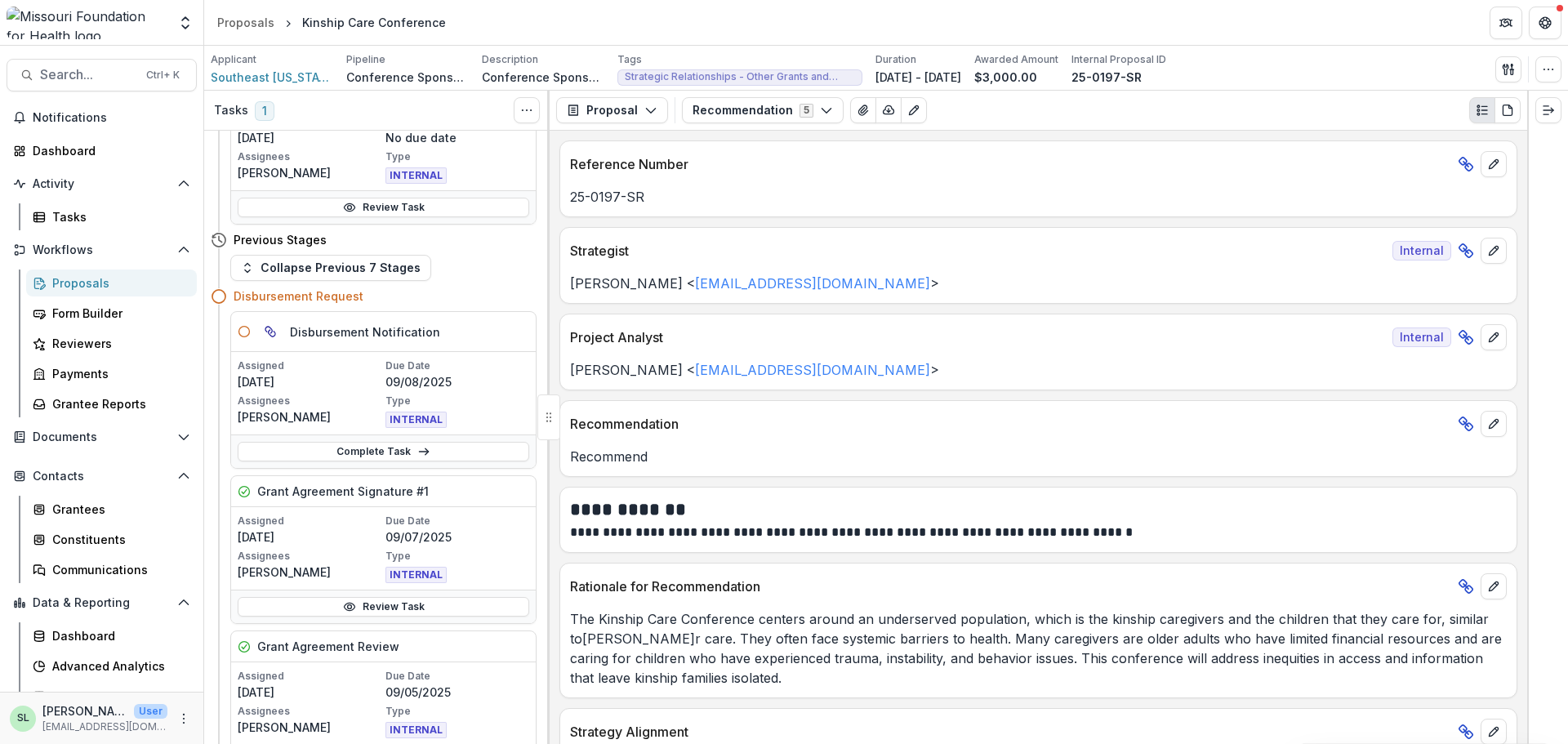
click at [78, 284] on div "Proposals" at bounding box center [118, 283] width 132 height 17
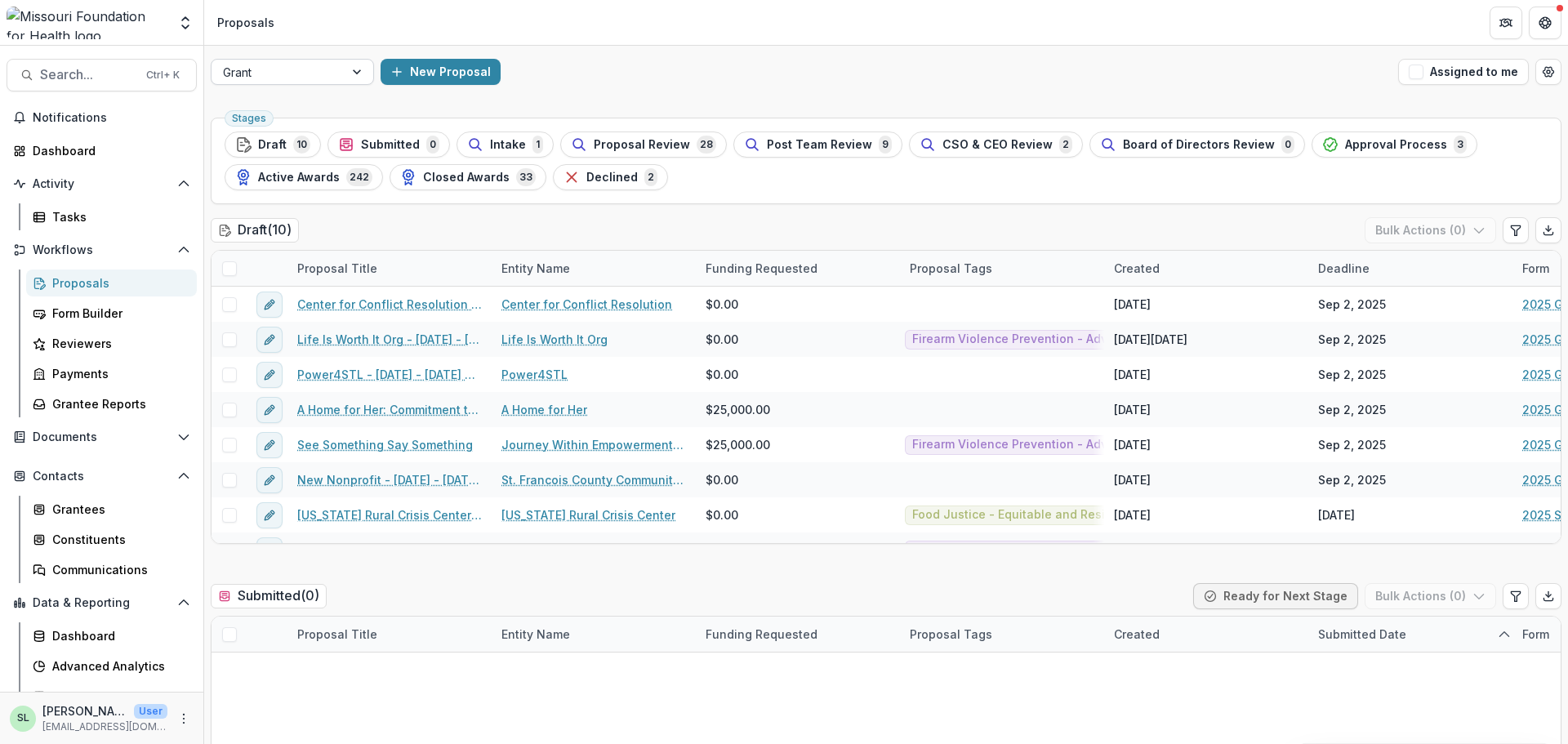
click at [324, 72] on div at bounding box center [277, 72] width 109 height 20
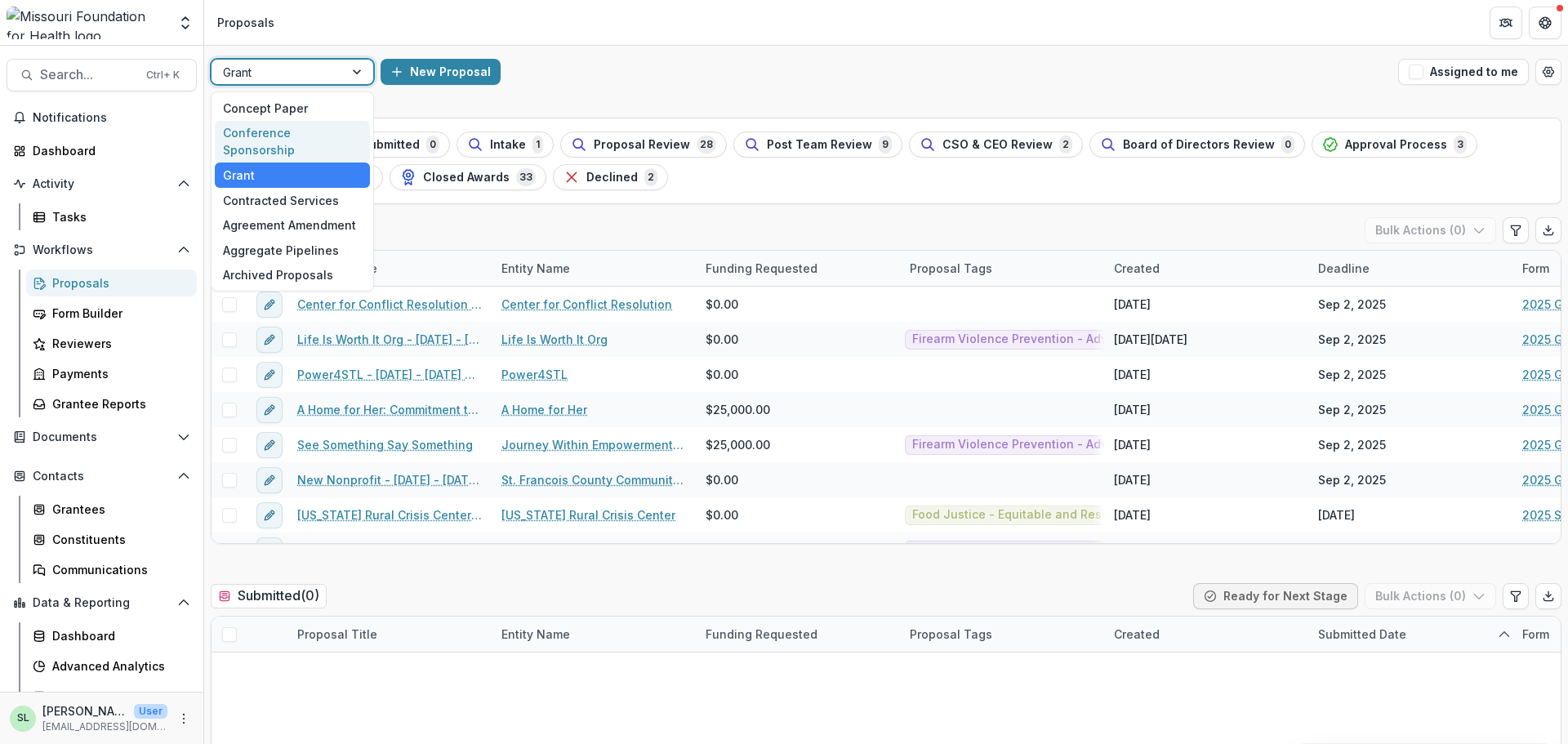
click at [302, 132] on div "Conference Sponsorship" at bounding box center [292, 142] width 156 height 43
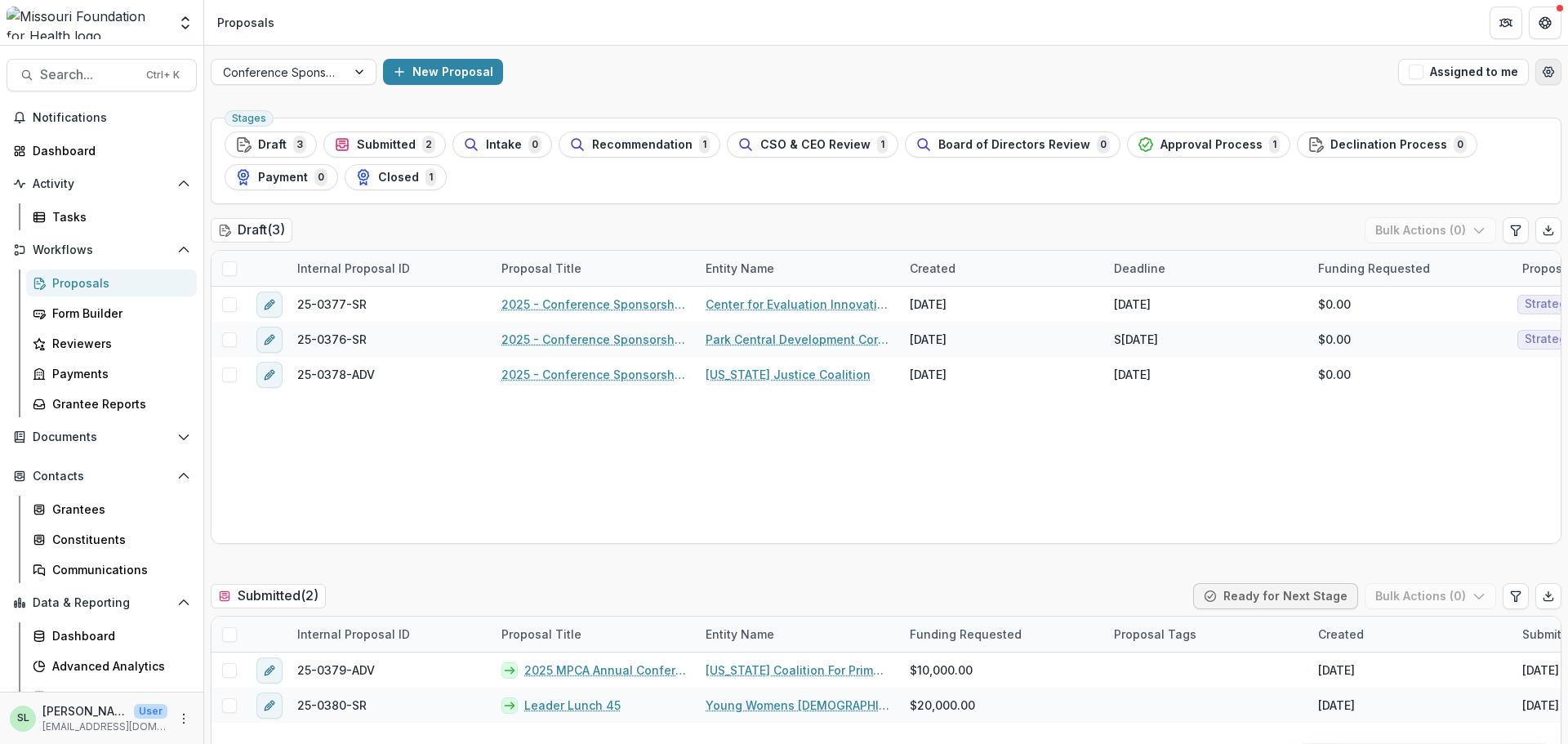
click at [1543, 72] on icon "Open table manager" at bounding box center [1548, 71] width 13 height 13
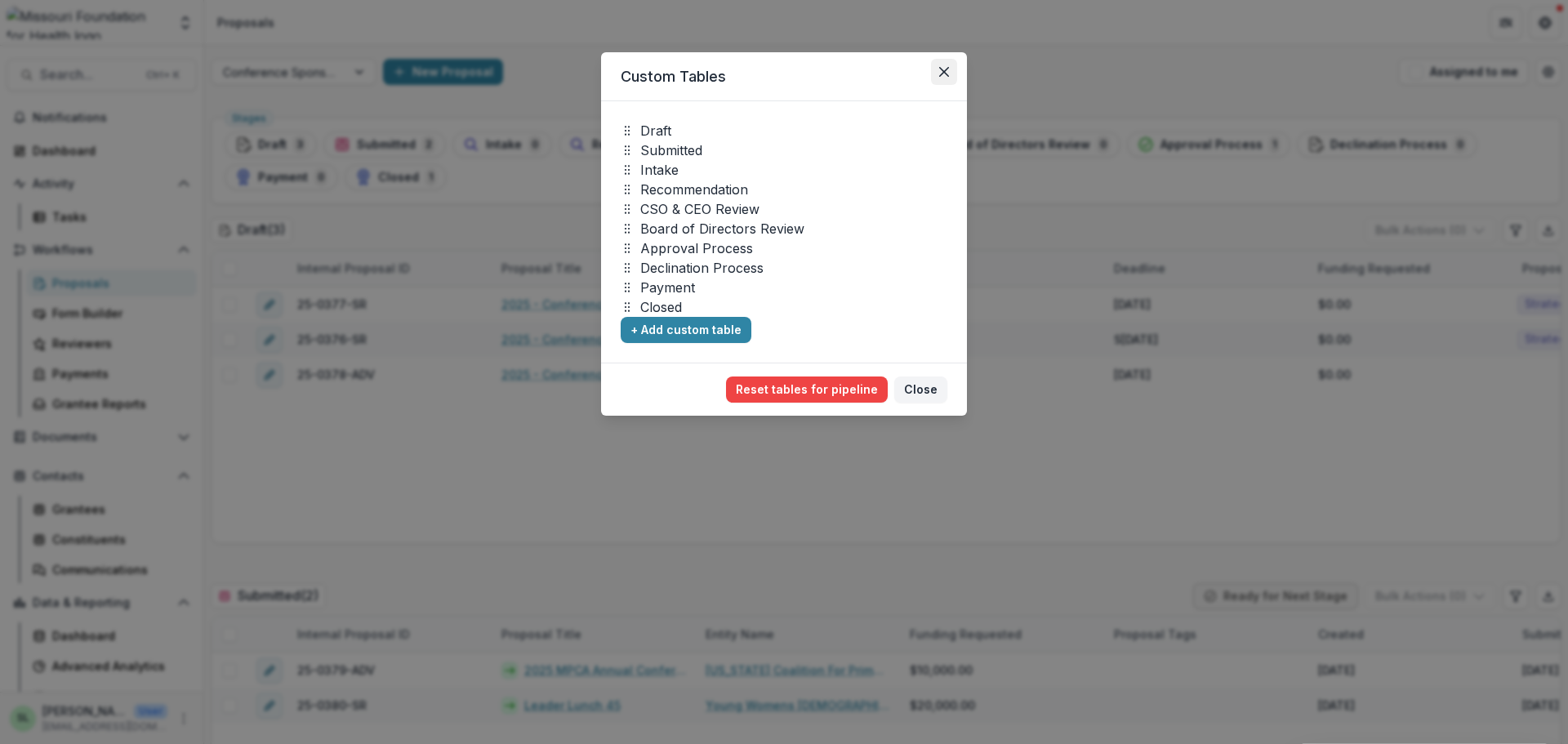
click at [942, 69] on icon "Close" at bounding box center [943, 71] width 10 height 10
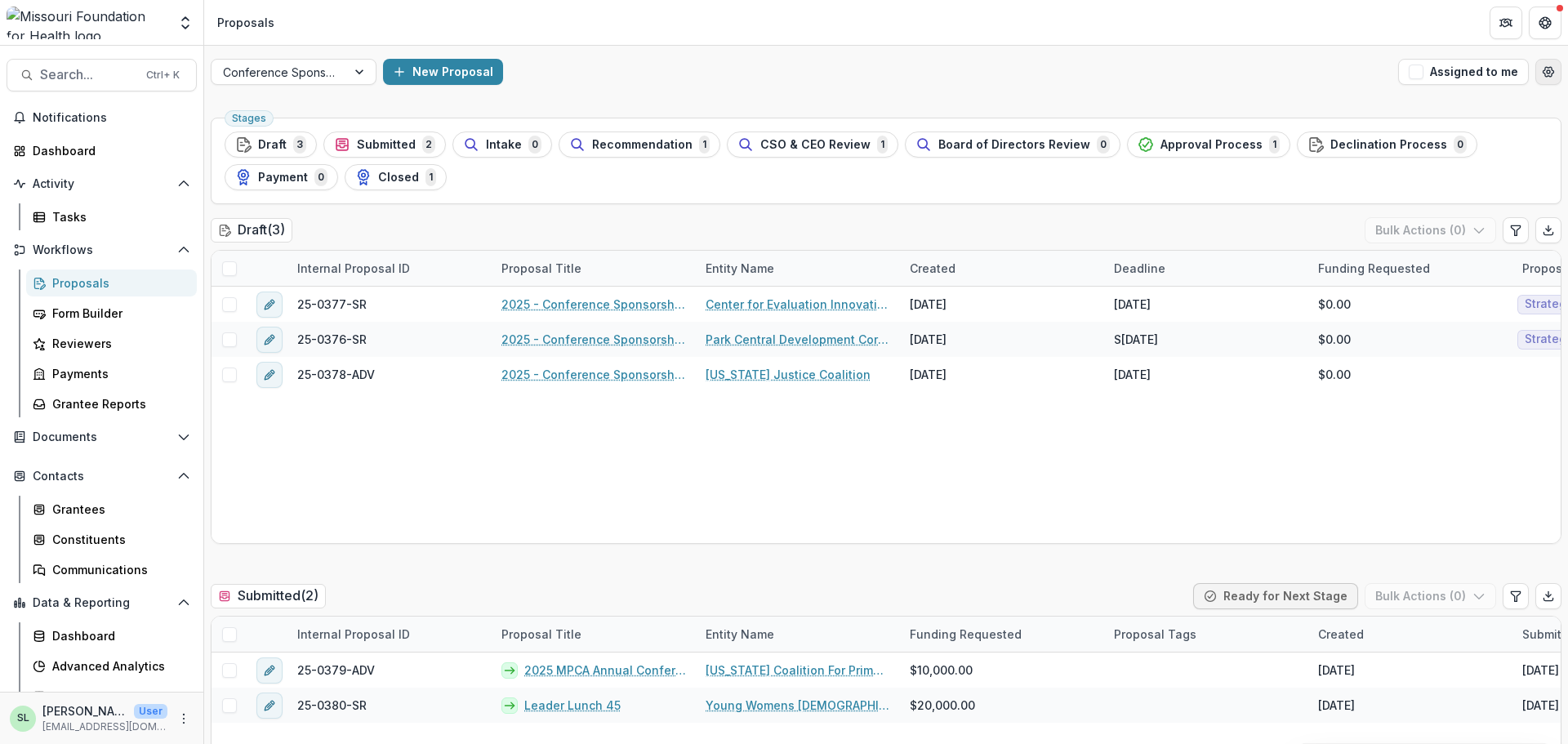
click at [1547, 74] on circle "Open table manager" at bounding box center [1548, 72] width 4 height 4
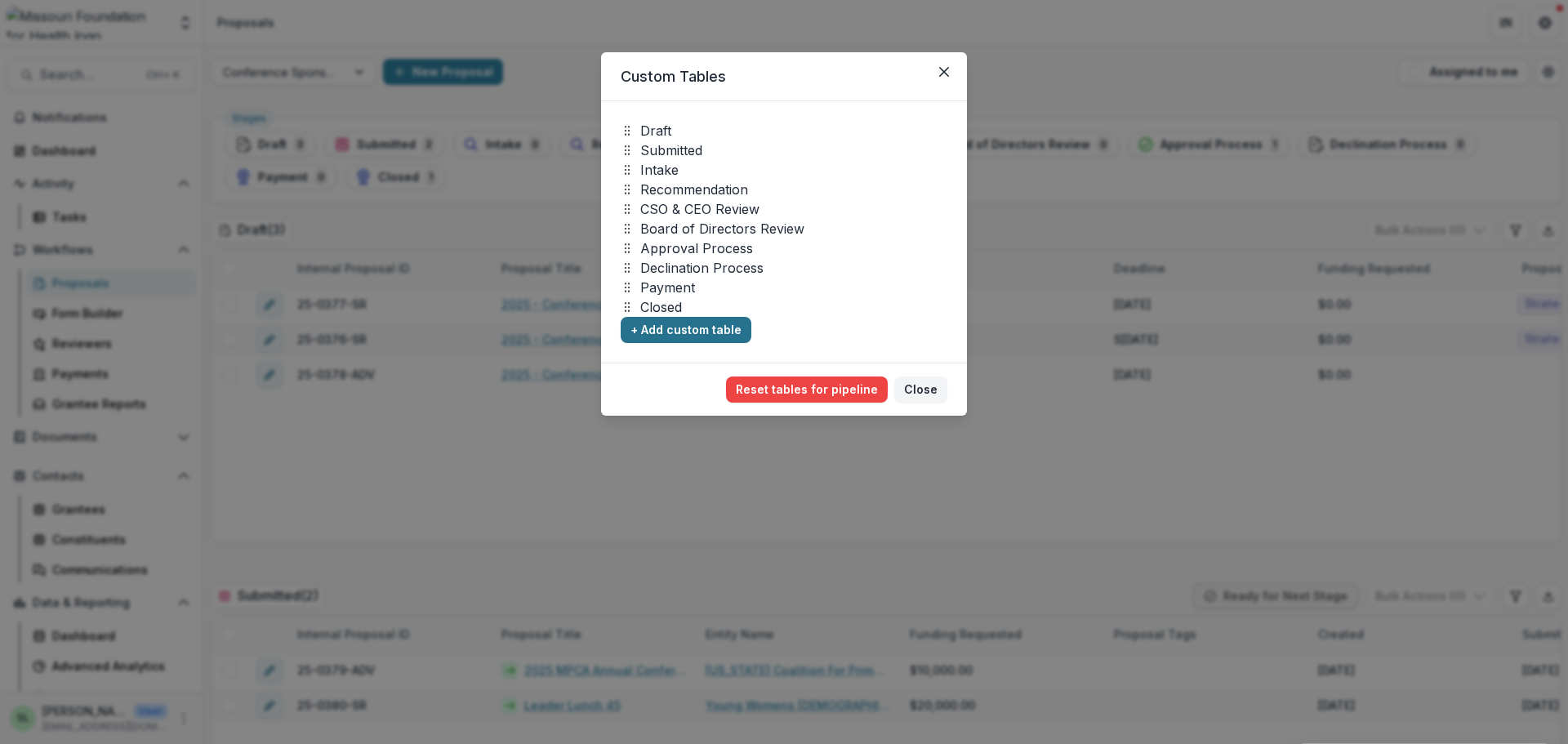
click at [705, 327] on button "+ Add custom table" at bounding box center [685, 329] width 131 height 26
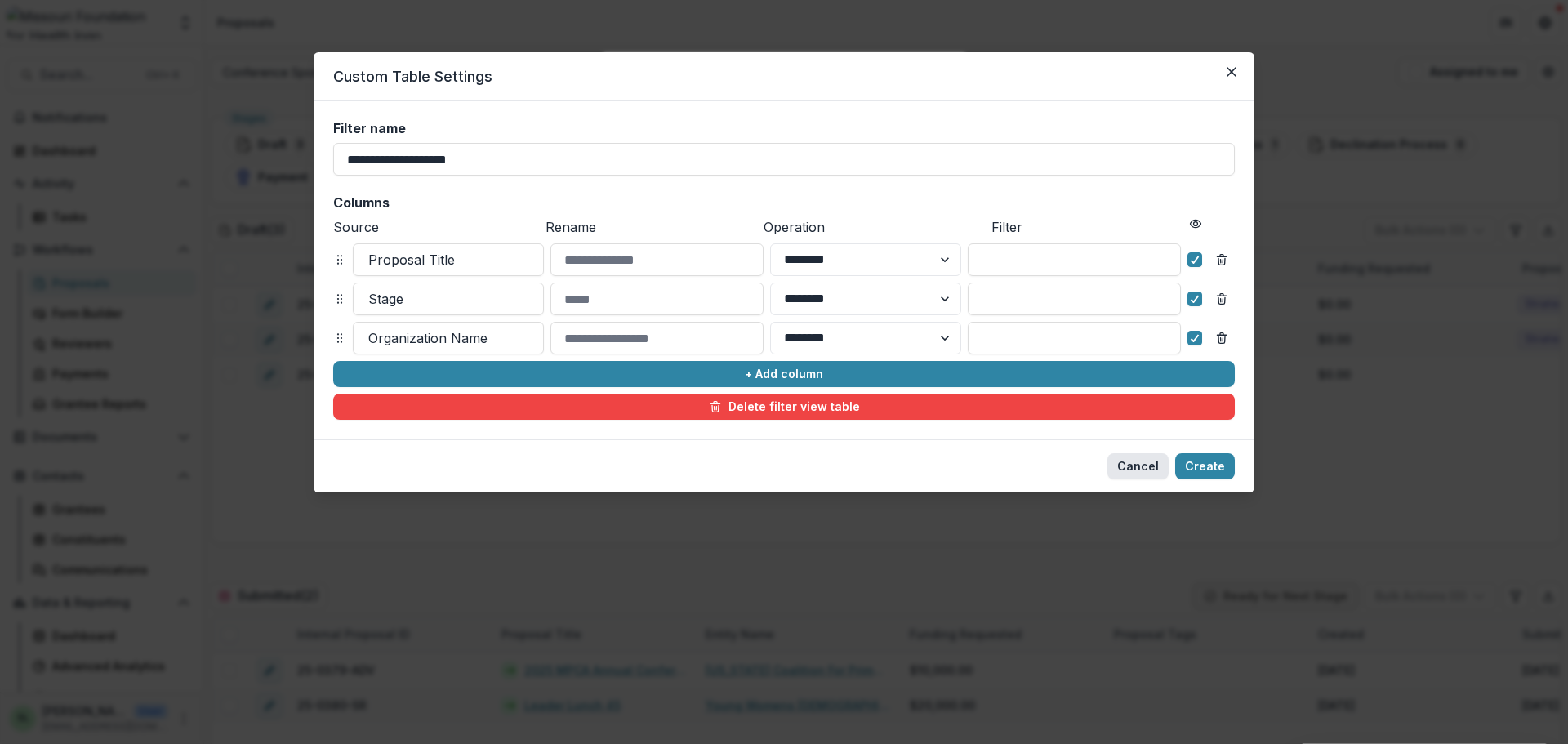
click at [1150, 466] on button "Cancel" at bounding box center [1138, 466] width 61 height 26
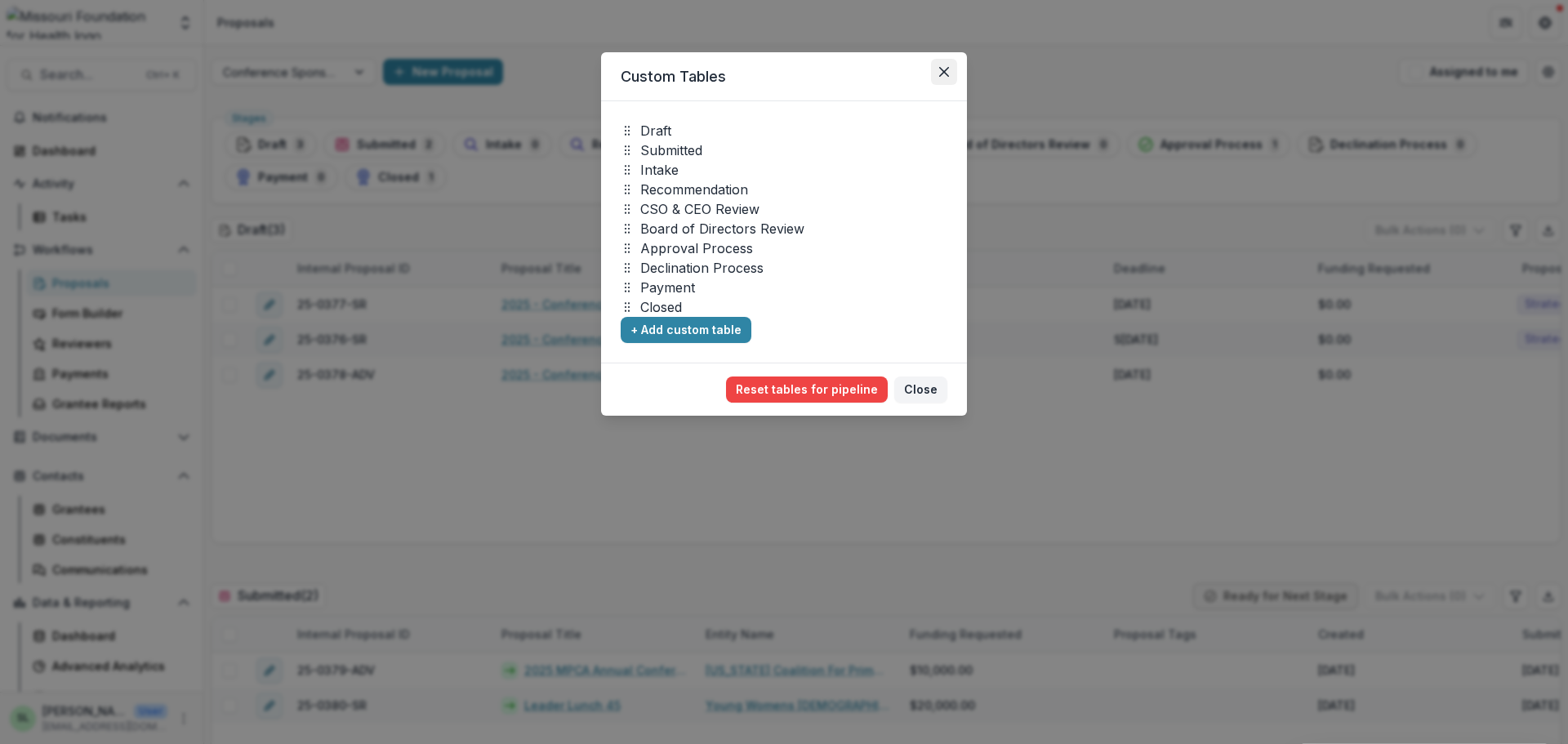
click at [938, 73] on button "Close" at bounding box center [943, 71] width 26 height 26
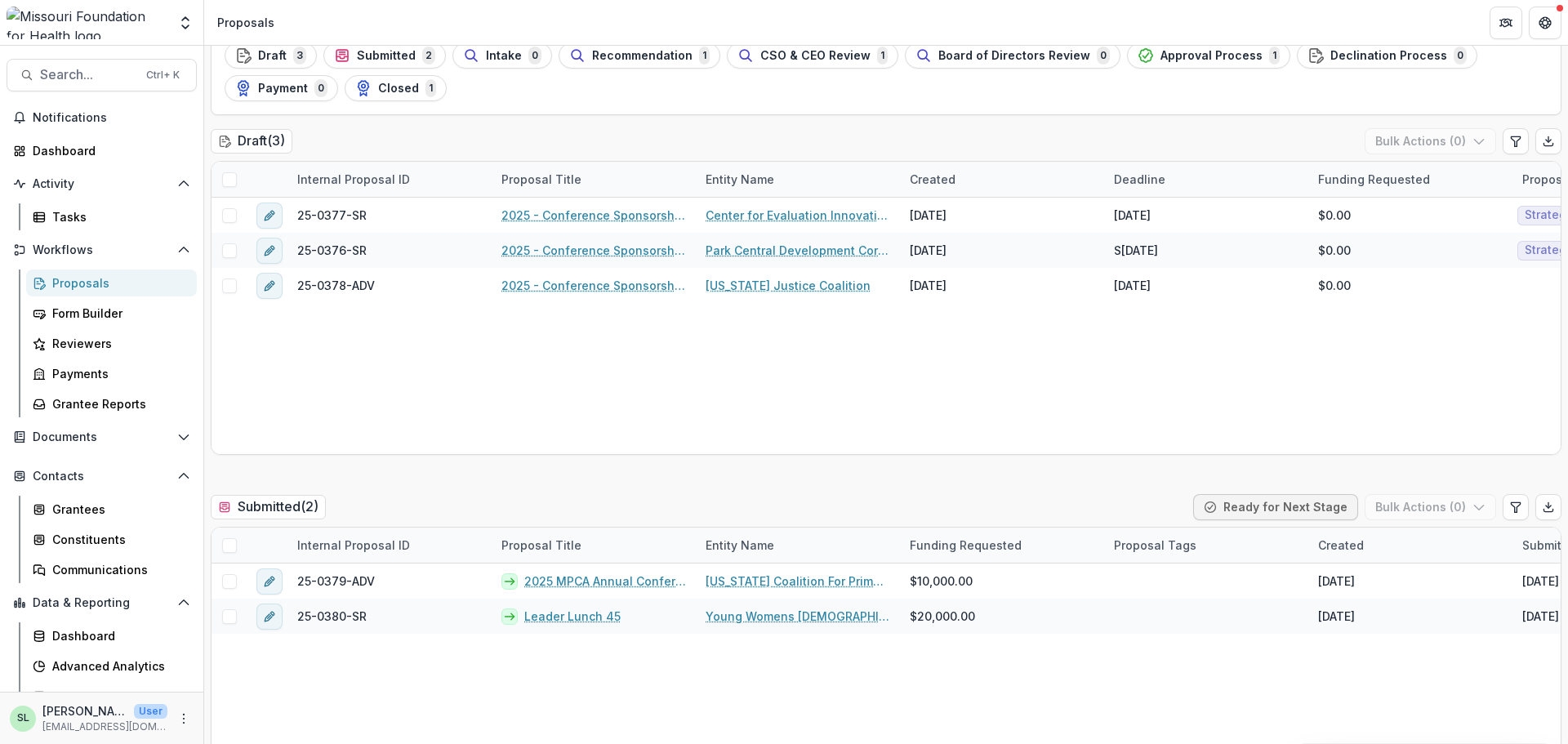
scroll to position [82, 0]
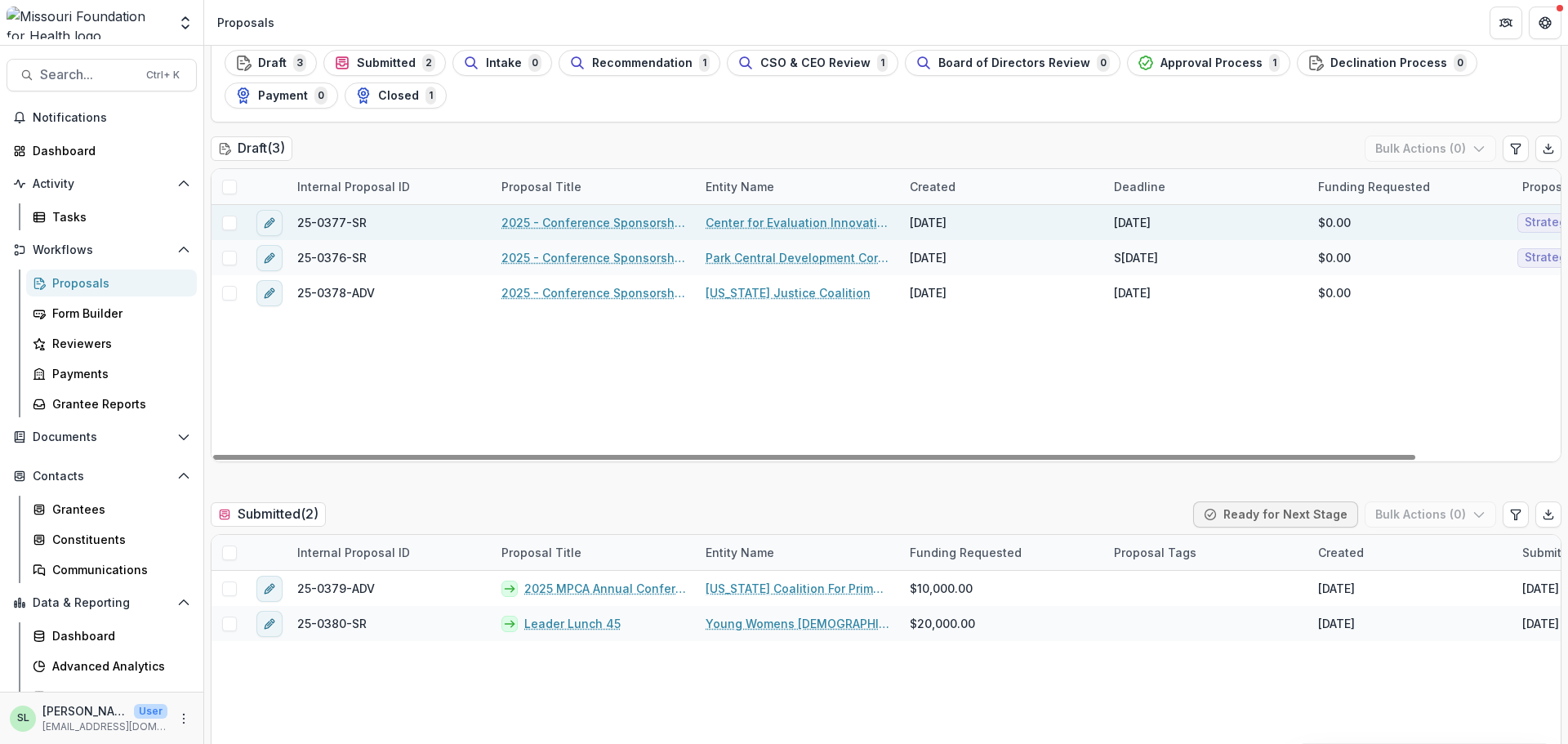
click at [546, 222] on link "2025 - Conference Sponsorship Request" at bounding box center [594, 222] width 185 height 17
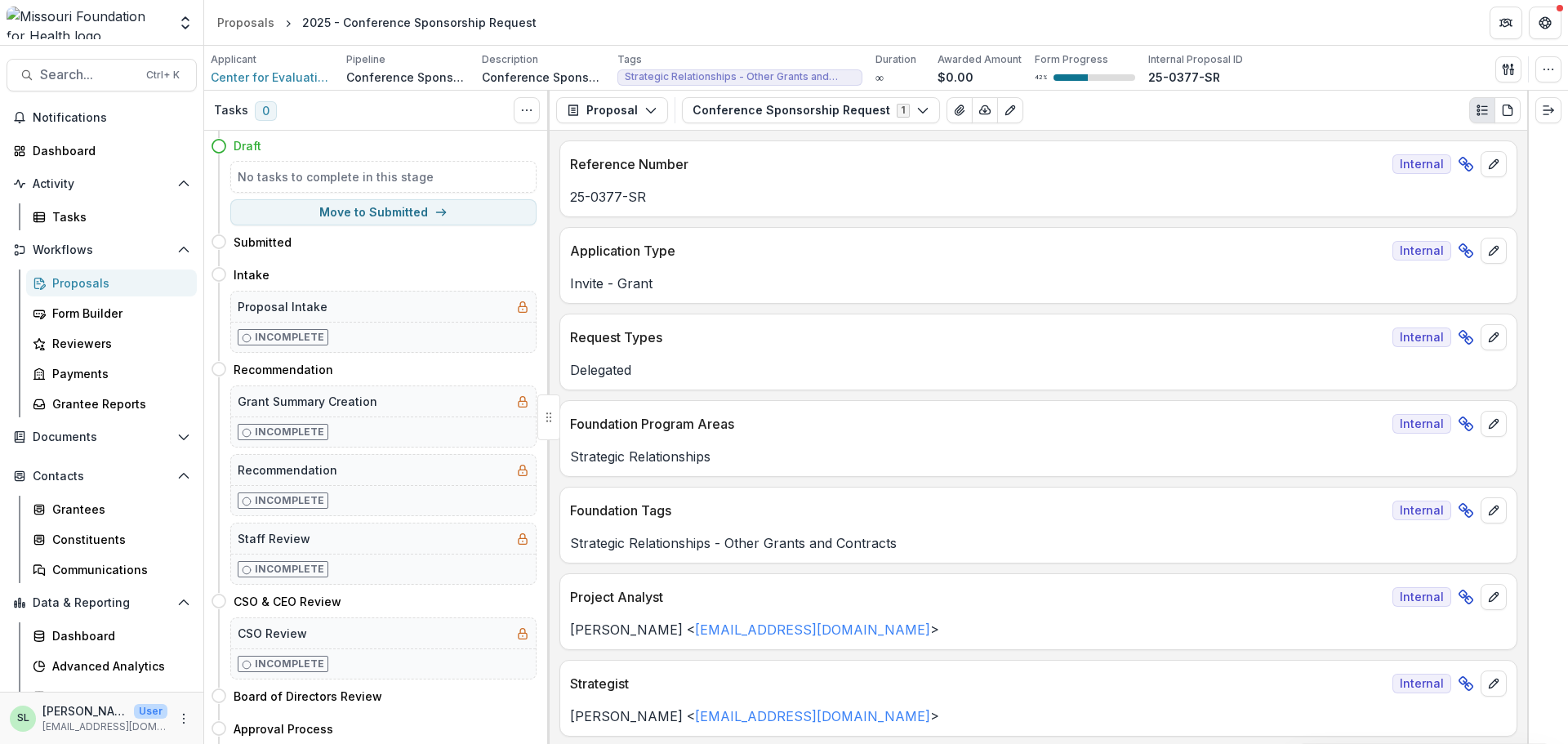
click at [81, 289] on div "Proposals" at bounding box center [118, 283] width 132 height 17
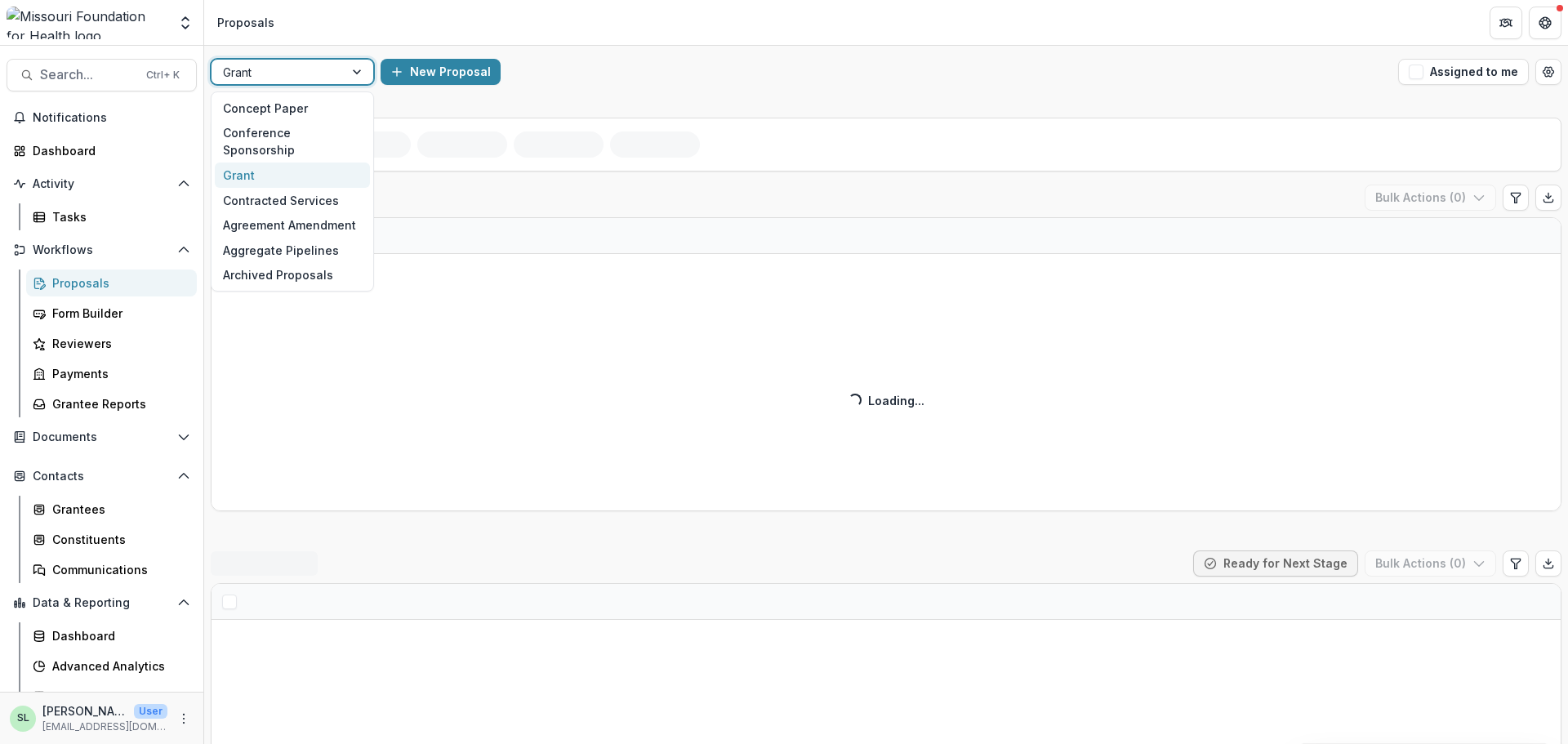
click at [271, 66] on div at bounding box center [277, 72] width 109 height 20
click at [1451, 84] on button "Assigned to me" at bounding box center [1463, 71] width 131 height 26
